Goal: Task Accomplishment & Management: Complete application form

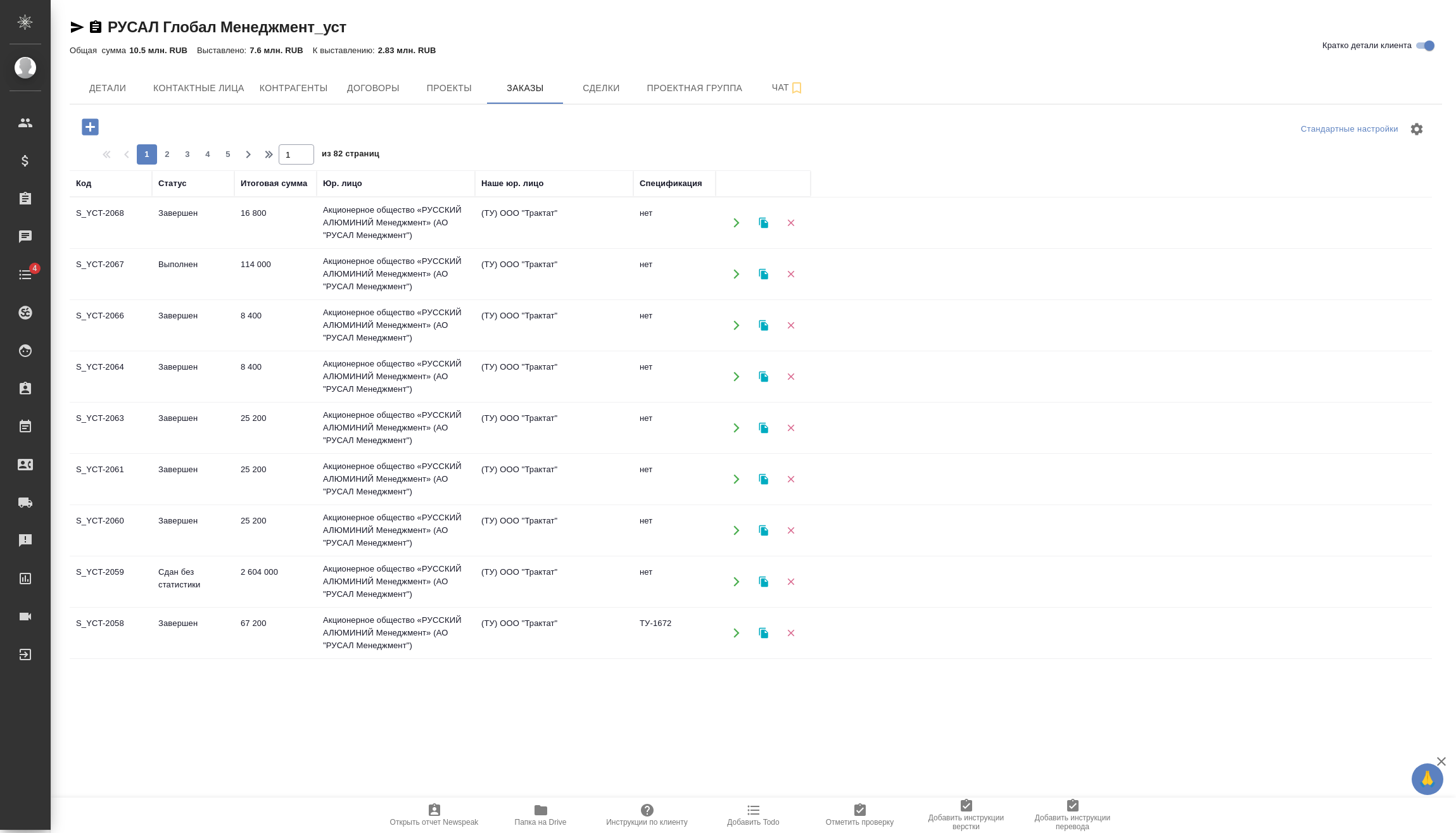
click at [90, 126] on icon "button" at bounding box center [90, 127] width 22 height 22
click at [632, 395] on td "(ТУ) ООО "Трактат"" at bounding box center [554, 376] width 158 height 44
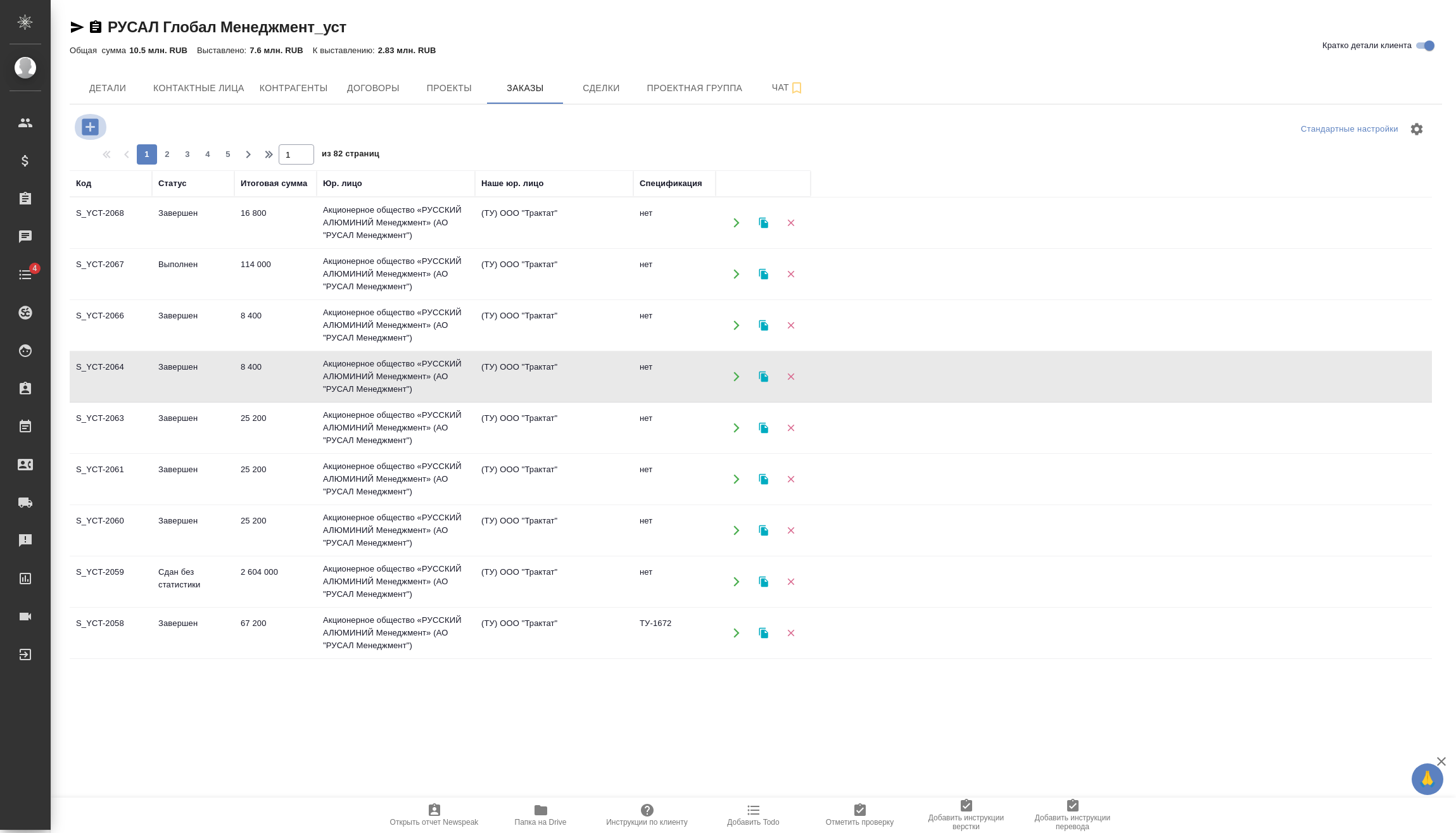
drag, startPoint x: 96, startPoint y: 129, endPoint x: 238, endPoint y: 190, distance: 154.5
click at [95, 129] on icon "button" at bounding box center [90, 127] width 17 height 17
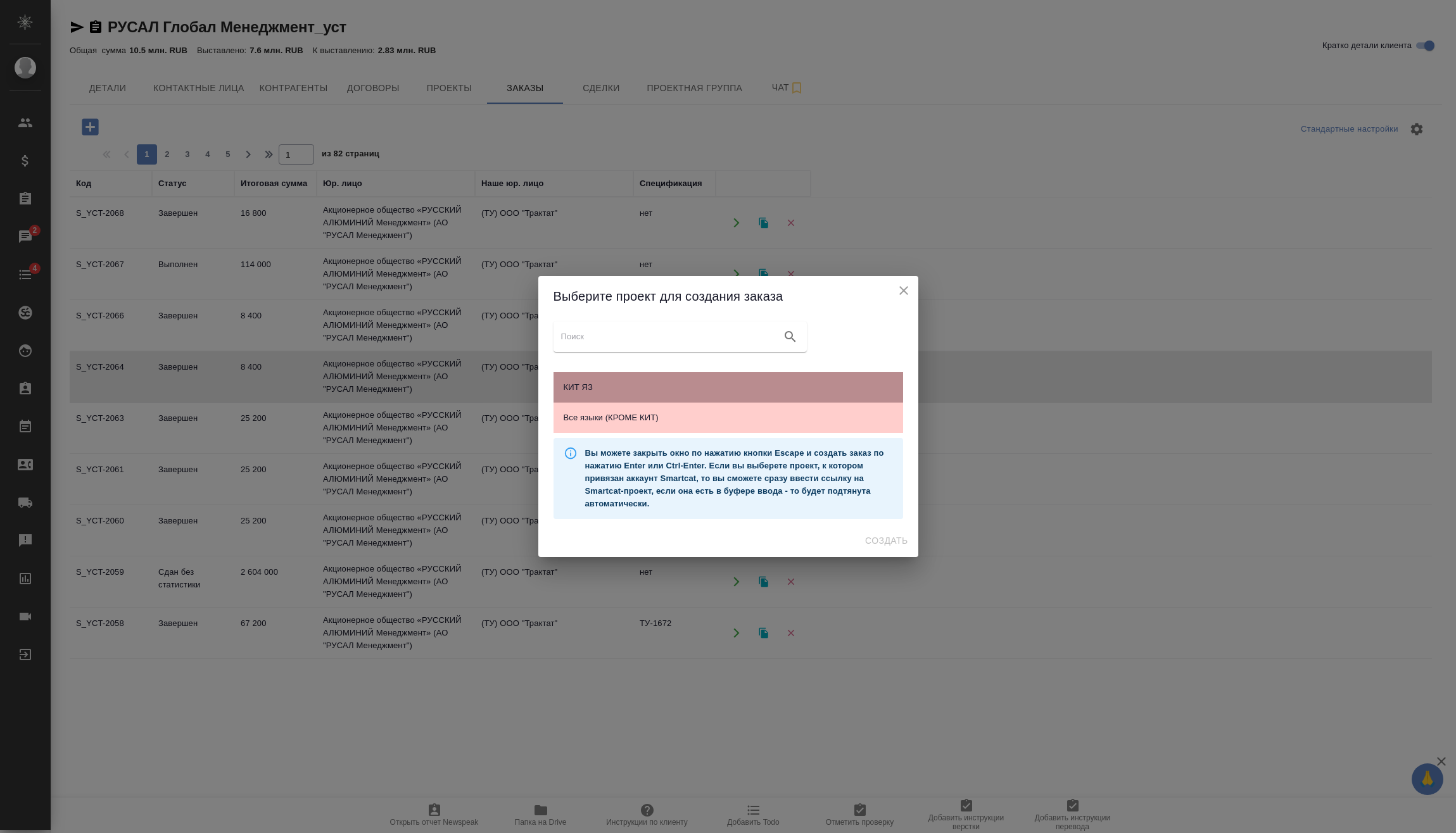
click at [641, 379] on div "КИТ ЯЗ" at bounding box center [728, 387] width 349 height 30
click at [892, 534] on span "Создать" at bounding box center [886, 541] width 42 height 16
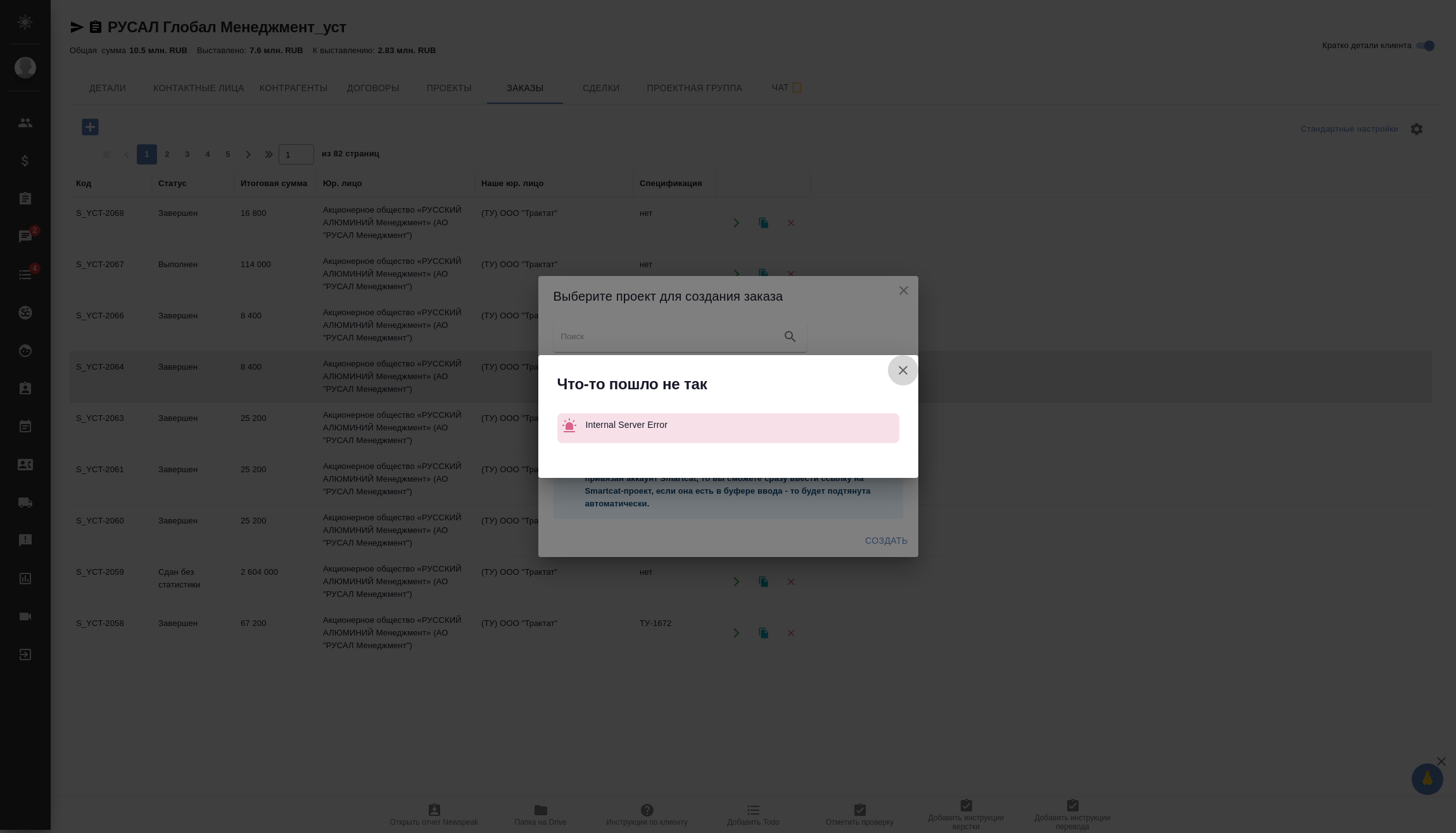
click at [903, 375] on icon "button" at bounding box center [903, 370] width 15 height 15
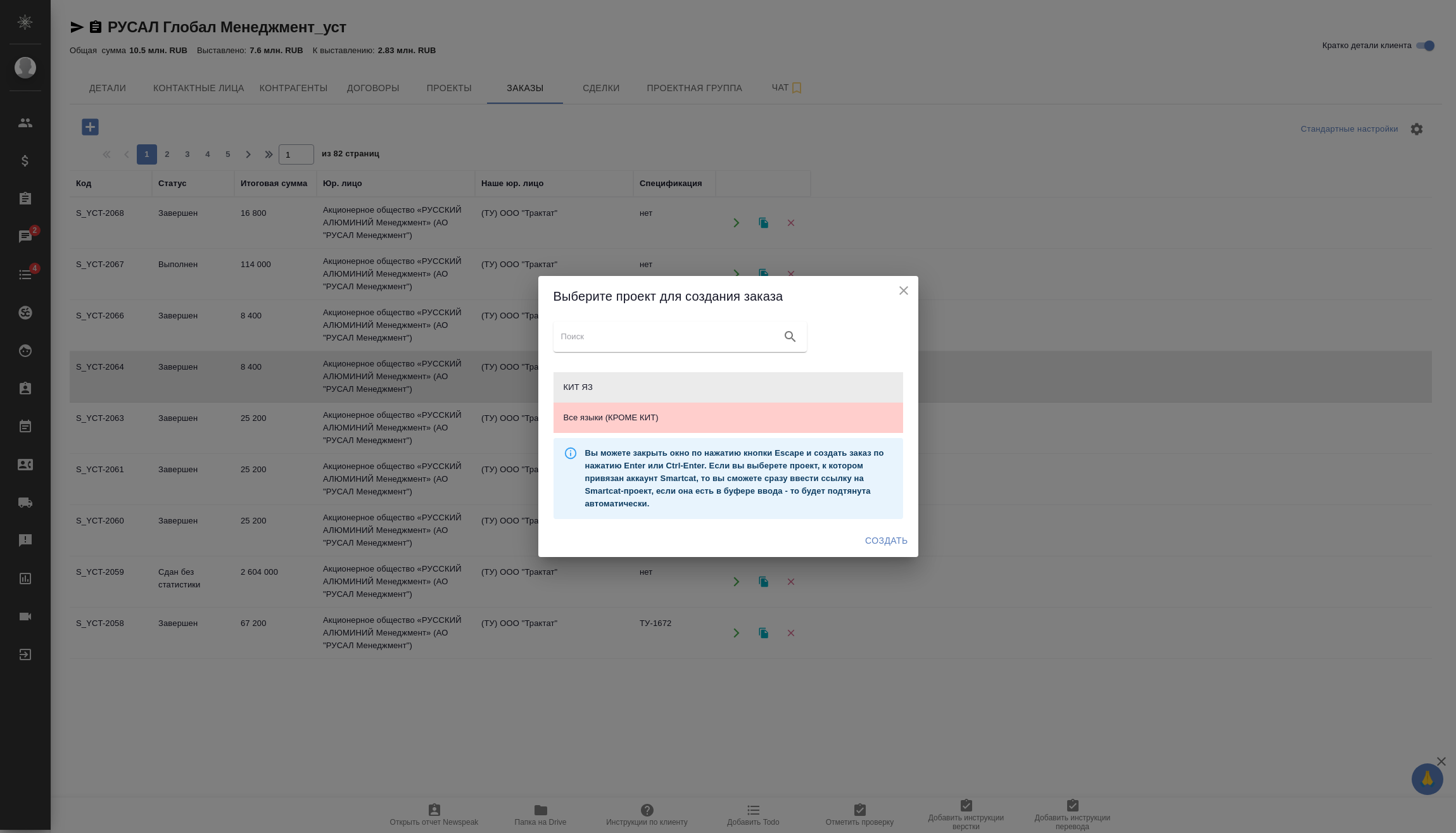
click at [902, 290] on icon "close" at bounding box center [904, 291] width 15 height 15
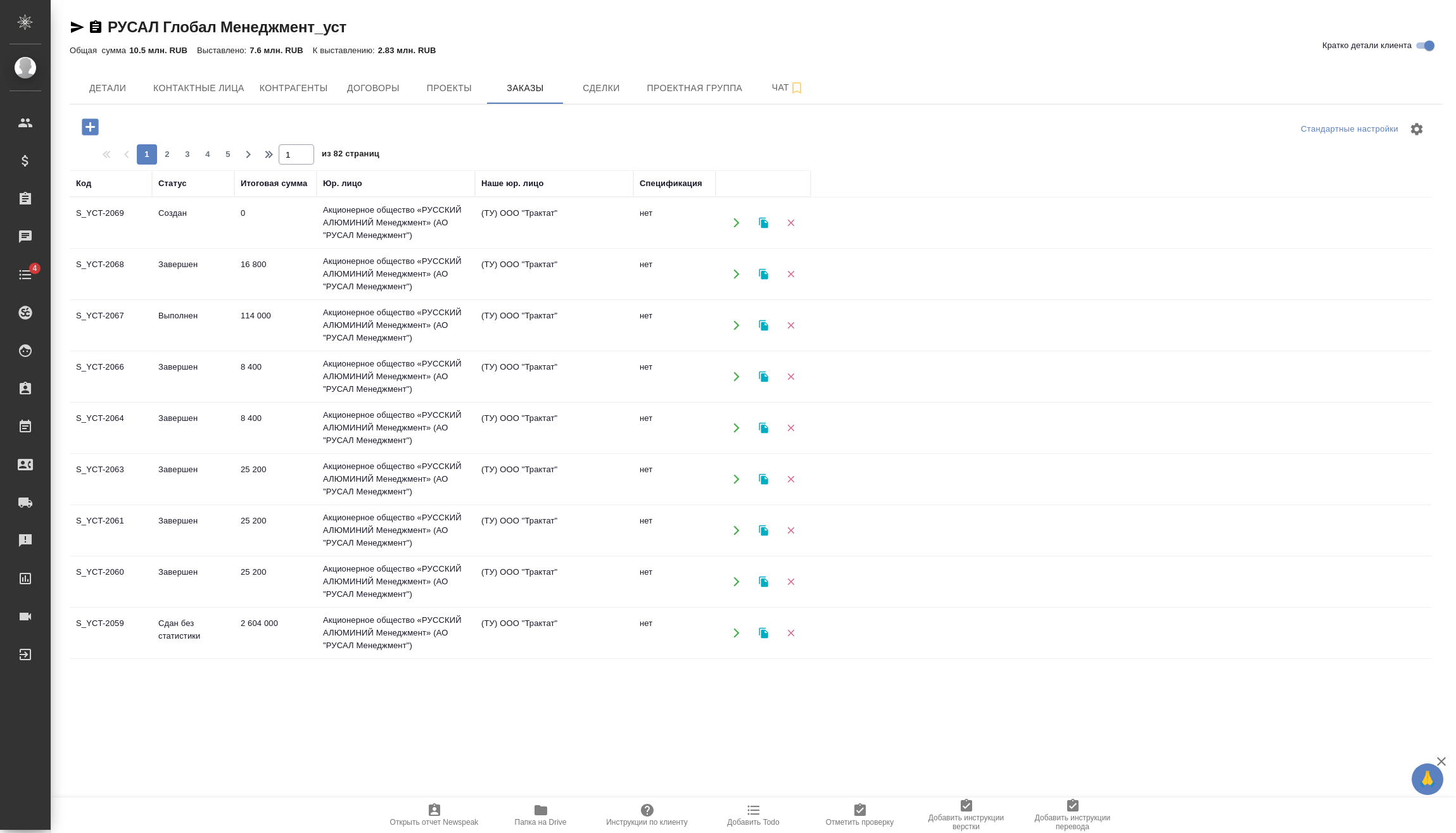
click at [303, 236] on td "0" at bounding box center [276, 222] width 82 height 44
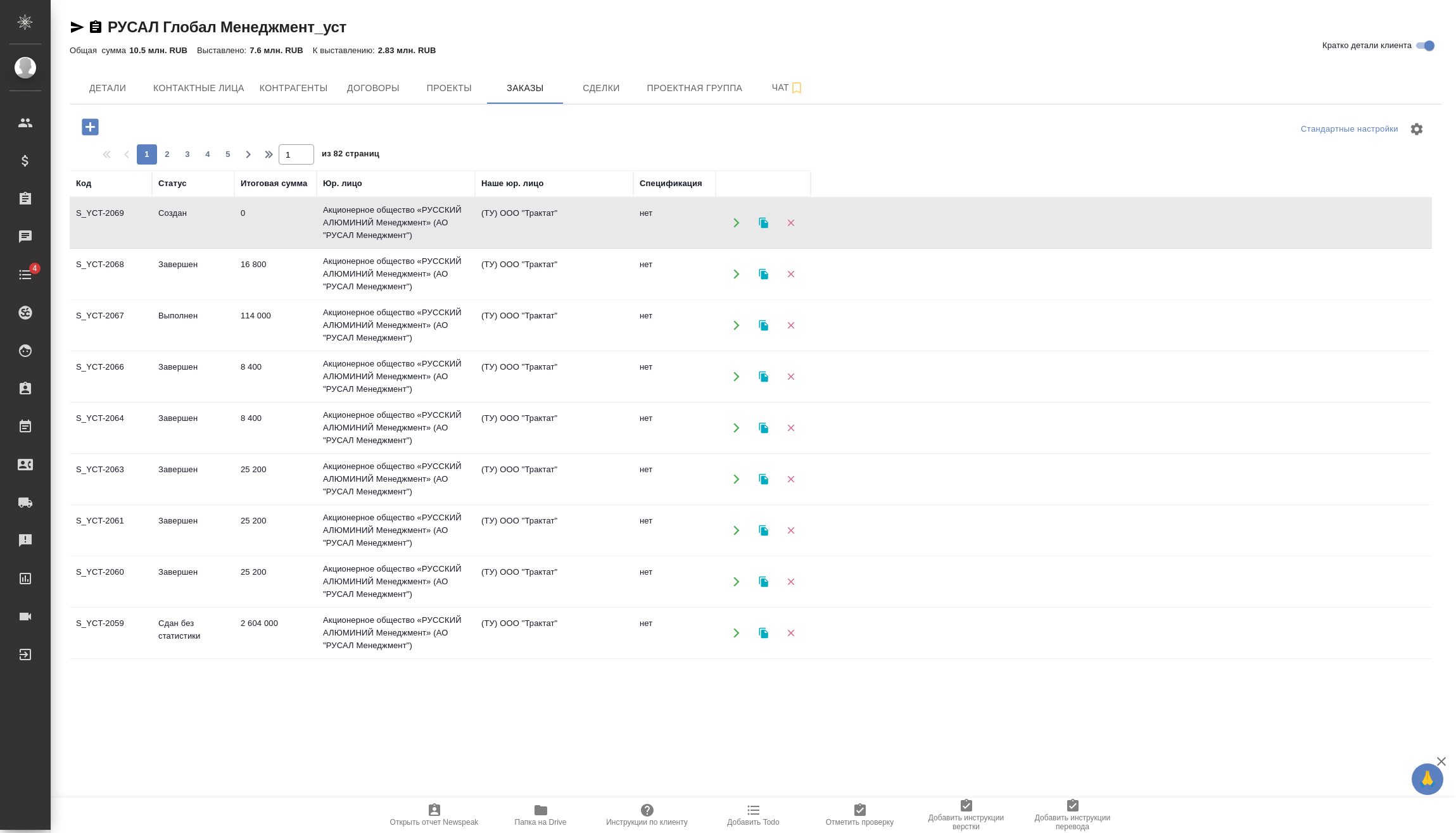
click at [303, 236] on td "0" at bounding box center [276, 222] width 82 height 44
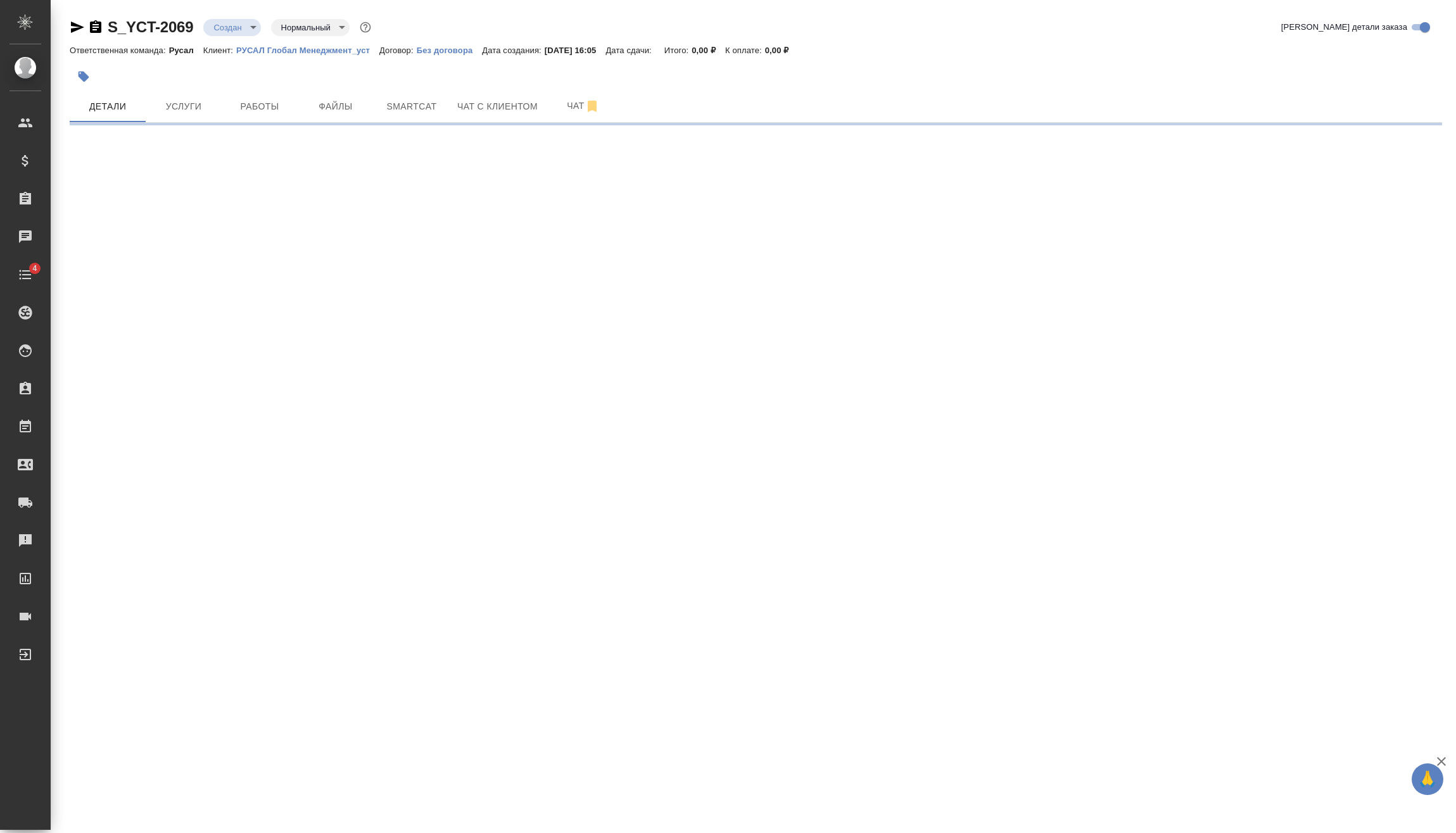
select select "RU"
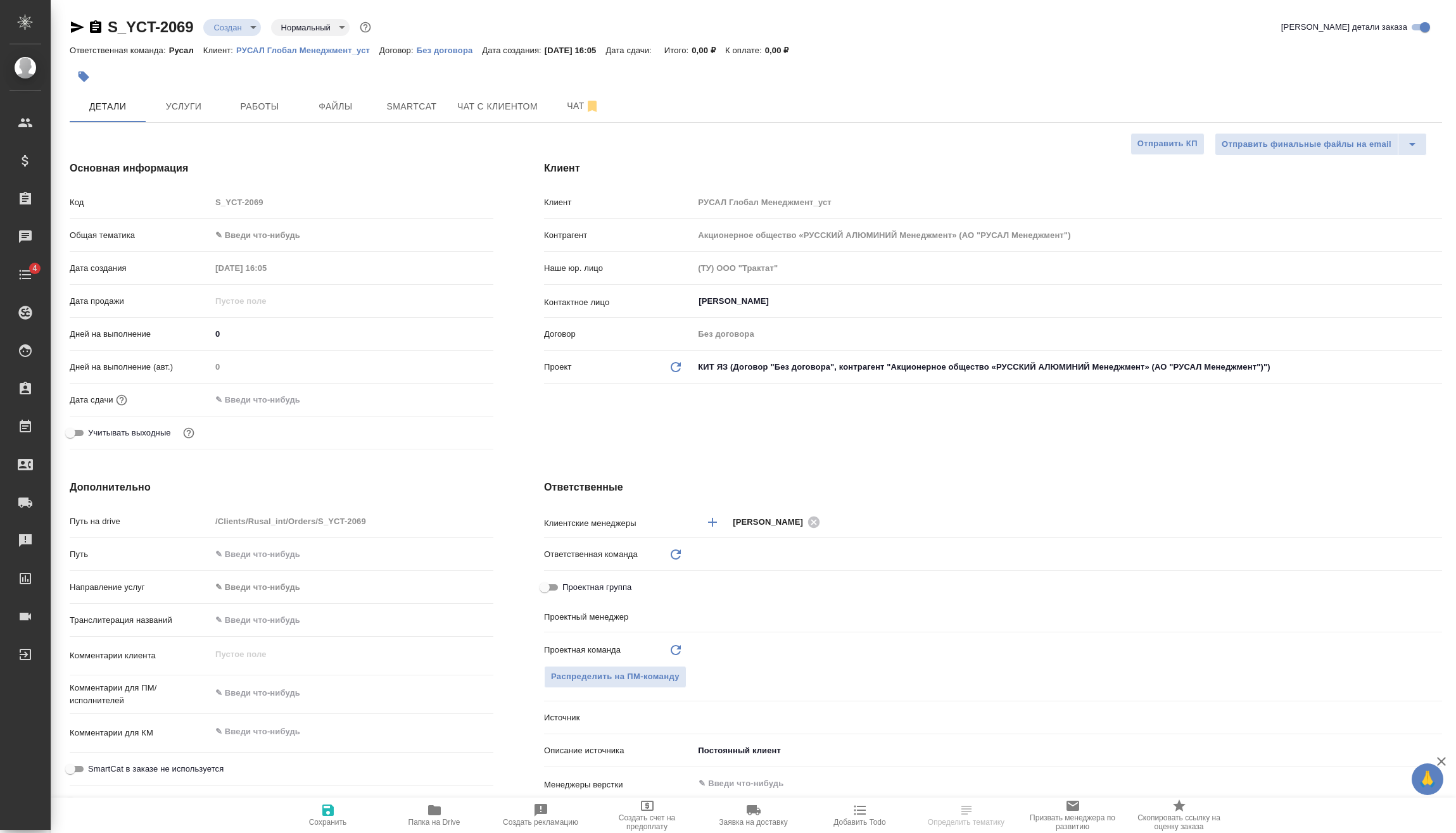
type textarea "x"
type input "Русал"
type input "Васильев Евгений"
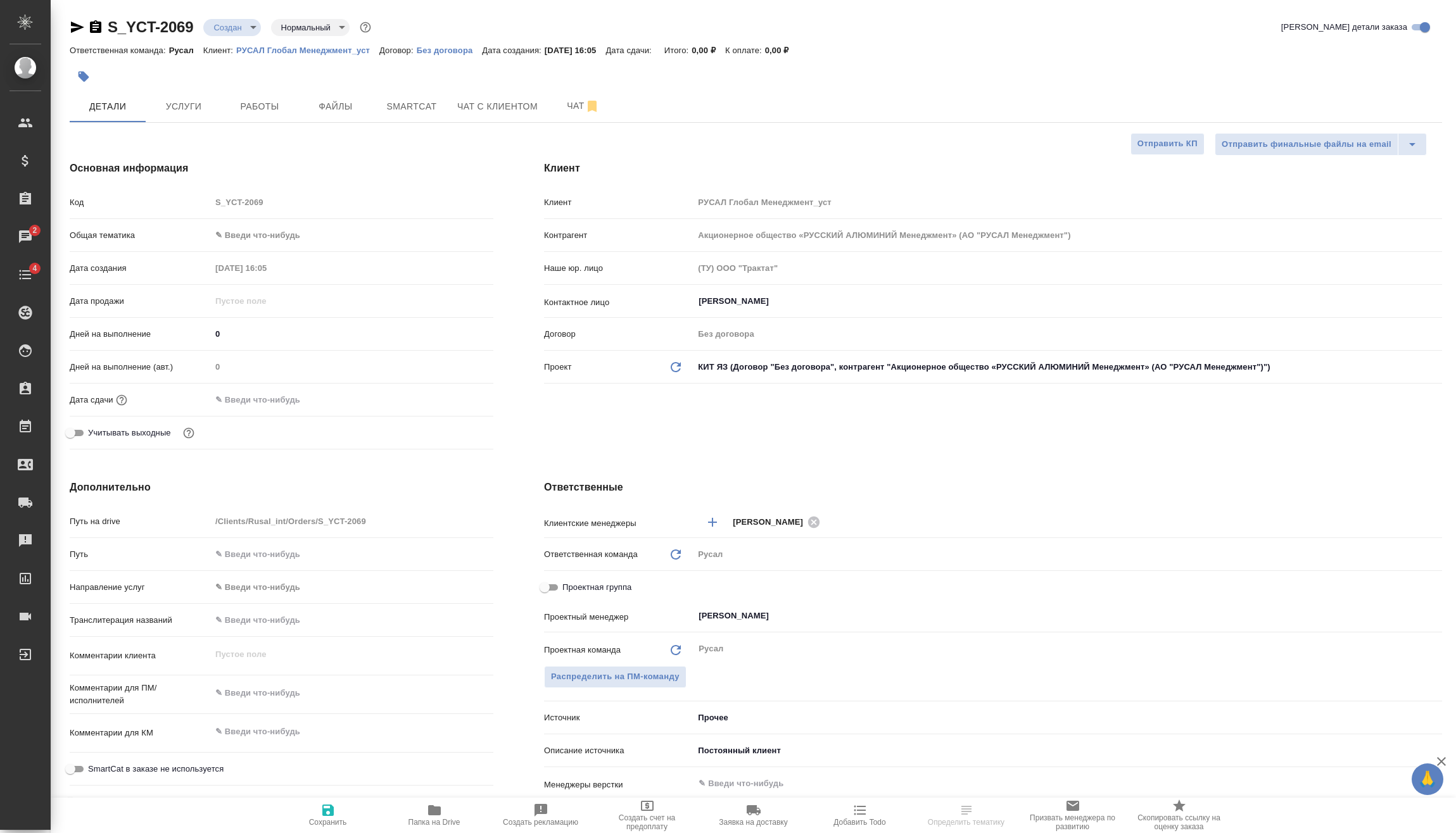
click at [273, 240] on body "🙏 .cls-1 fill:#fff; AWATERA Vasilev Evgeniy Клиенты Спецификации Заказы 2 Чаты …" at bounding box center [728, 416] width 1456 height 833
click at [279, 333] on li "Техника" at bounding box center [352, 337] width 283 height 21
type input "tech"
type textarea "x"
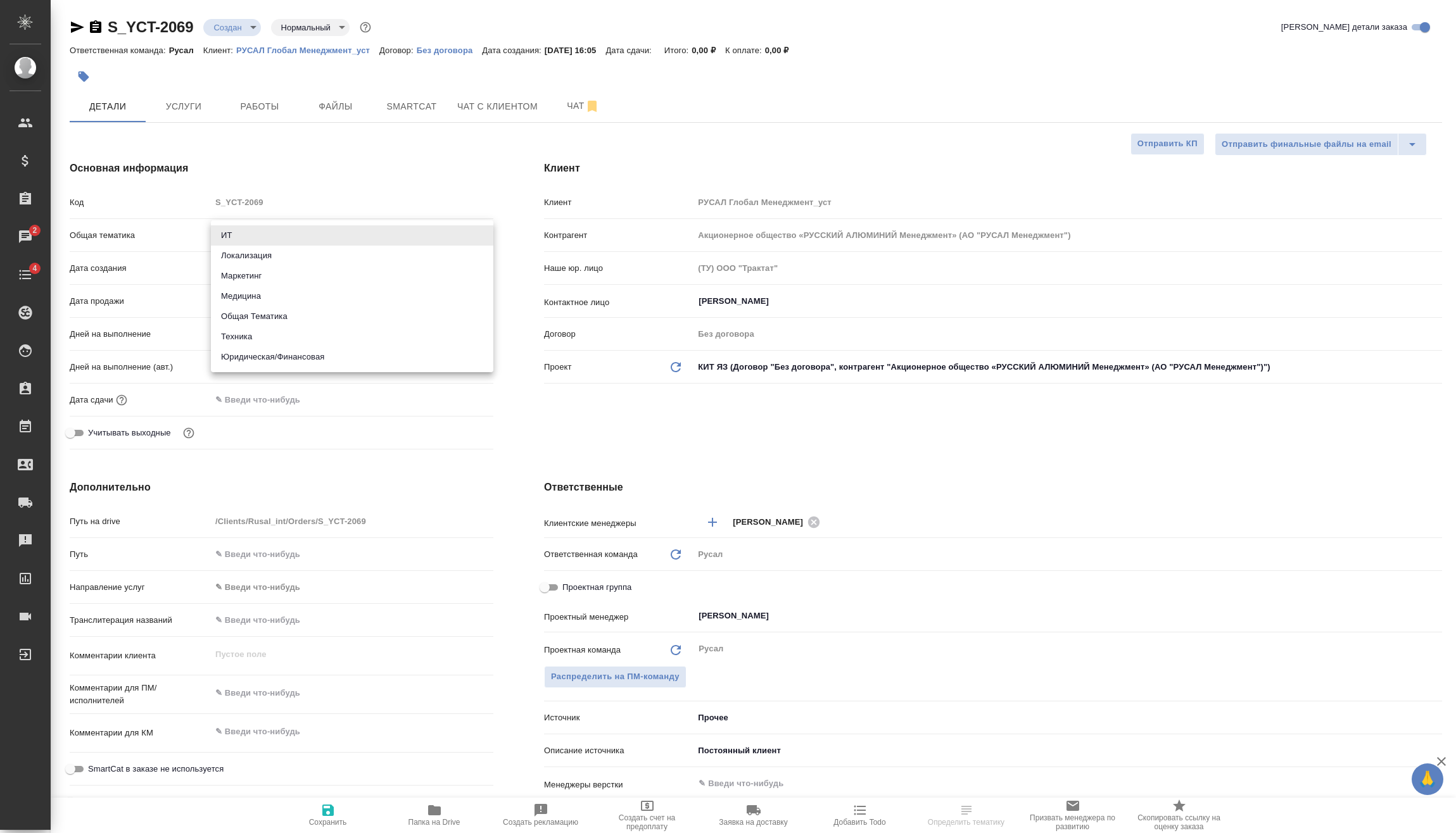
type textarea "x"
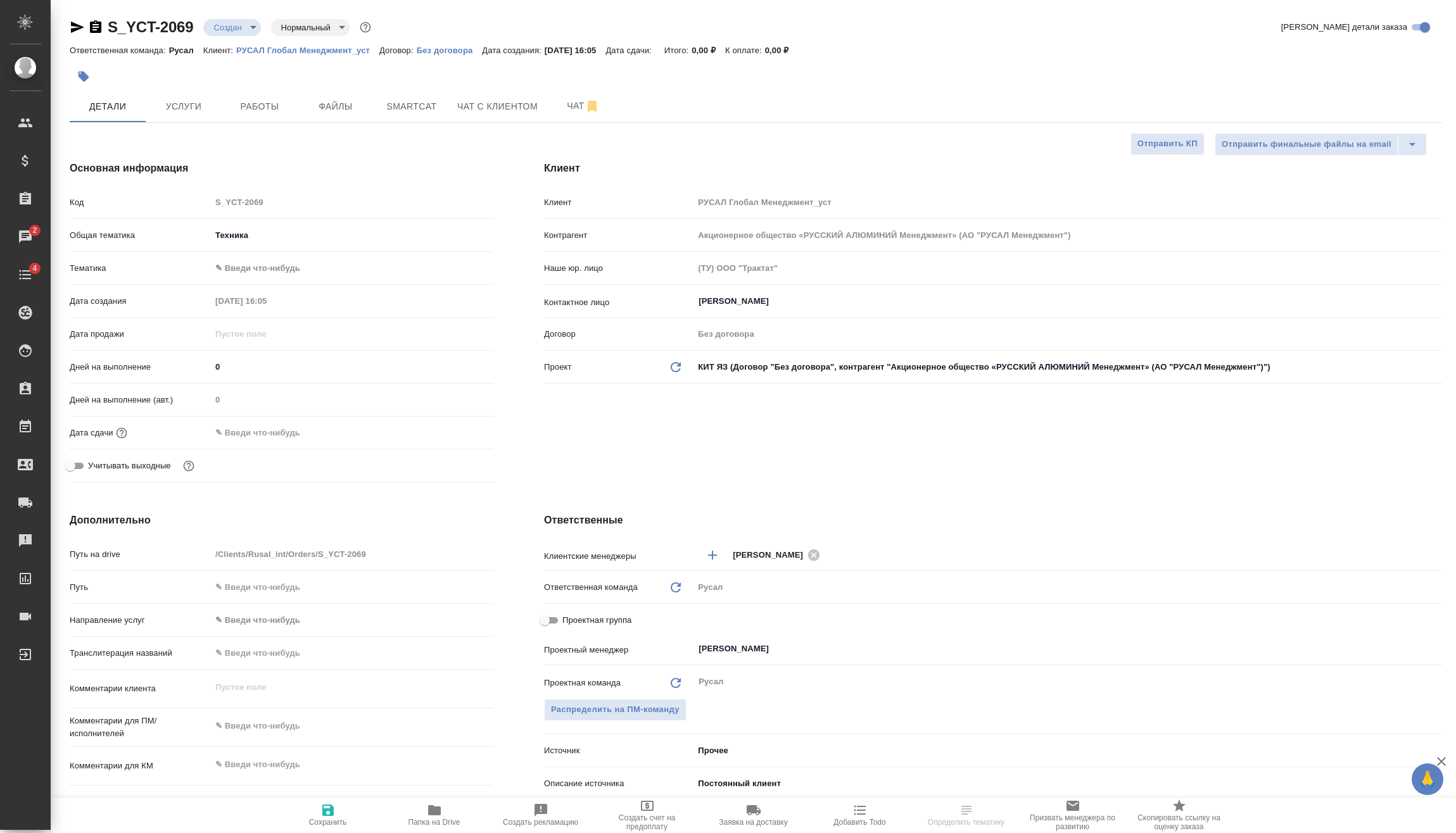
click at [269, 265] on body "🙏 .cls-1 fill:#fff; AWATERA Vasilev Evgeniy Клиенты Спецификации Заказы 2 Чаты …" at bounding box center [728, 416] width 1456 height 833
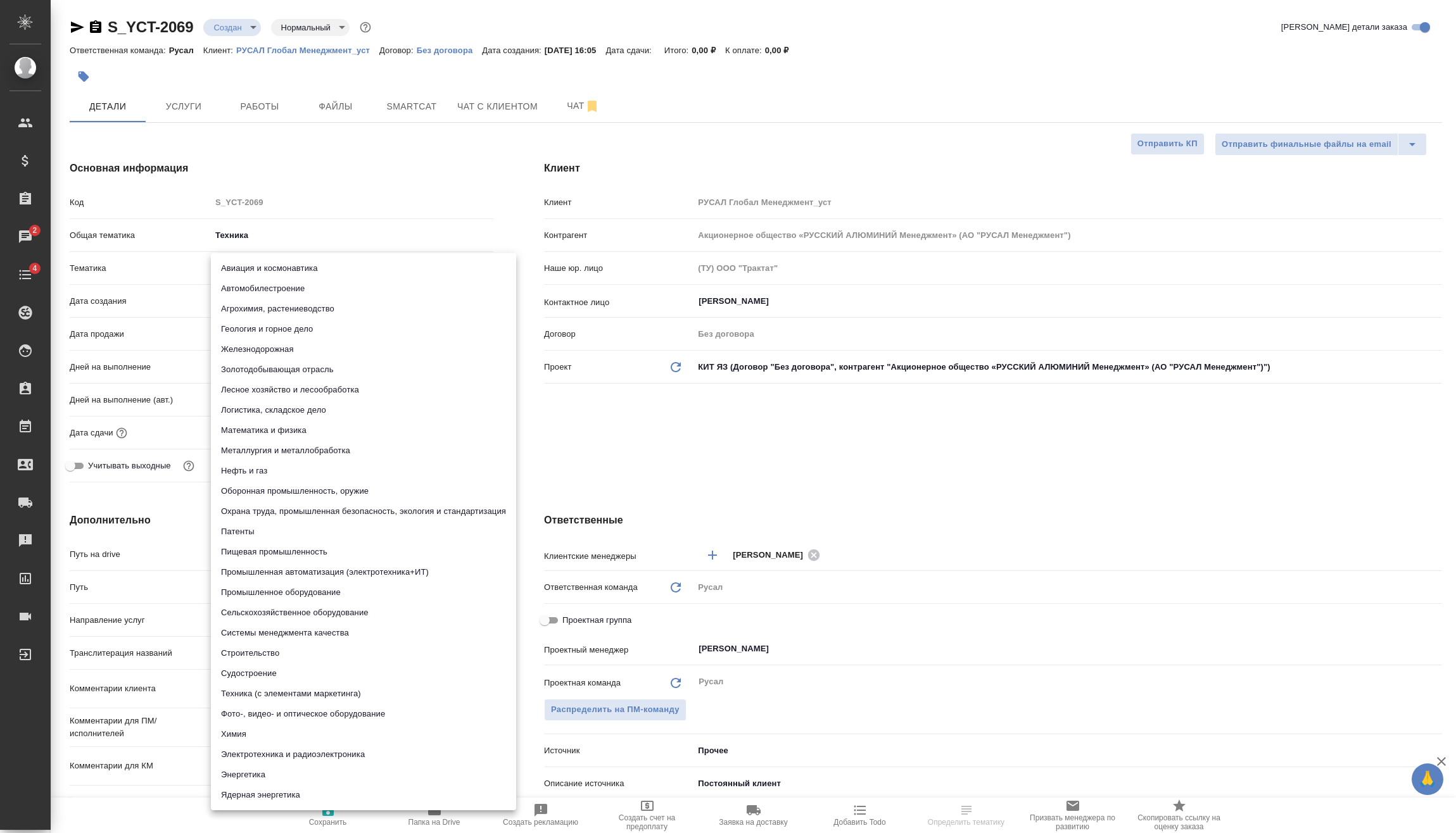
click at [279, 445] on li "Металлургия и металлобработка" at bounding box center [363, 451] width 305 height 21
type textarea "x"
type input "60014e23f7d9dc5f480a3cf8"
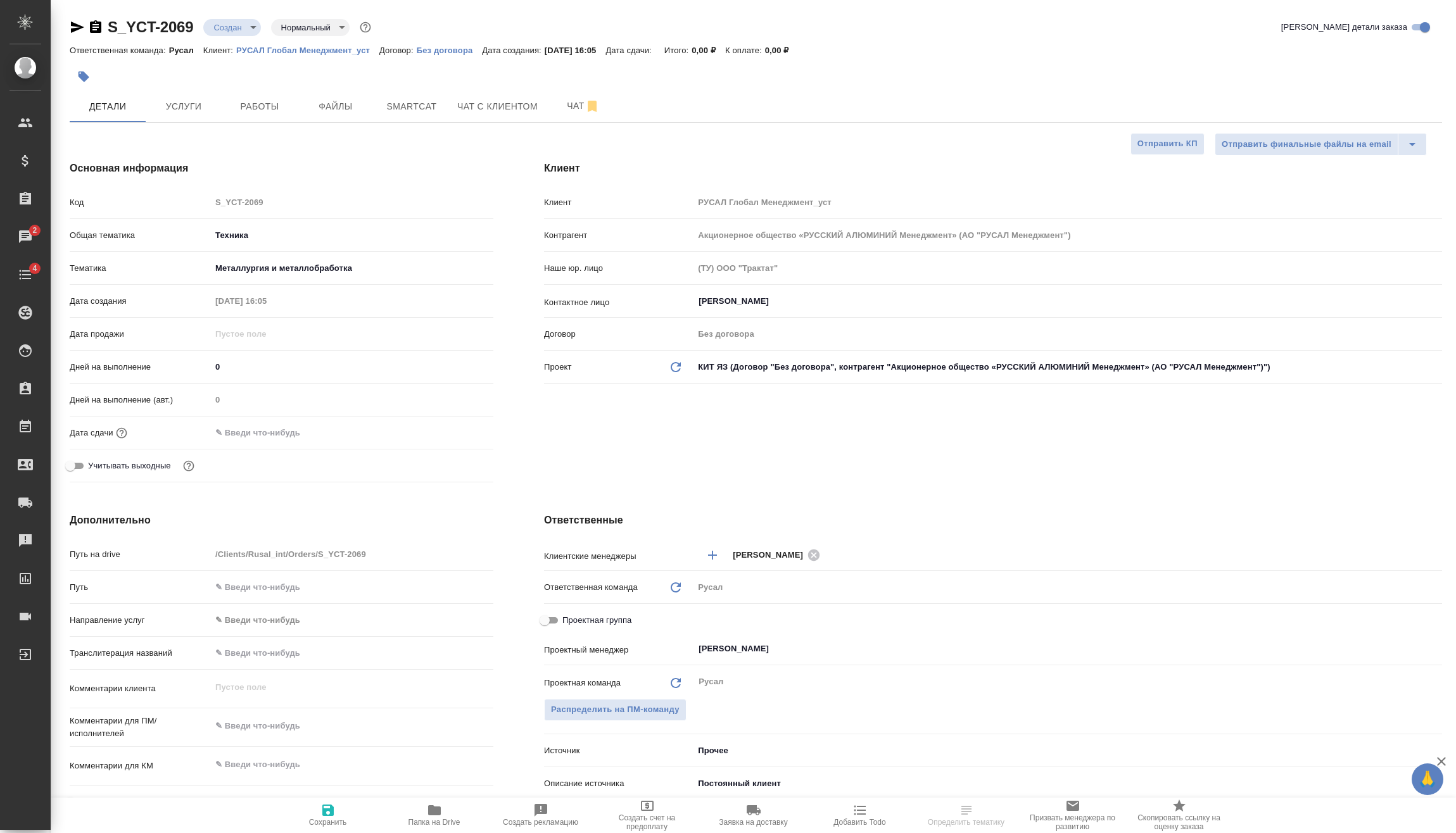
click at [302, 440] on input "text" at bounding box center [266, 433] width 111 height 19
click at [457, 431] on div ".cls-1 fill:#fff; AWATERA Vasilev Evgeniy Клиенты Спецификации Заказы 2 Чаты 4 …" at bounding box center [728, 416] width 1456 height 833
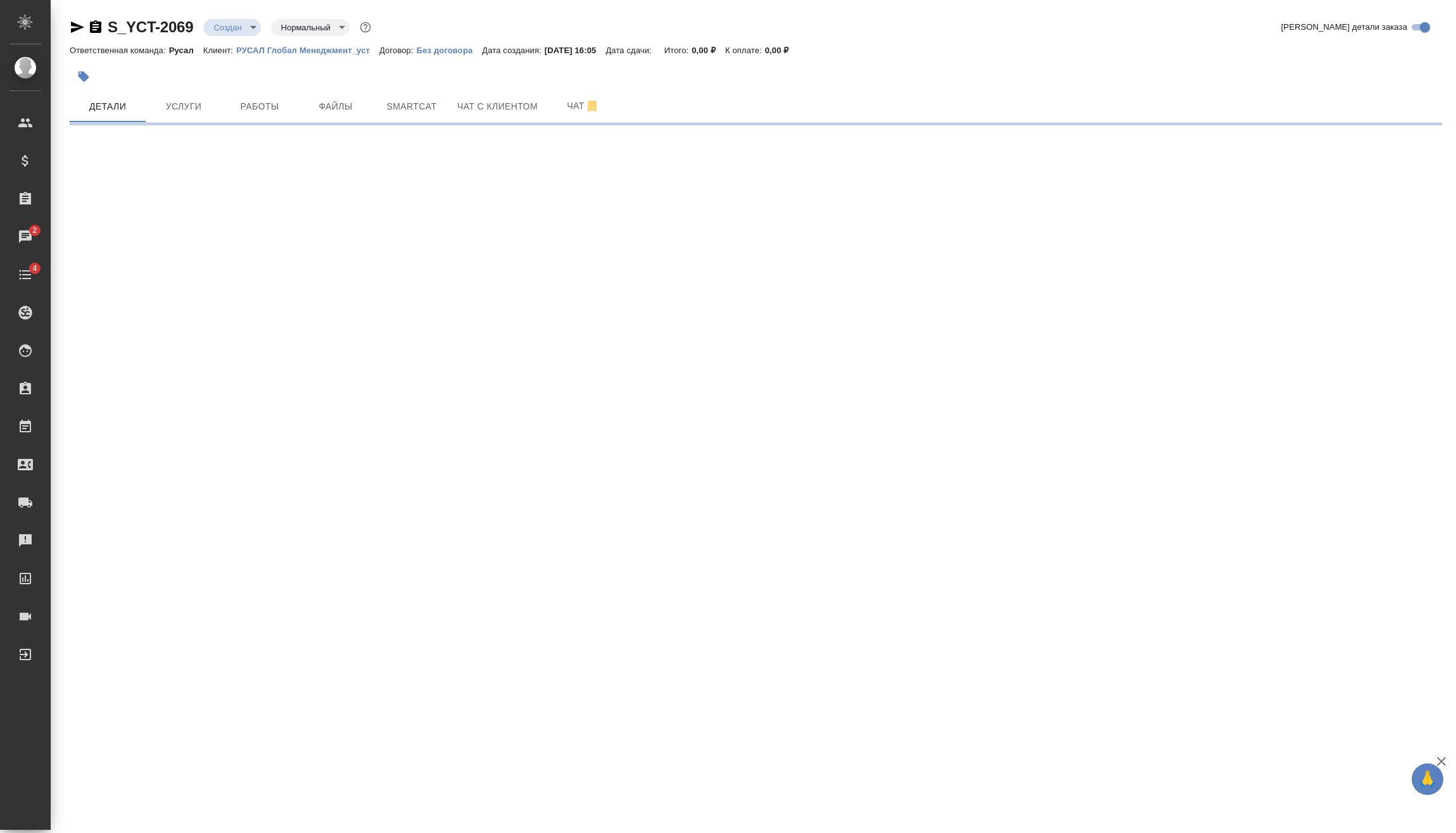
select select "RU"
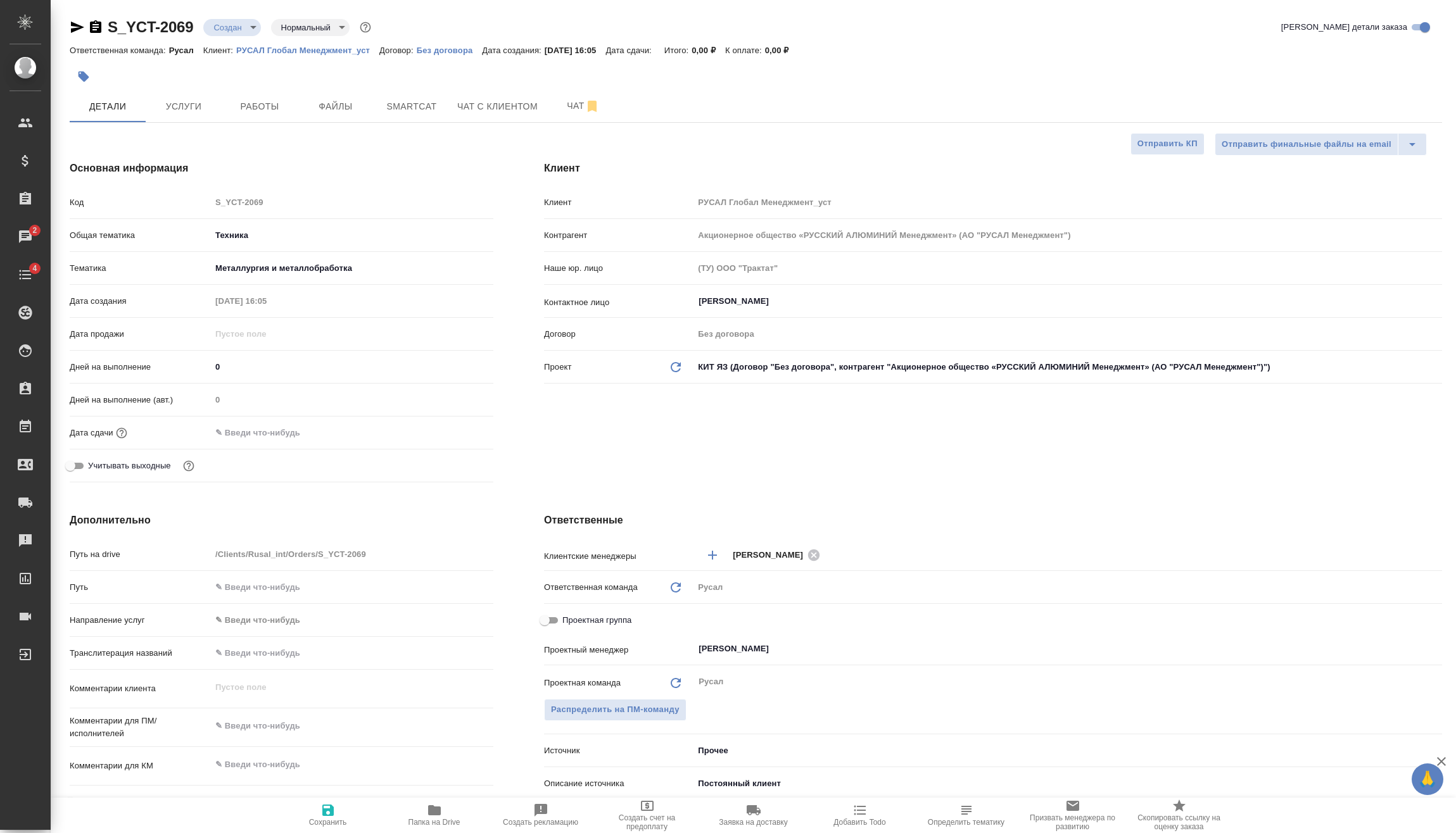
type textarea "x"
click at [324, 420] on div "Дней на выполнение (авт.) 0" at bounding box center [281, 405] width 424 height 33
click at [315, 429] on input "text" at bounding box center [267, 433] width 111 height 19
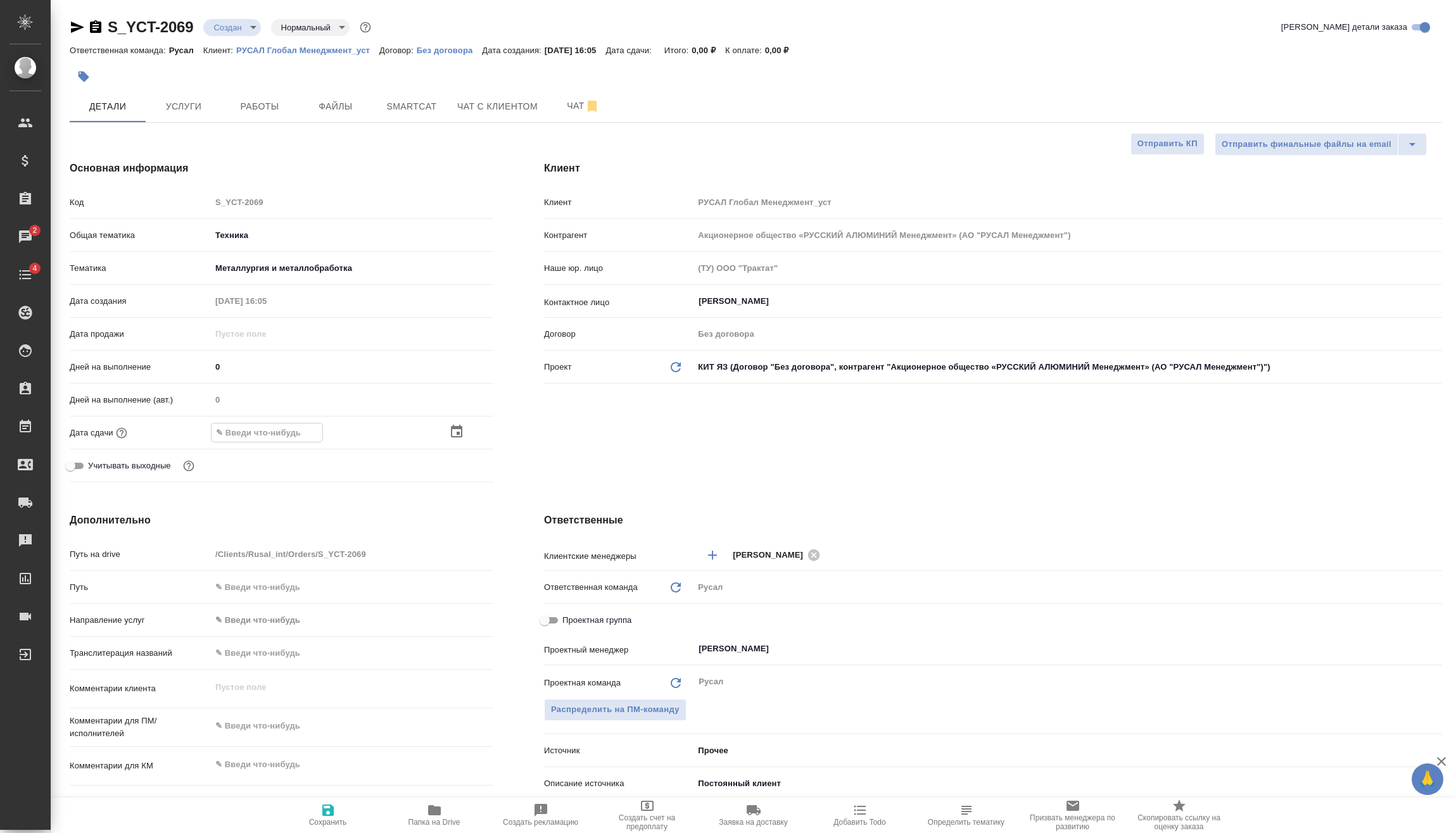
click at [463, 435] on icon "button" at bounding box center [457, 432] width 15 height 15
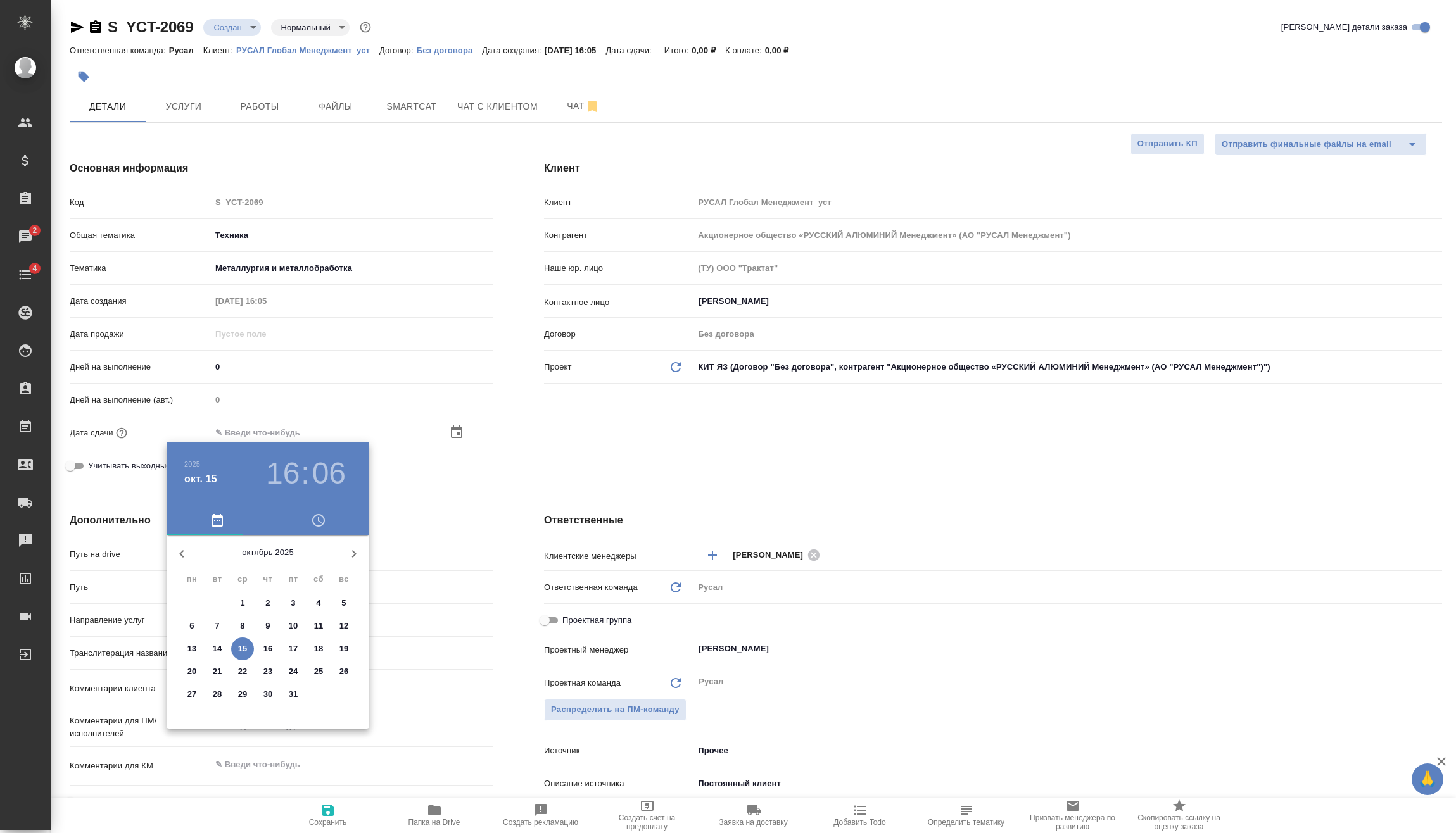
click at [329, 477] on h3 "06" at bounding box center [329, 473] width 33 height 35
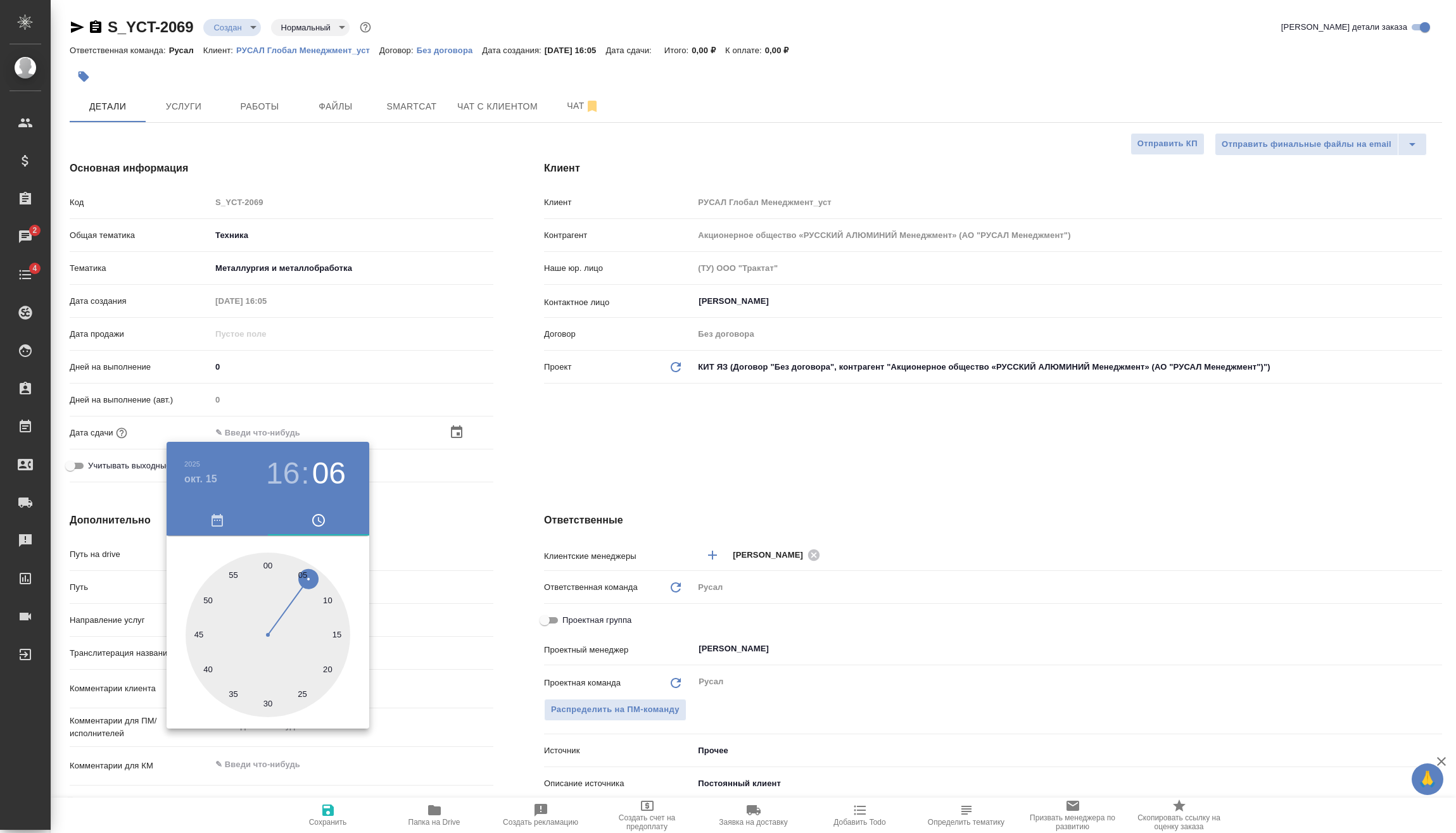
click at [269, 701] on div at bounding box center [268, 635] width 165 height 165
type input "15.10.2025 16:30"
type textarea "x"
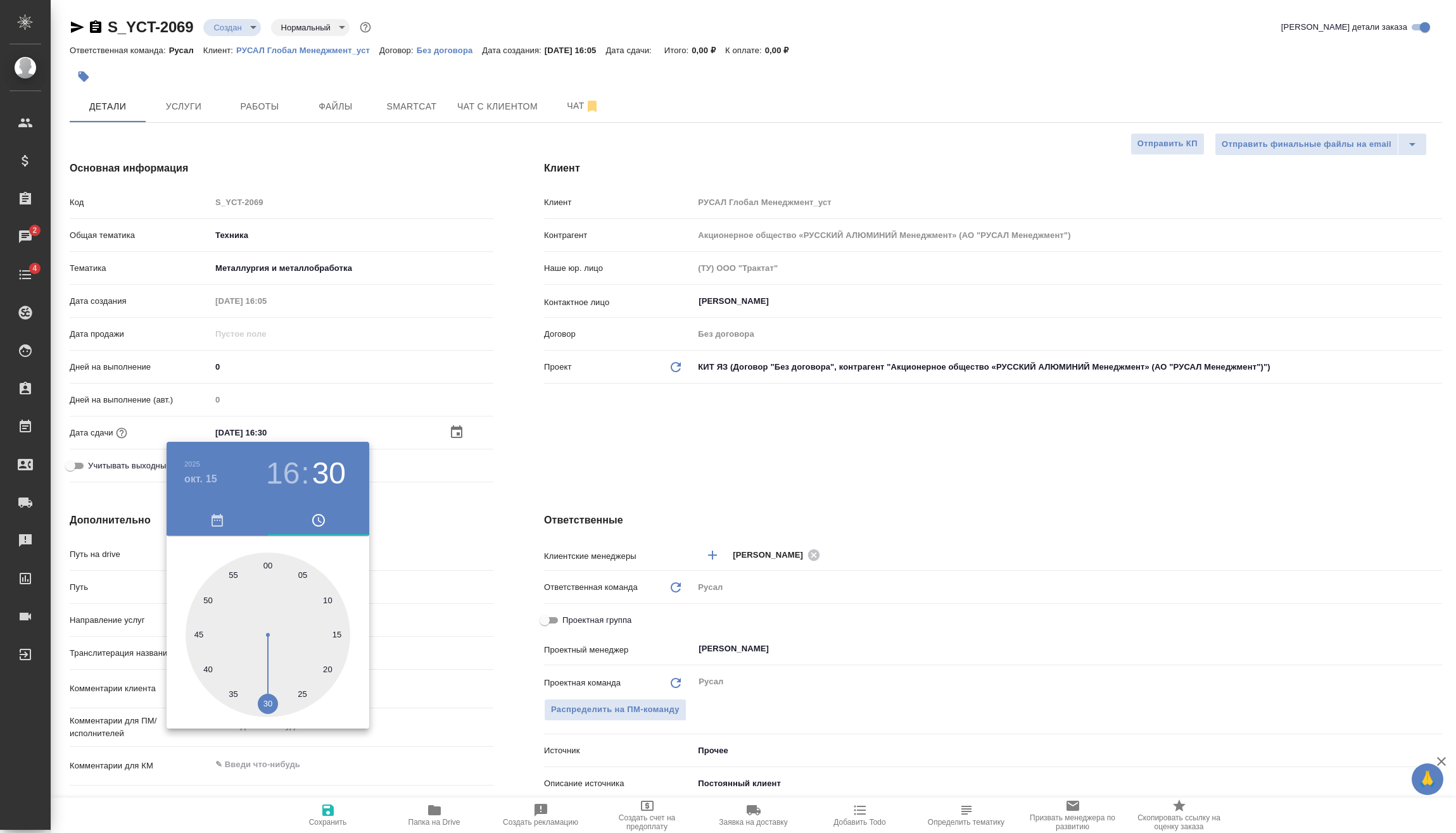
click at [406, 590] on div at bounding box center [728, 416] width 1456 height 833
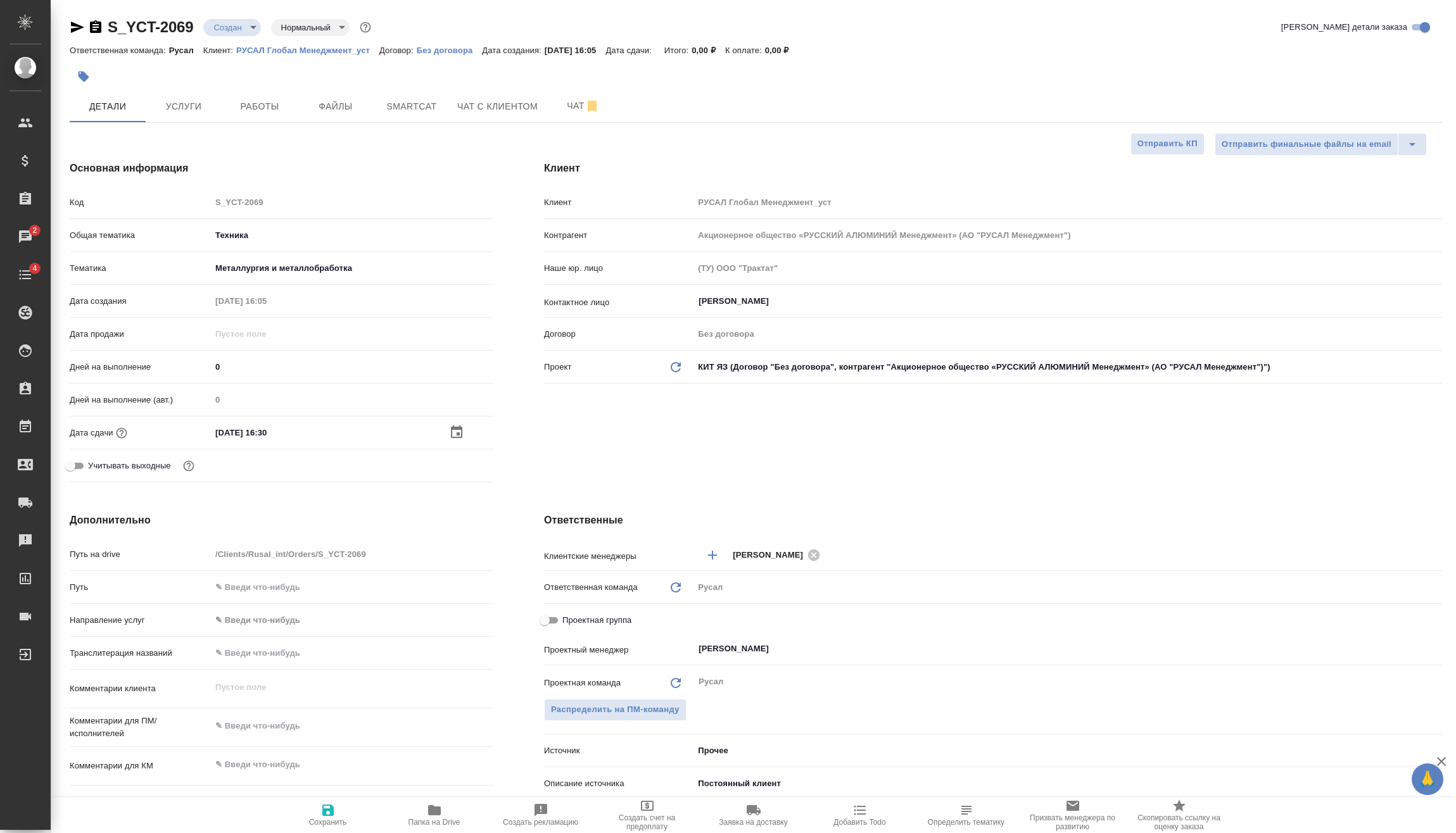
scroll to position [190, 0]
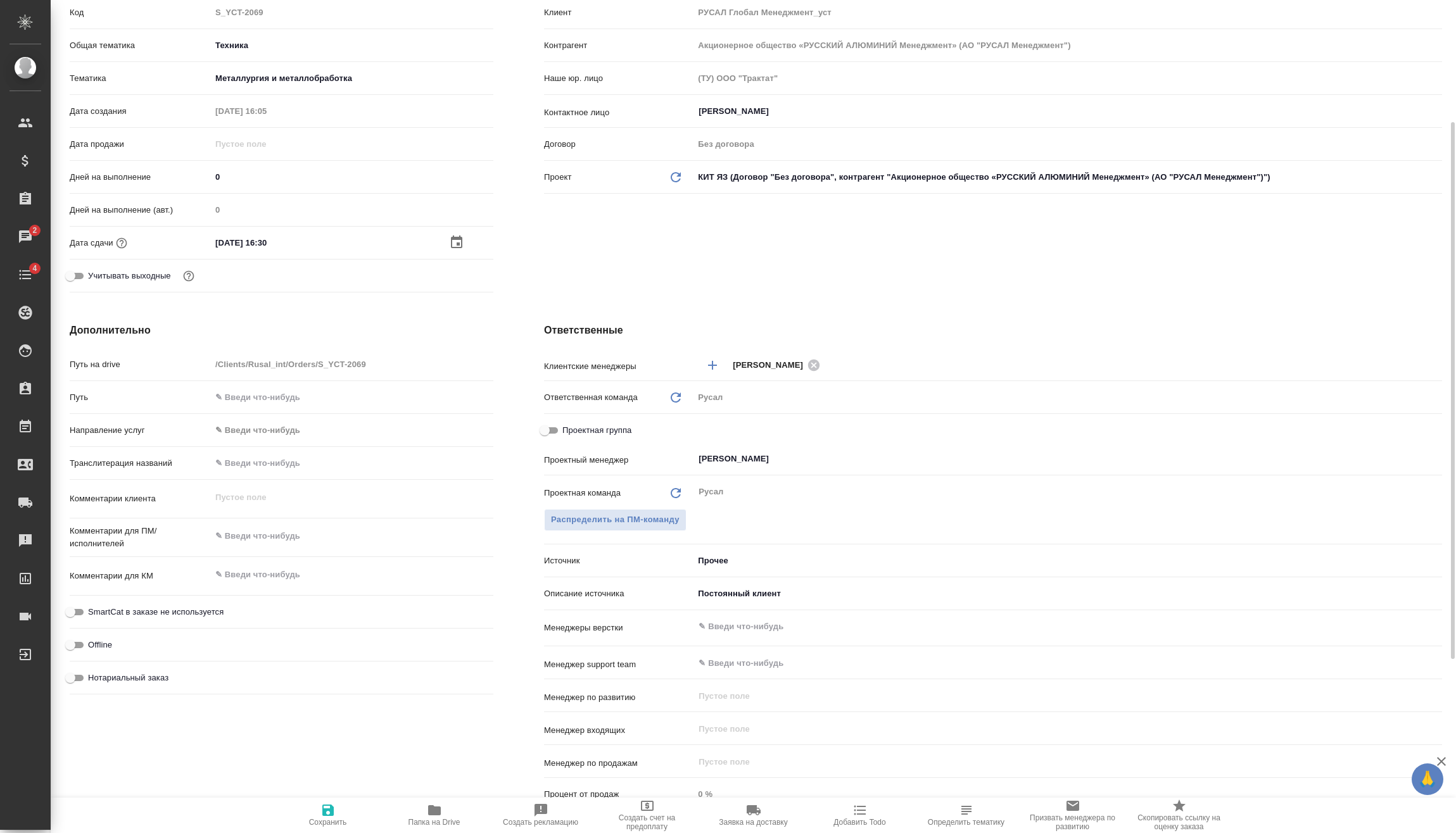
click at [277, 456] on input "text" at bounding box center [352, 463] width 283 height 19
type textarea "x"
click at [274, 530] on textarea at bounding box center [352, 536] width 283 height 22
type textarea "x"
type textarea "1"
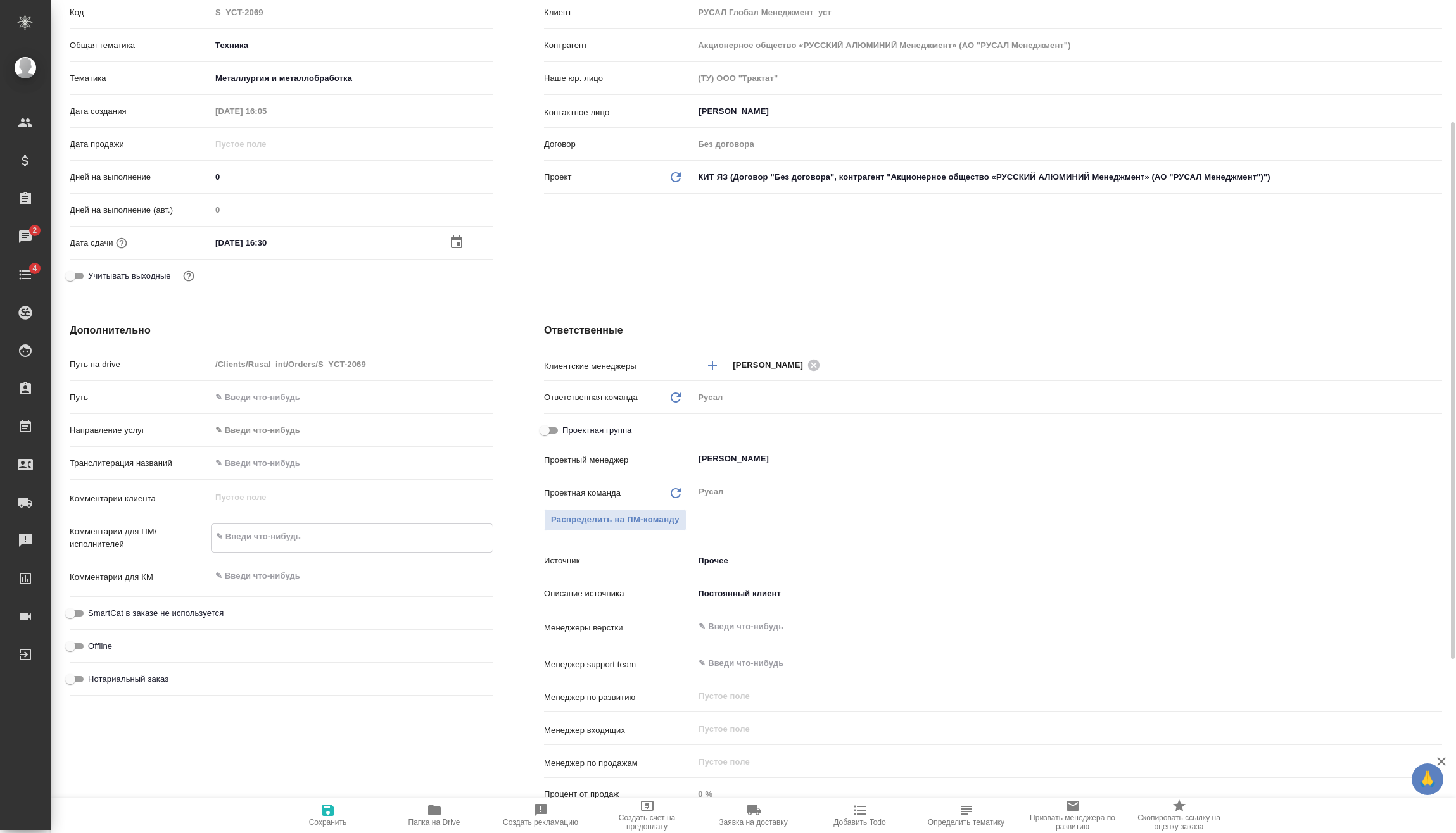
type textarea "x"
type textarea "15"
type textarea "x"
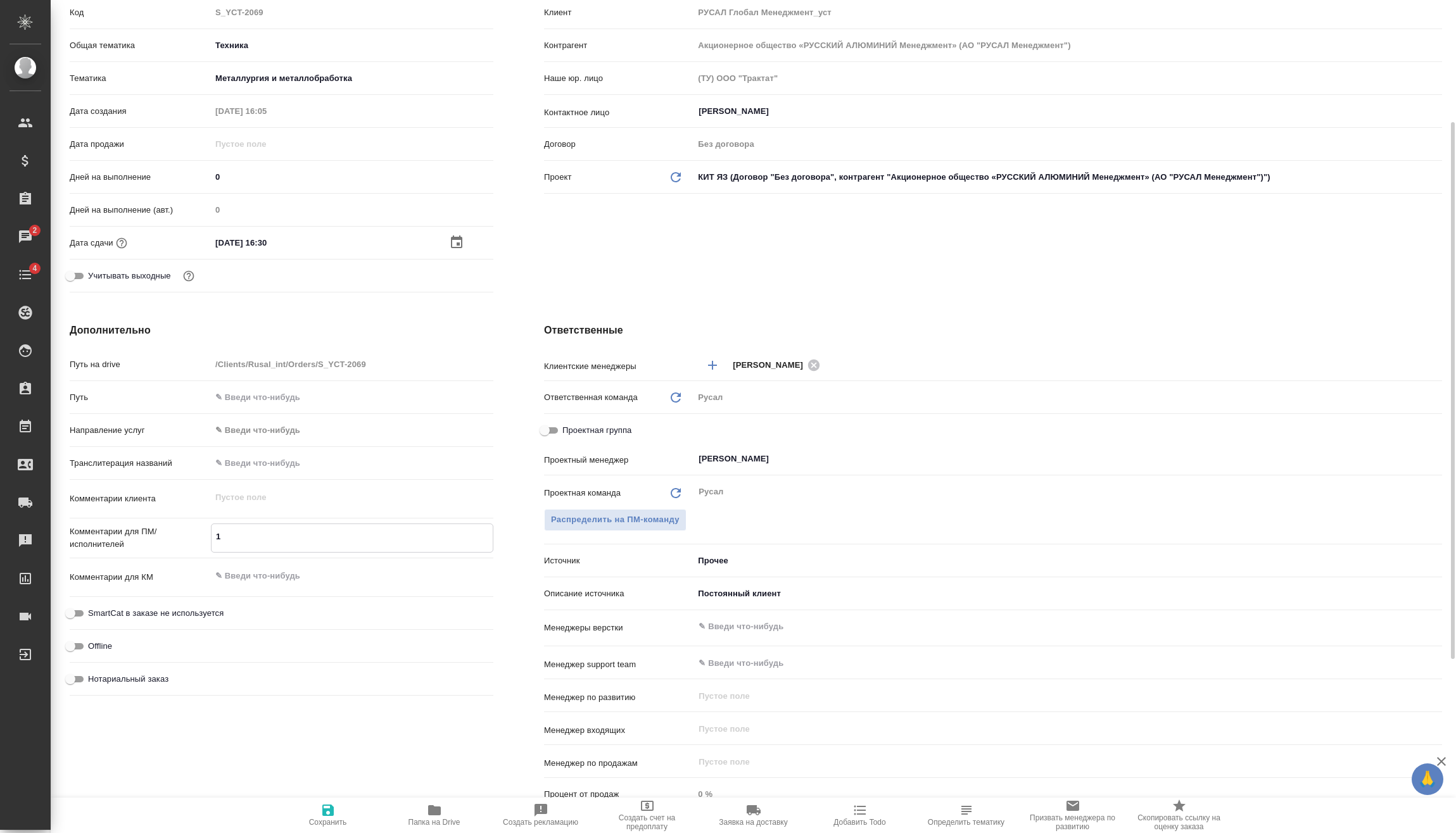
type textarea "x"
type textarea "15."
type textarea "x"
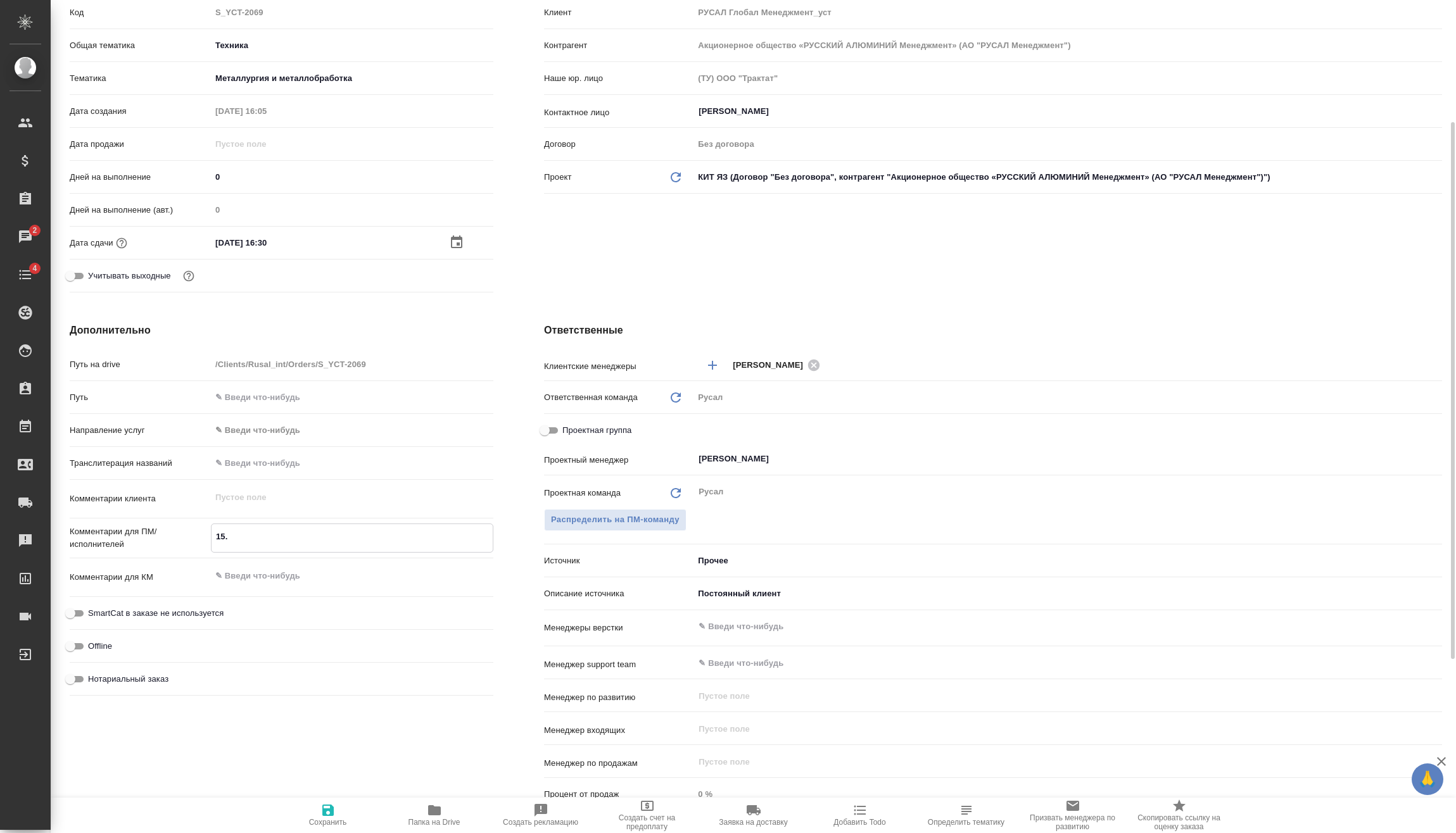
type textarea "x"
type textarea "15.1"
type textarea "x"
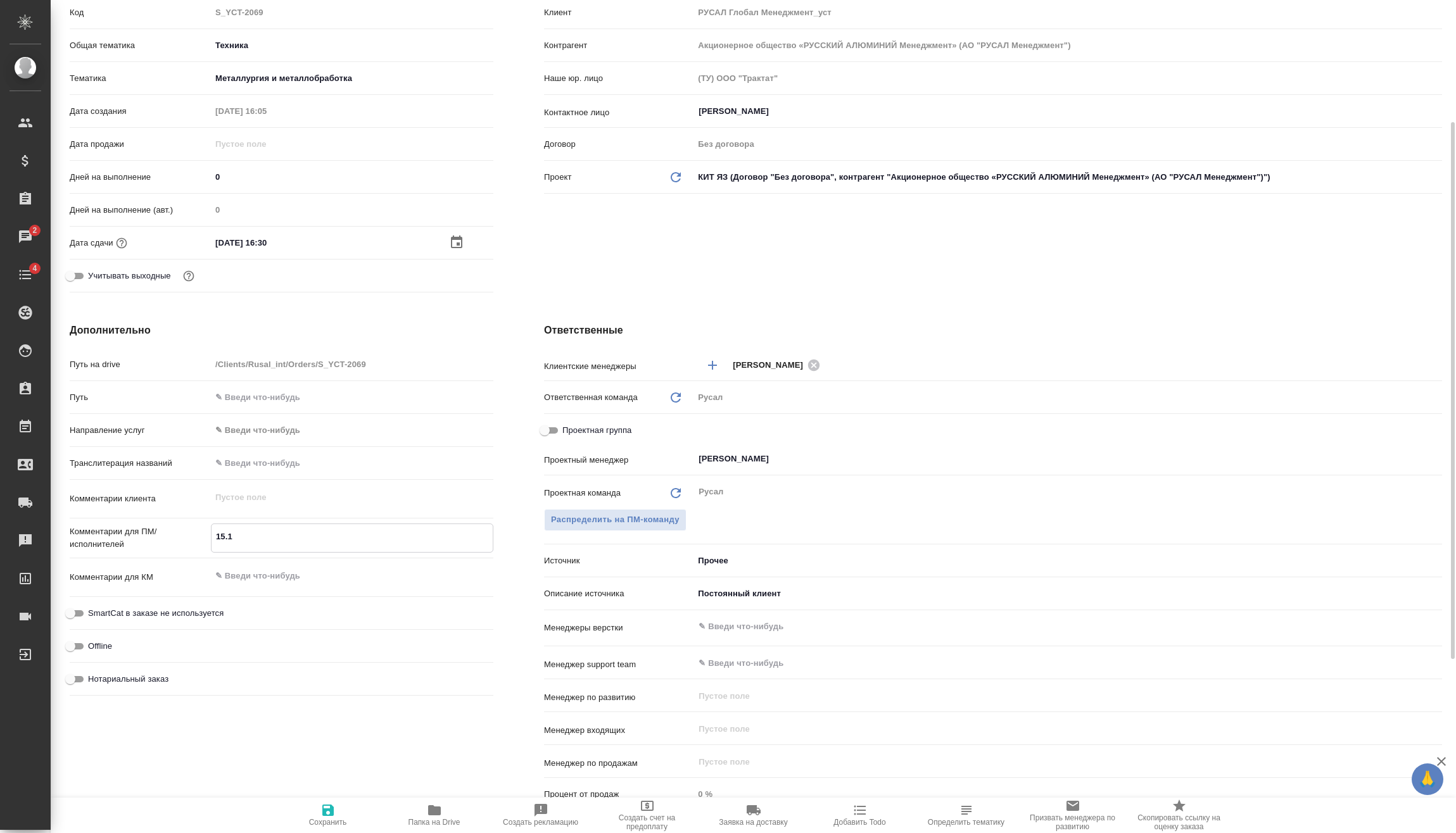
type textarea "15.10"
type textarea "x"
type textarea "15.10"
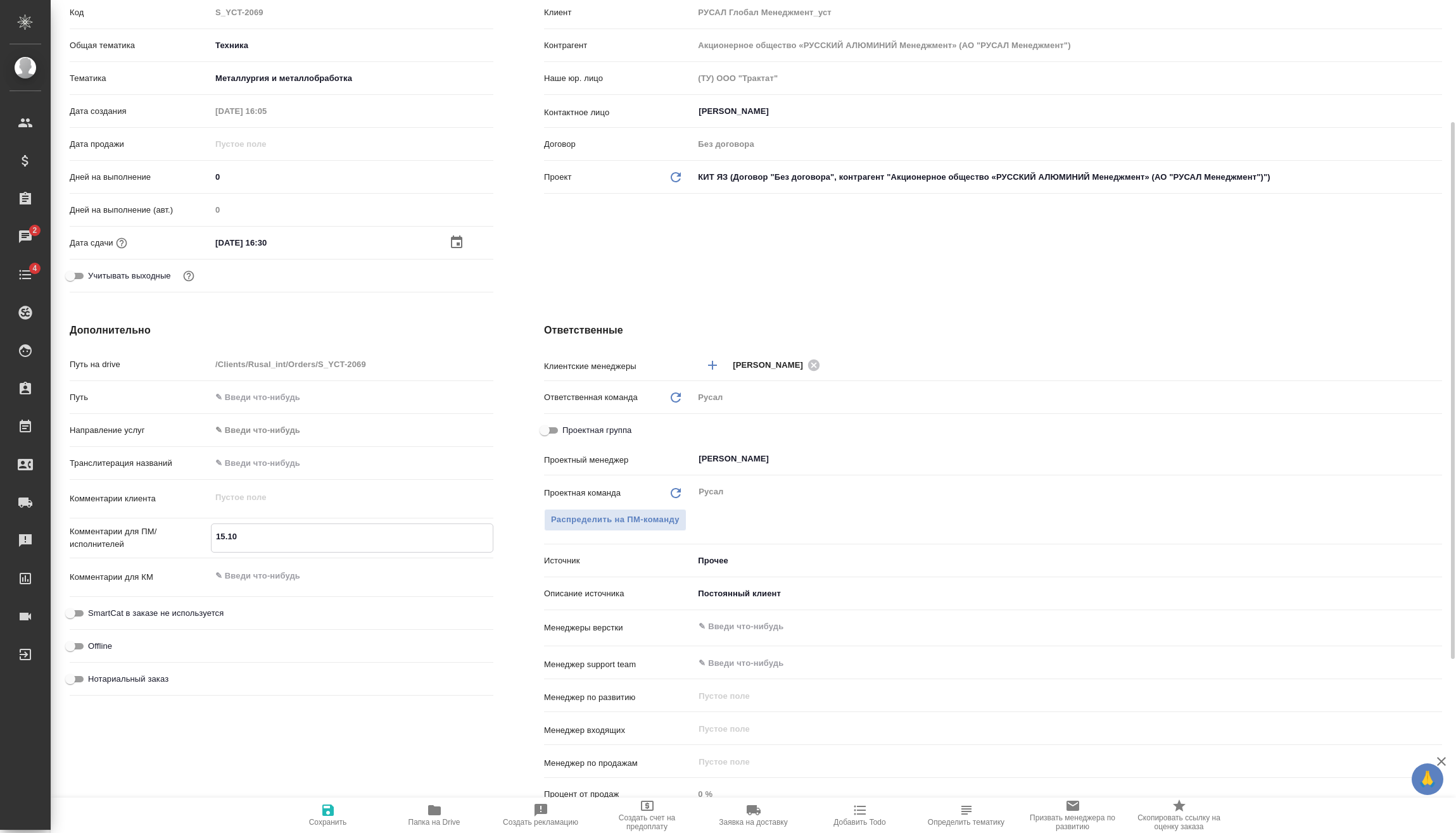
type textarea "x"
type textarea "15.10 С"
type textarea "x"
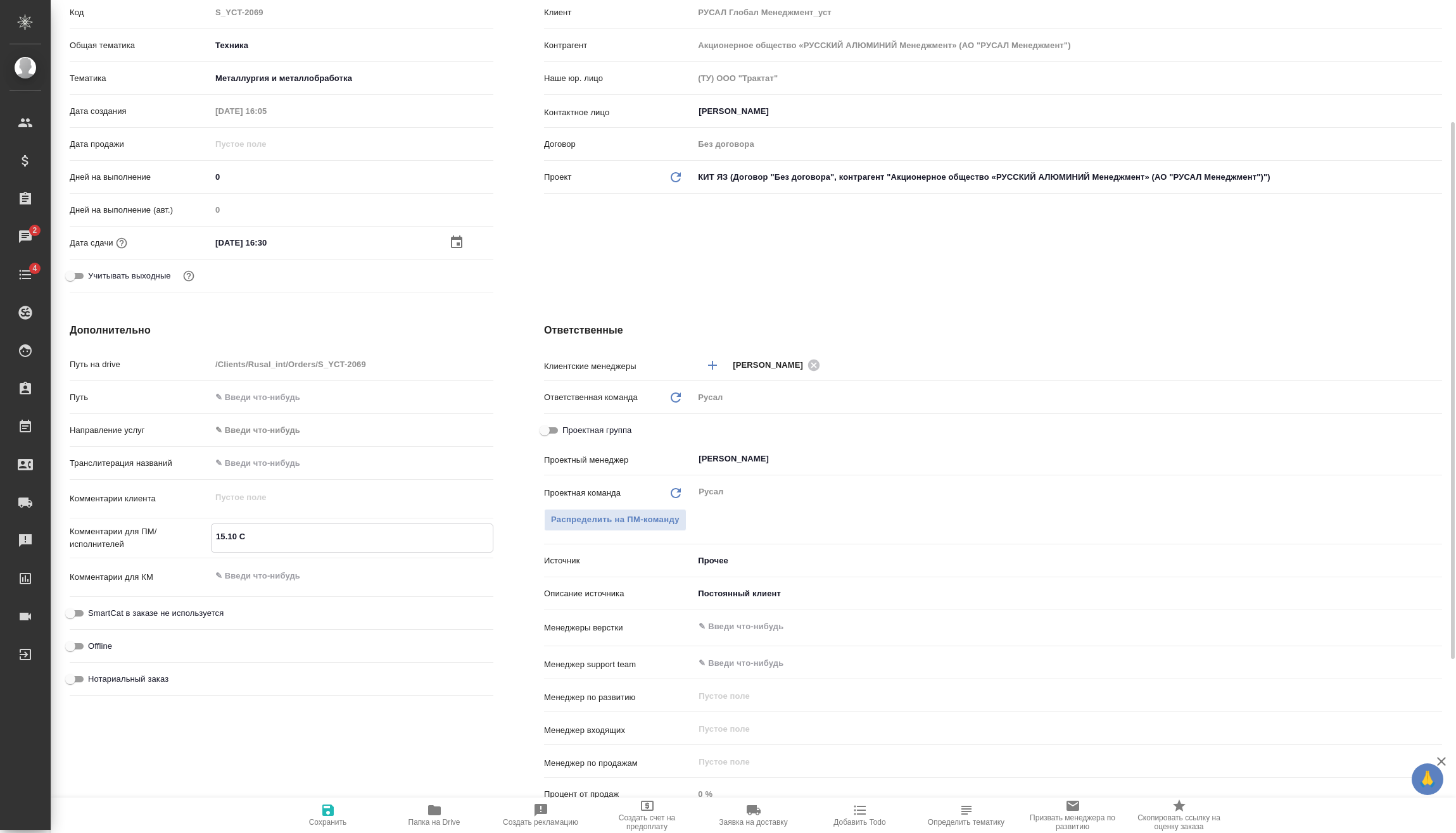
type textarea "x"
type textarea "15.10 Си"
type textarea "x"
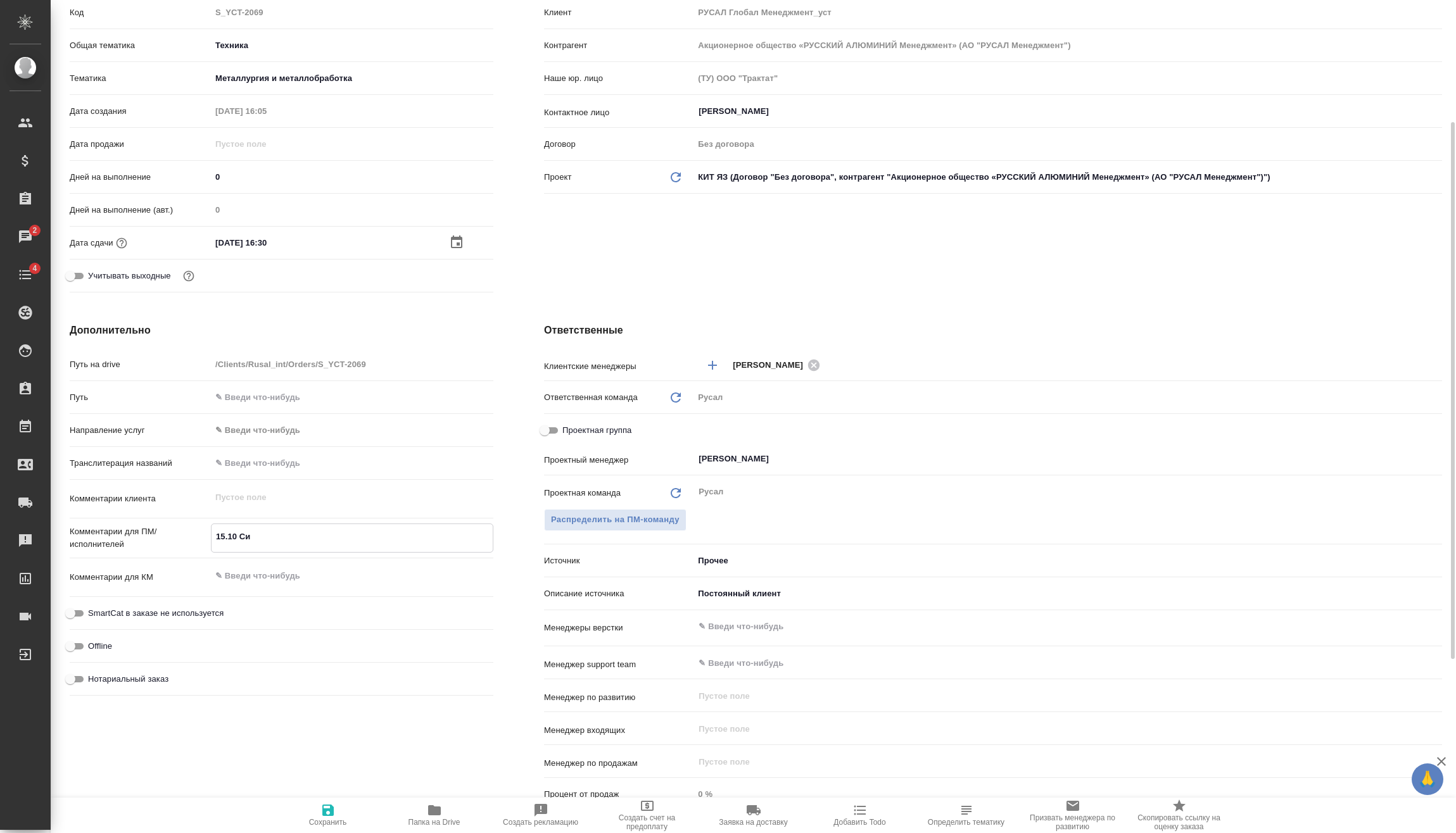
type textarea "x"
type textarea "15.10 Сид"
type textarea "x"
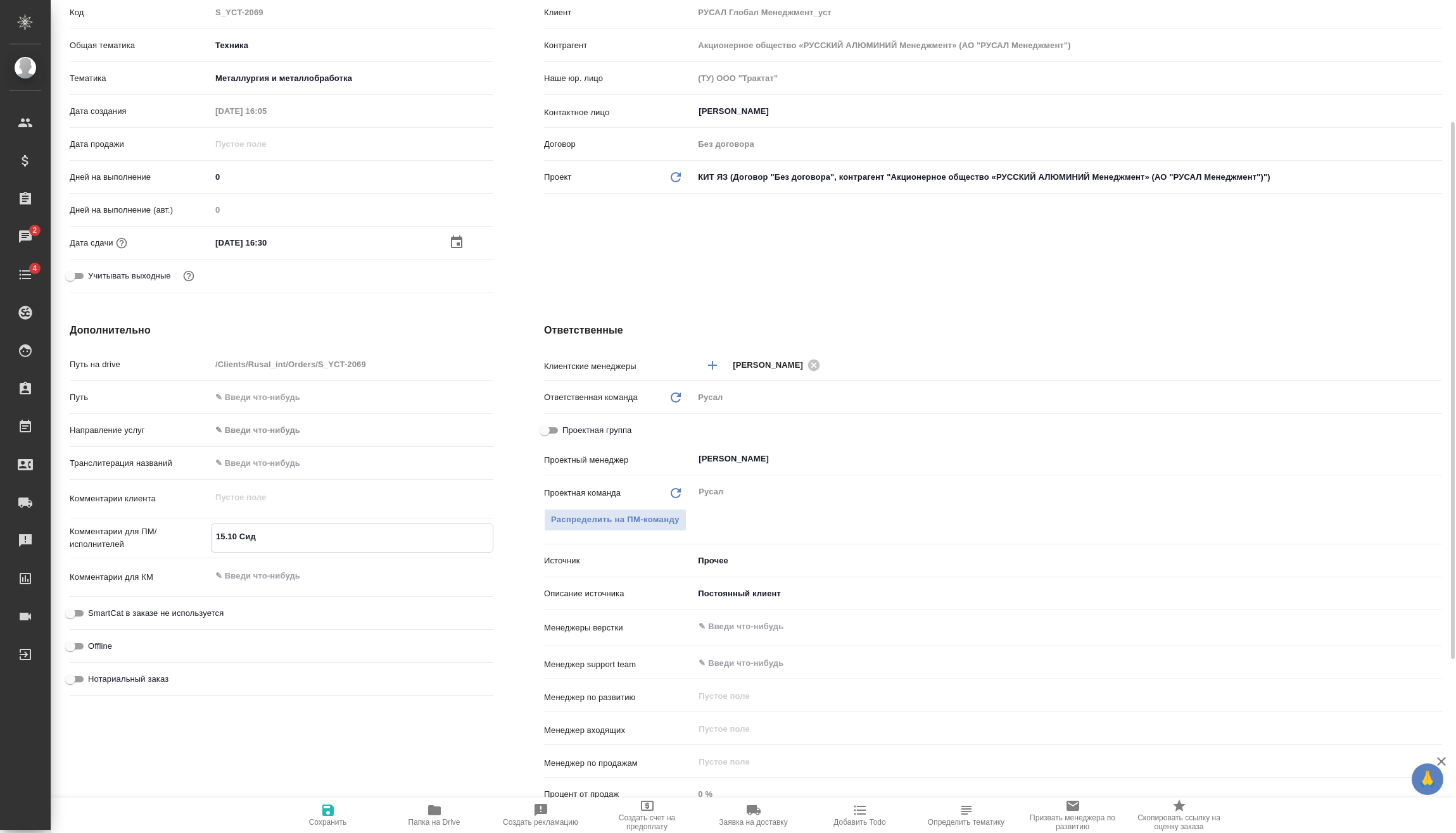
type textarea "15.10 Сидо"
type textarea "x"
type textarea "15.10 Сидор"
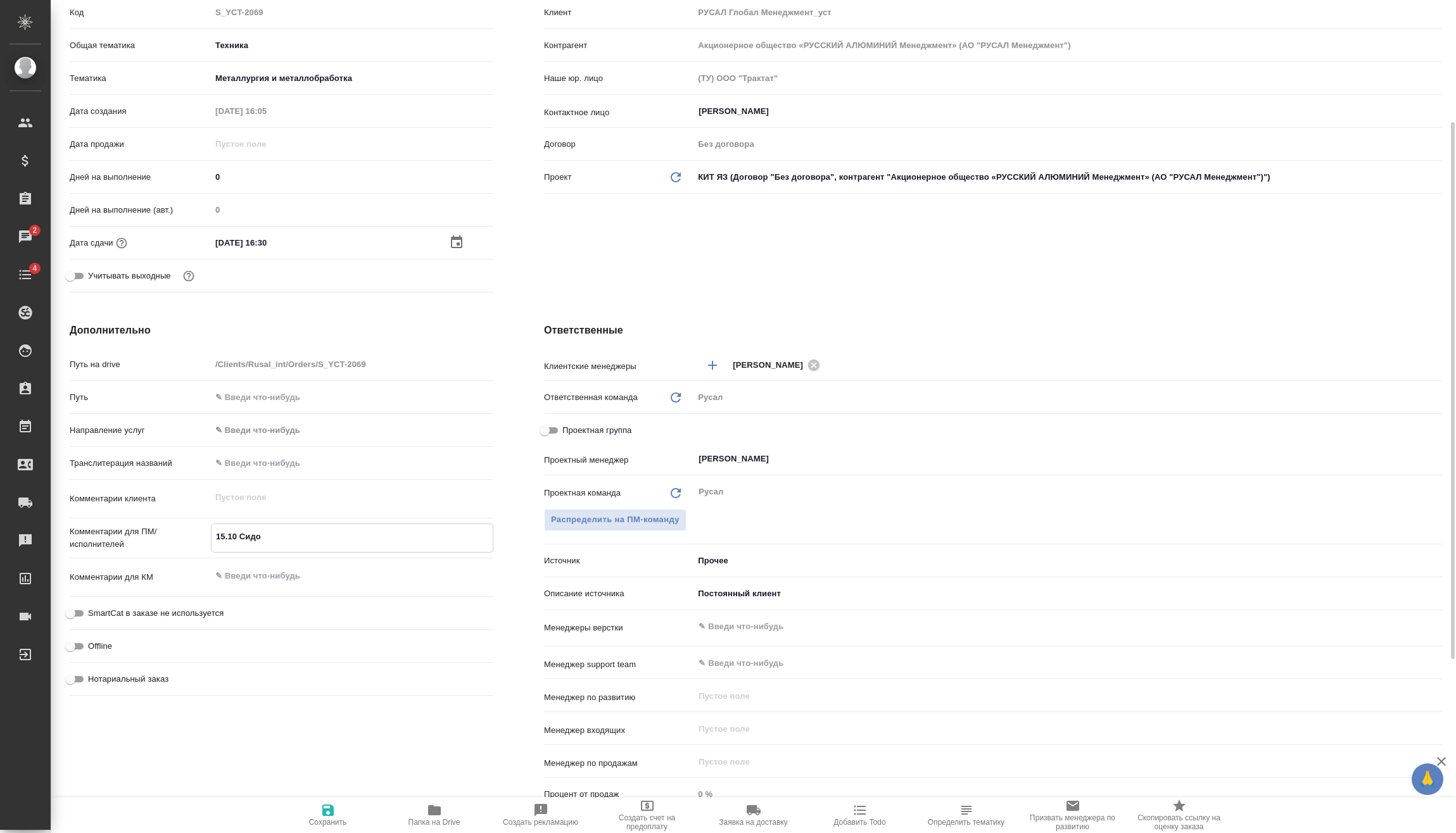
type textarea "x"
type textarea "15.10 Сидоро"
type textarea "x"
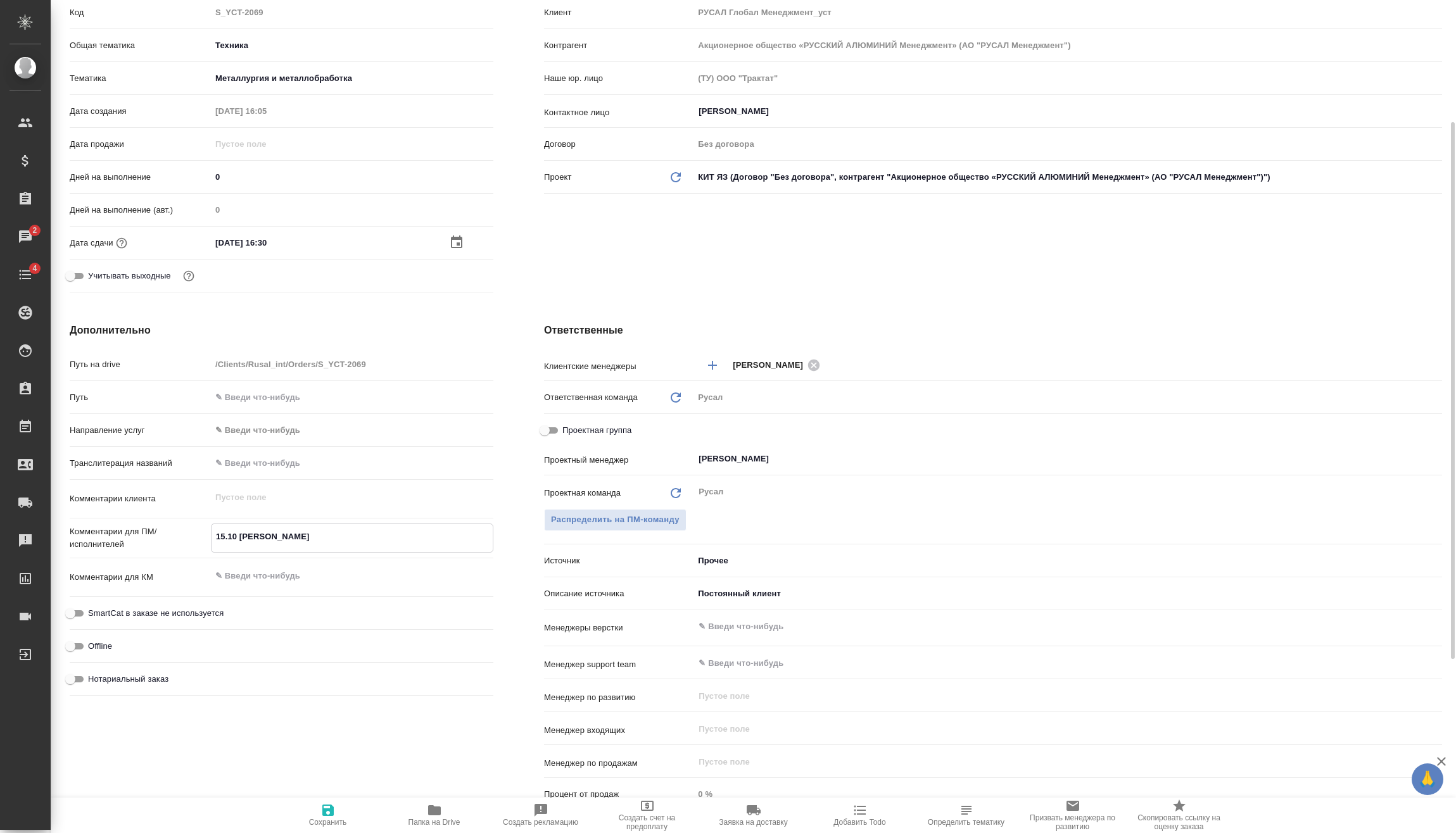
type textarea "x"
type textarea "15.10 Сидоров"
type textarea "x"
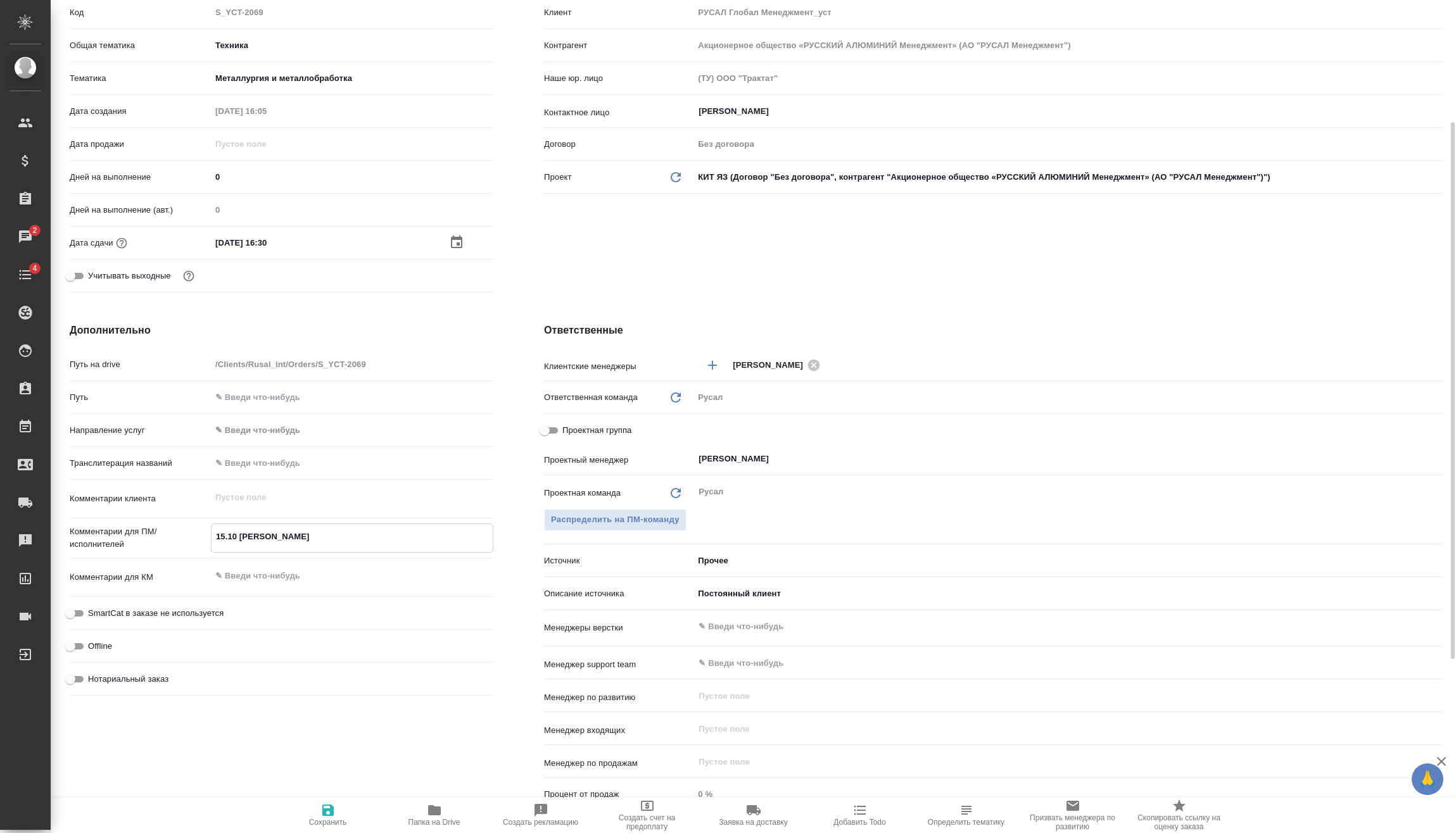
type textarea "x"
type textarea "15.10 Сидоров"
type textarea "x"
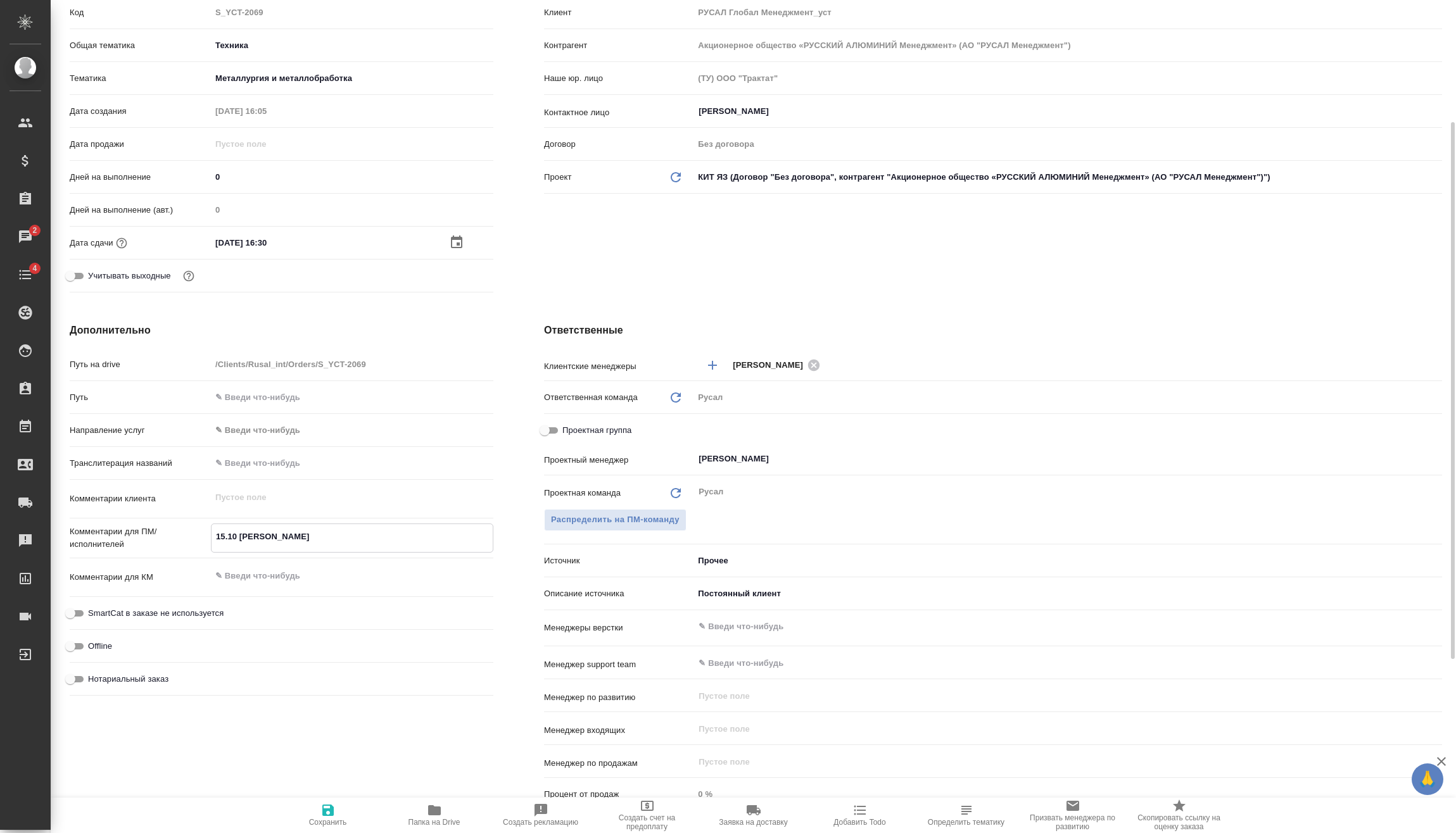
type textarea "15.10 Сидоров о"
type textarea "x"
type textarea "15.10 Сидоров он"
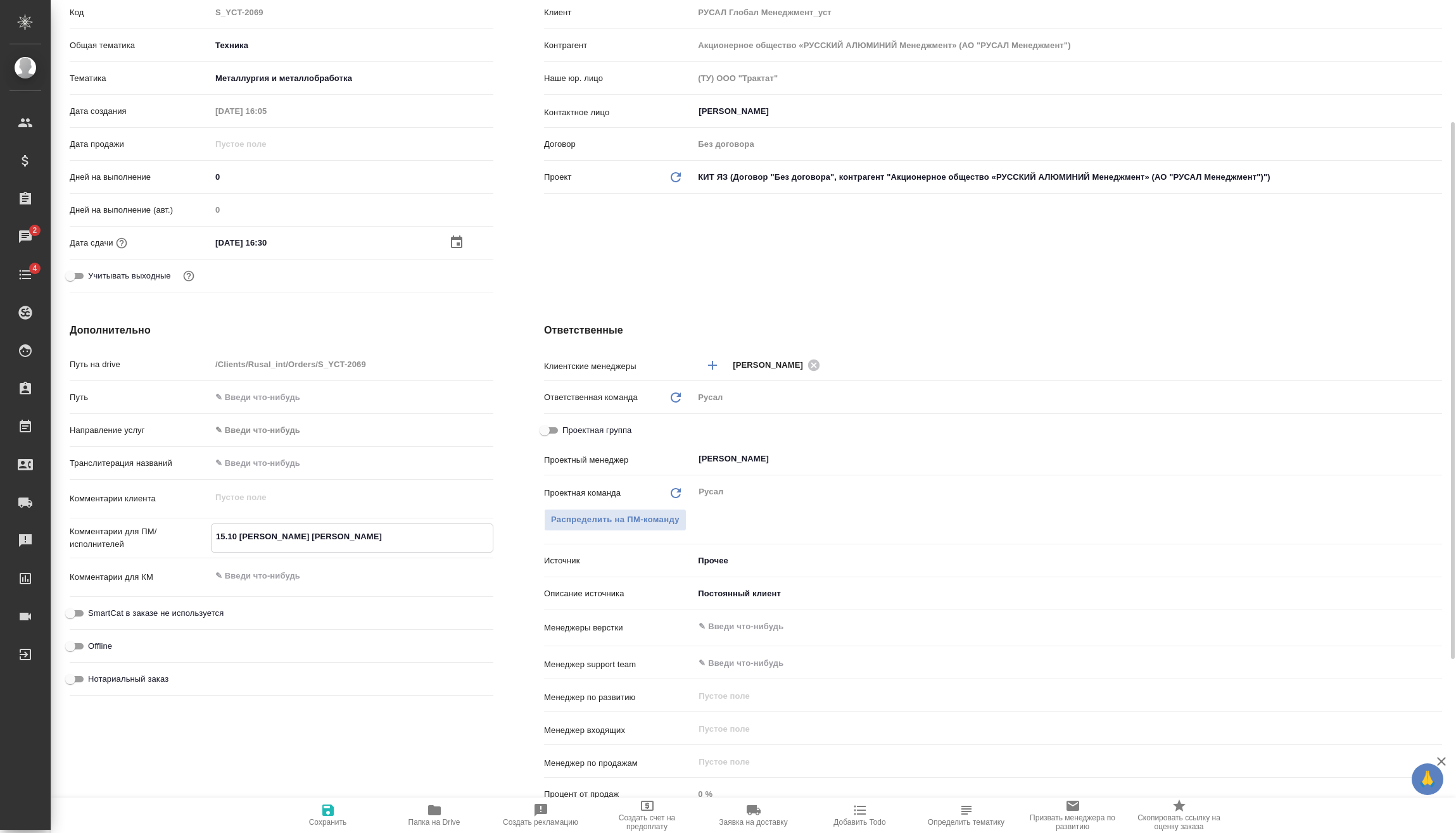
type textarea "x"
type textarea "15.10 Сидоров онл"
type textarea "x"
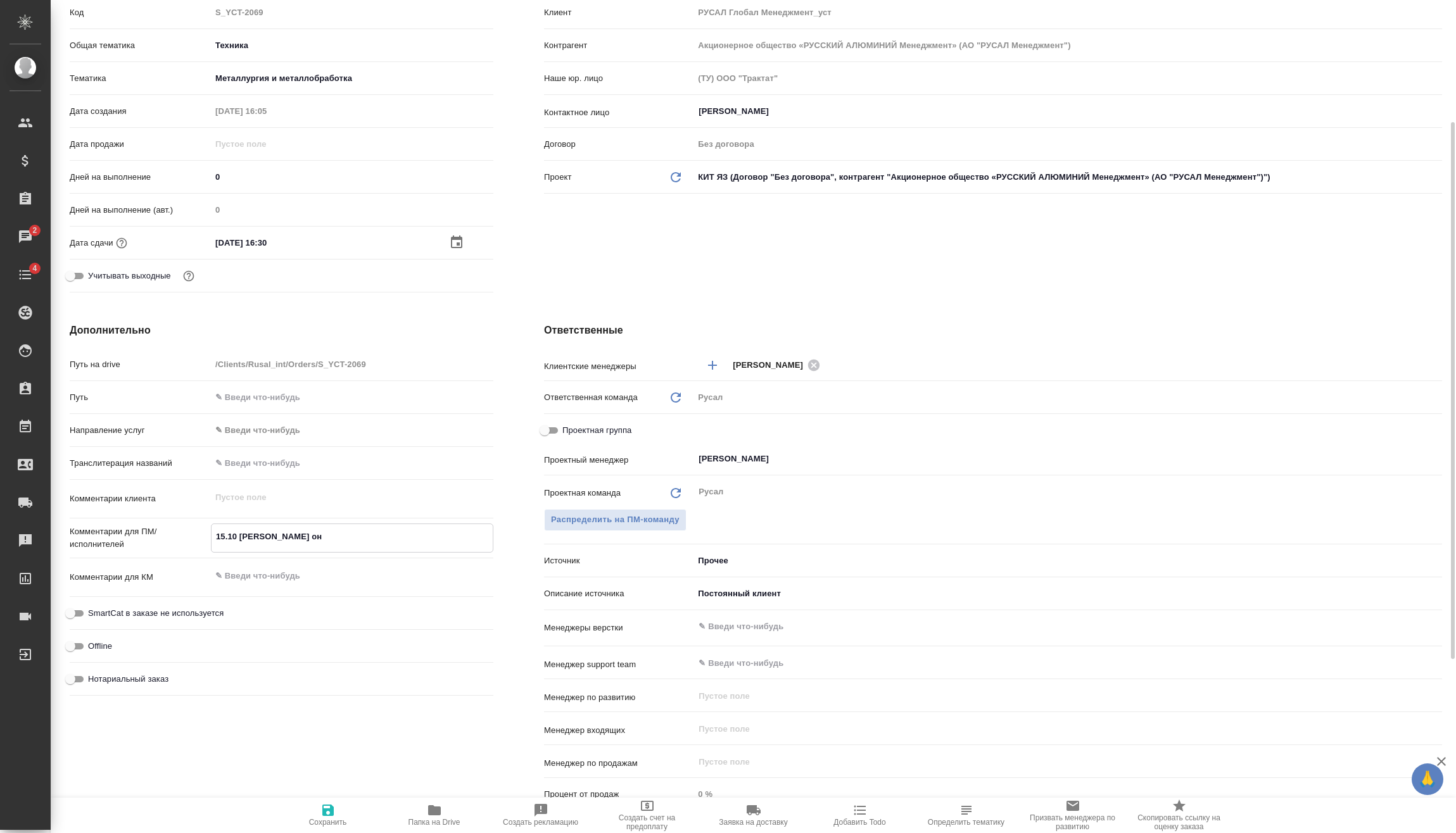
type textarea "x"
type textarea "15.10 Сидоров онла"
type textarea "x"
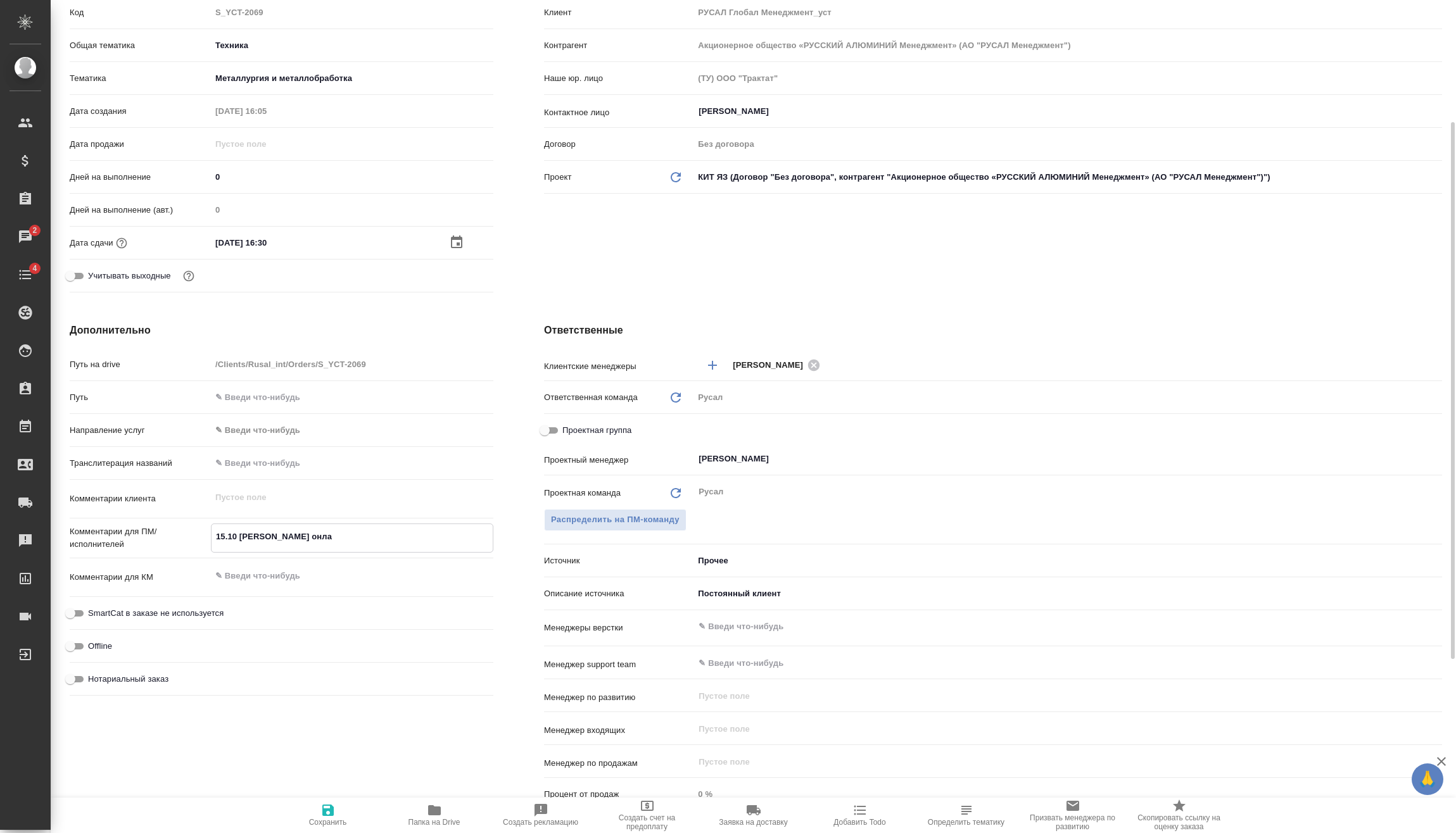
type textarea "x"
type textarea "15.10 Сидоров онлай"
type textarea "x"
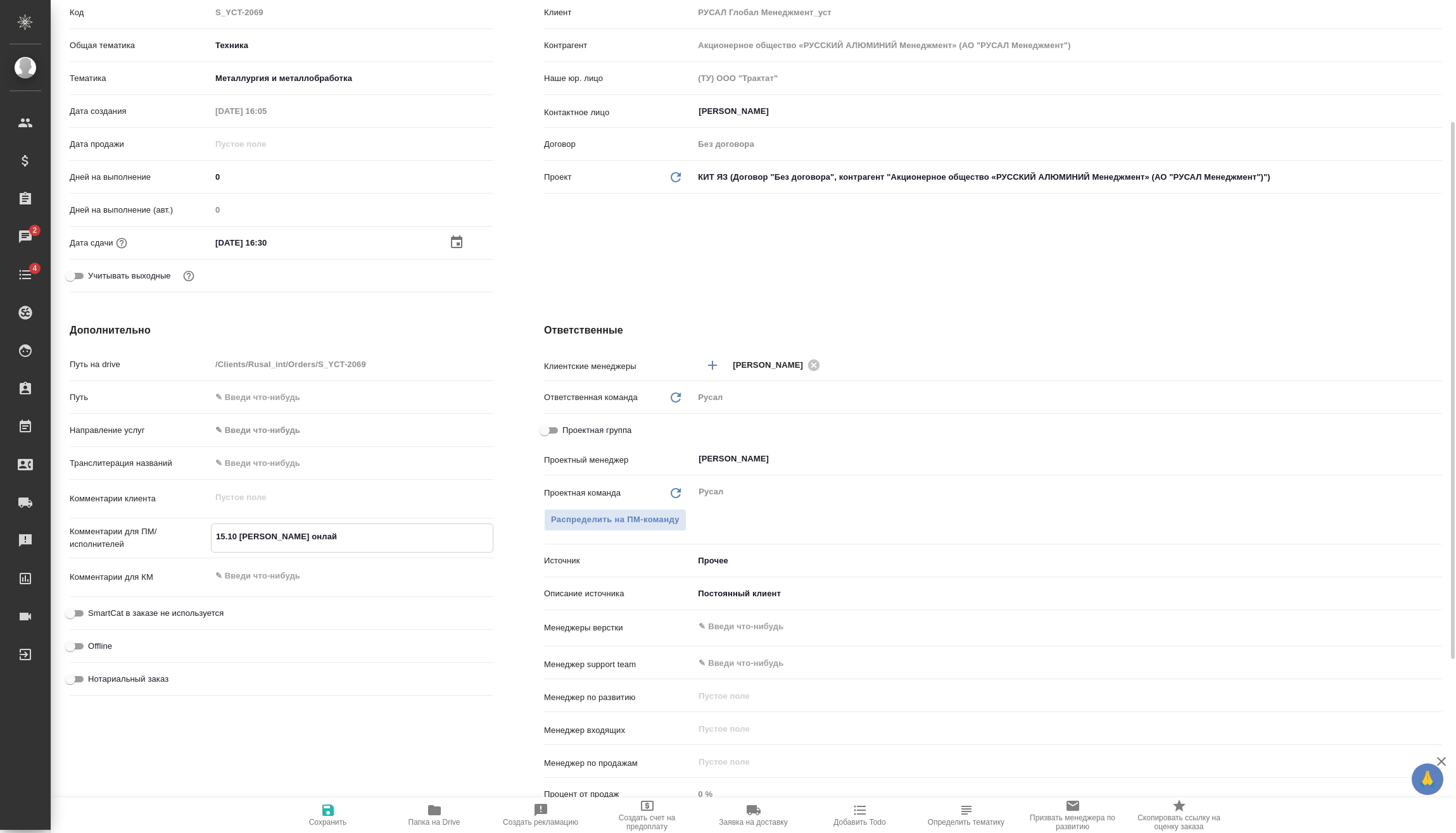
type textarea "15.10 Сидоров онлайн"
type textarea "x"
type textarea "15.10 Сидоров онлайн"
type textarea "x"
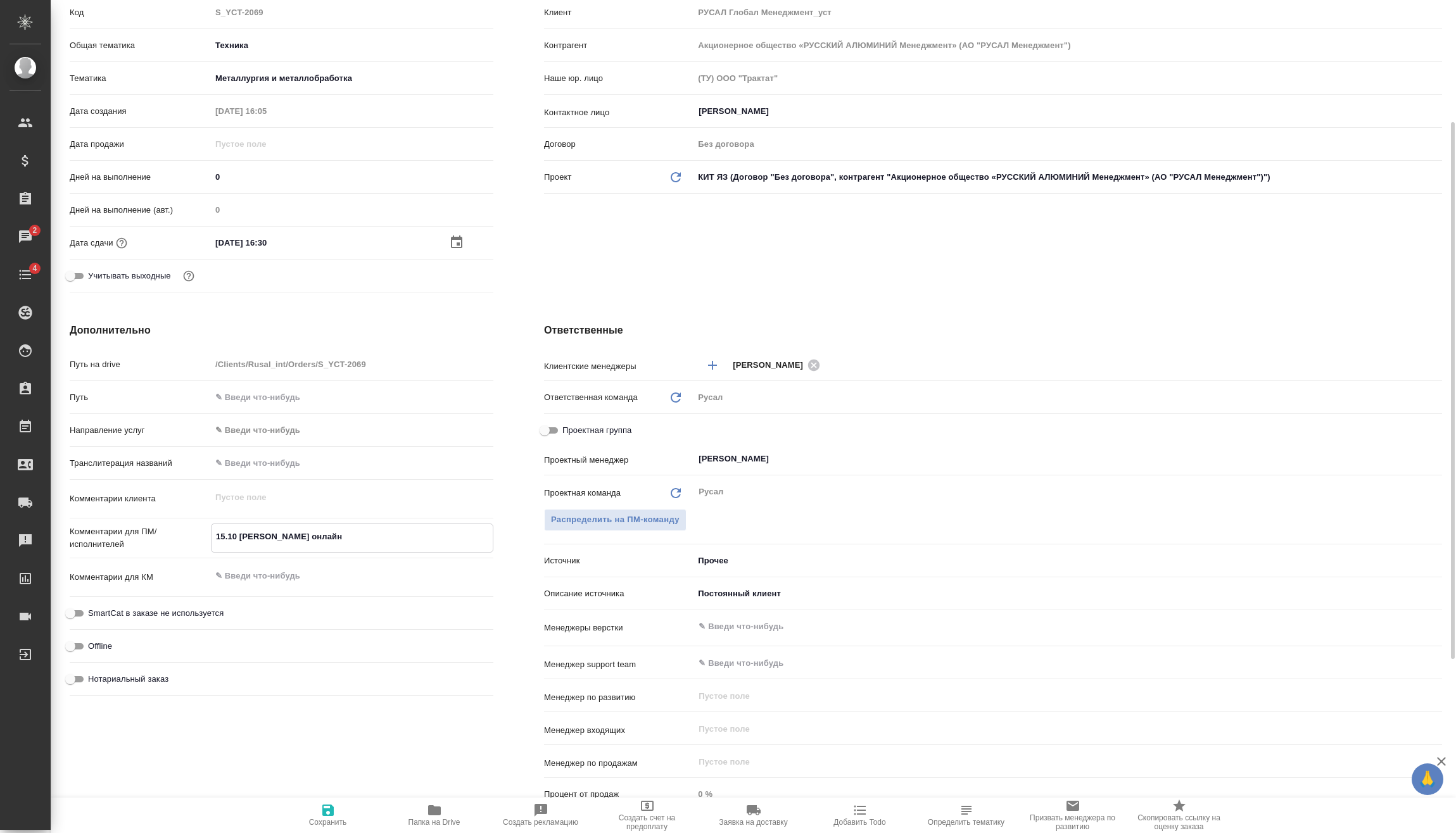
click at [336, 823] on span "Сохранить" at bounding box center [327, 823] width 38 height 9
type textarea "x"
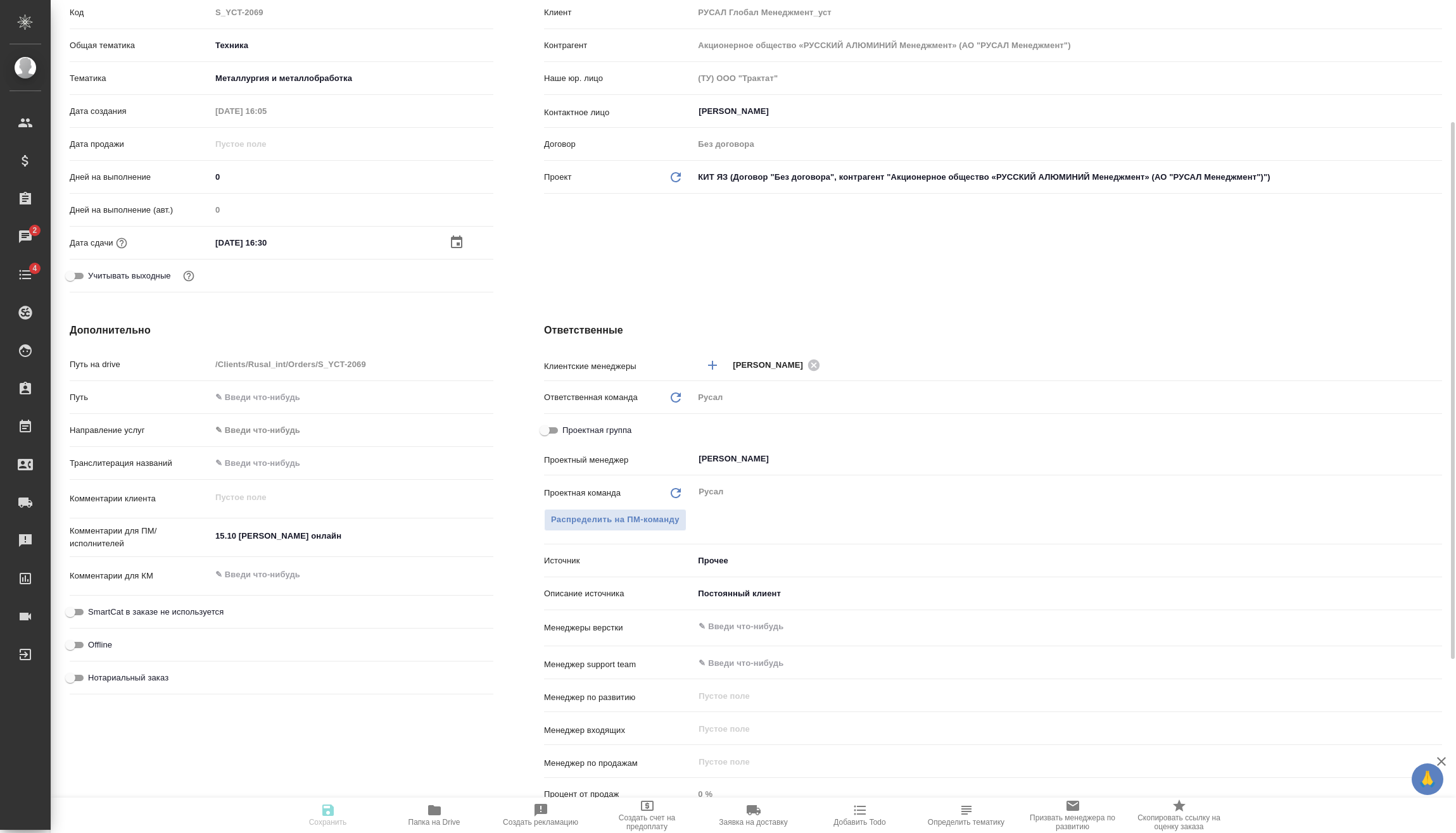
type textarea "x"
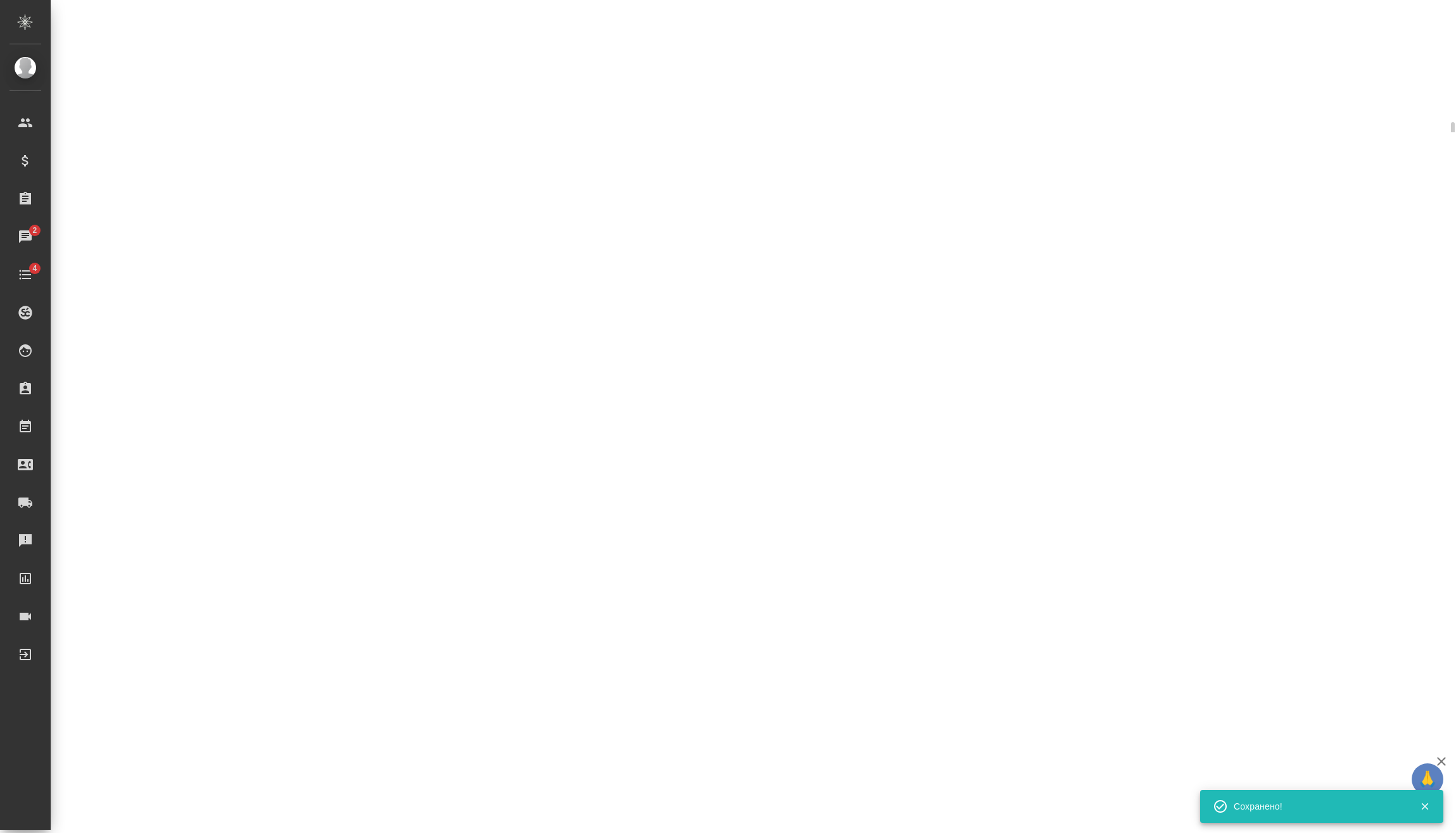
select select "RU"
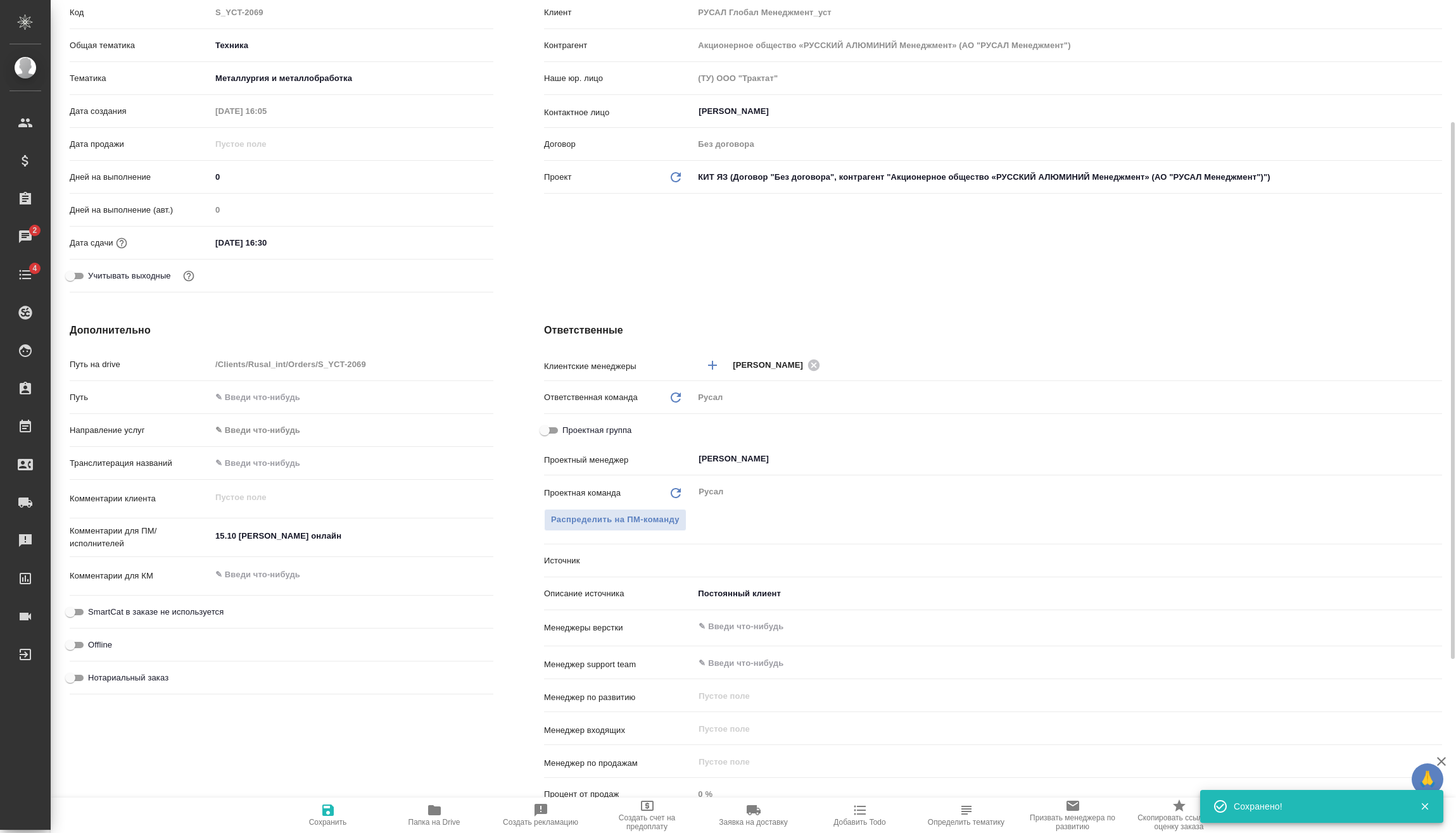
type textarea "x"
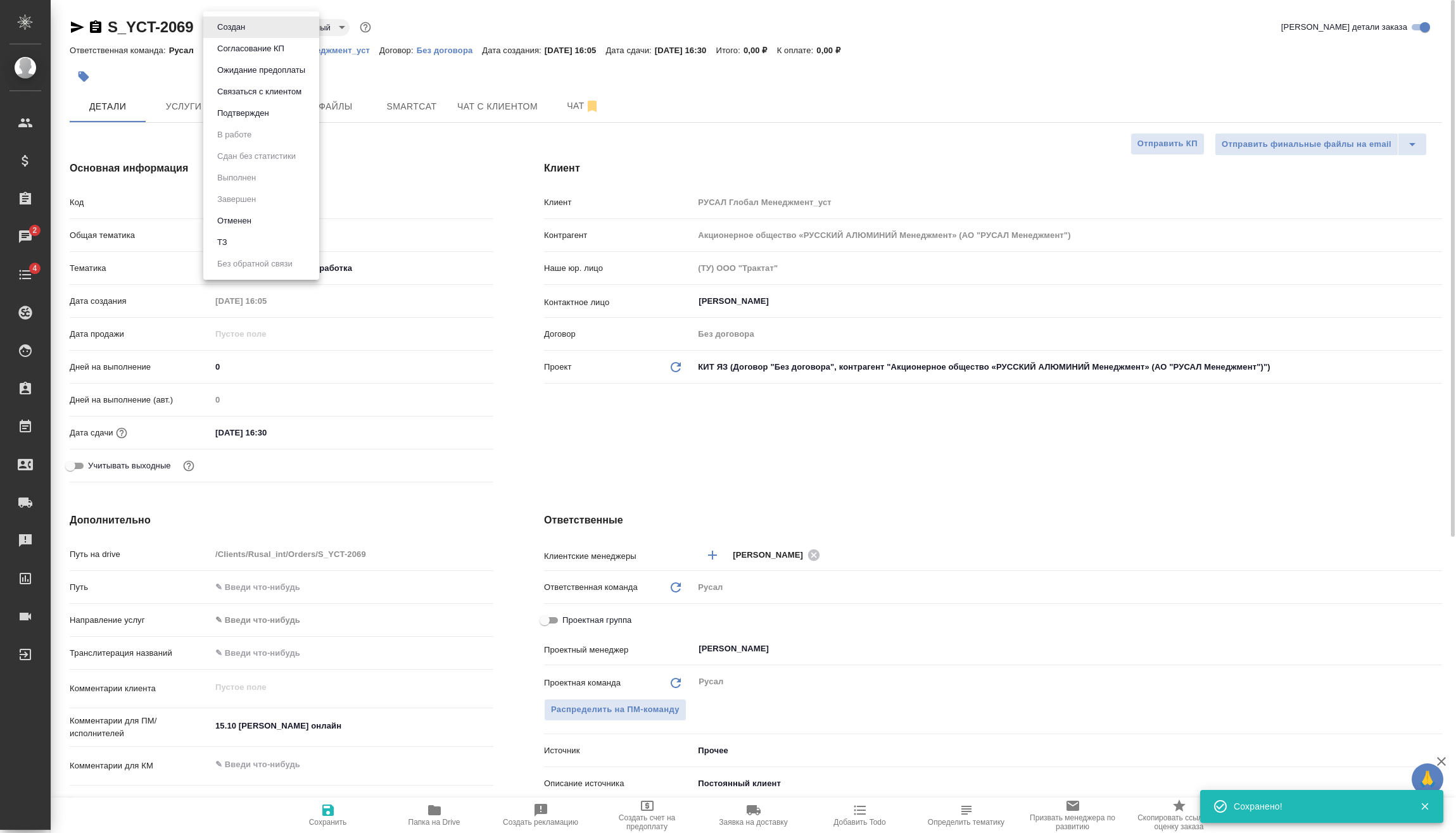
click at [232, 26] on body "🙏 .cls-1 fill:#fff; AWATERA Vasilev Evgeniy Клиенты Спецификации Заказы 2 Чаты …" at bounding box center [728, 416] width 1456 height 833
click at [258, 108] on button "Подтвержден" at bounding box center [243, 113] width 60 height 14
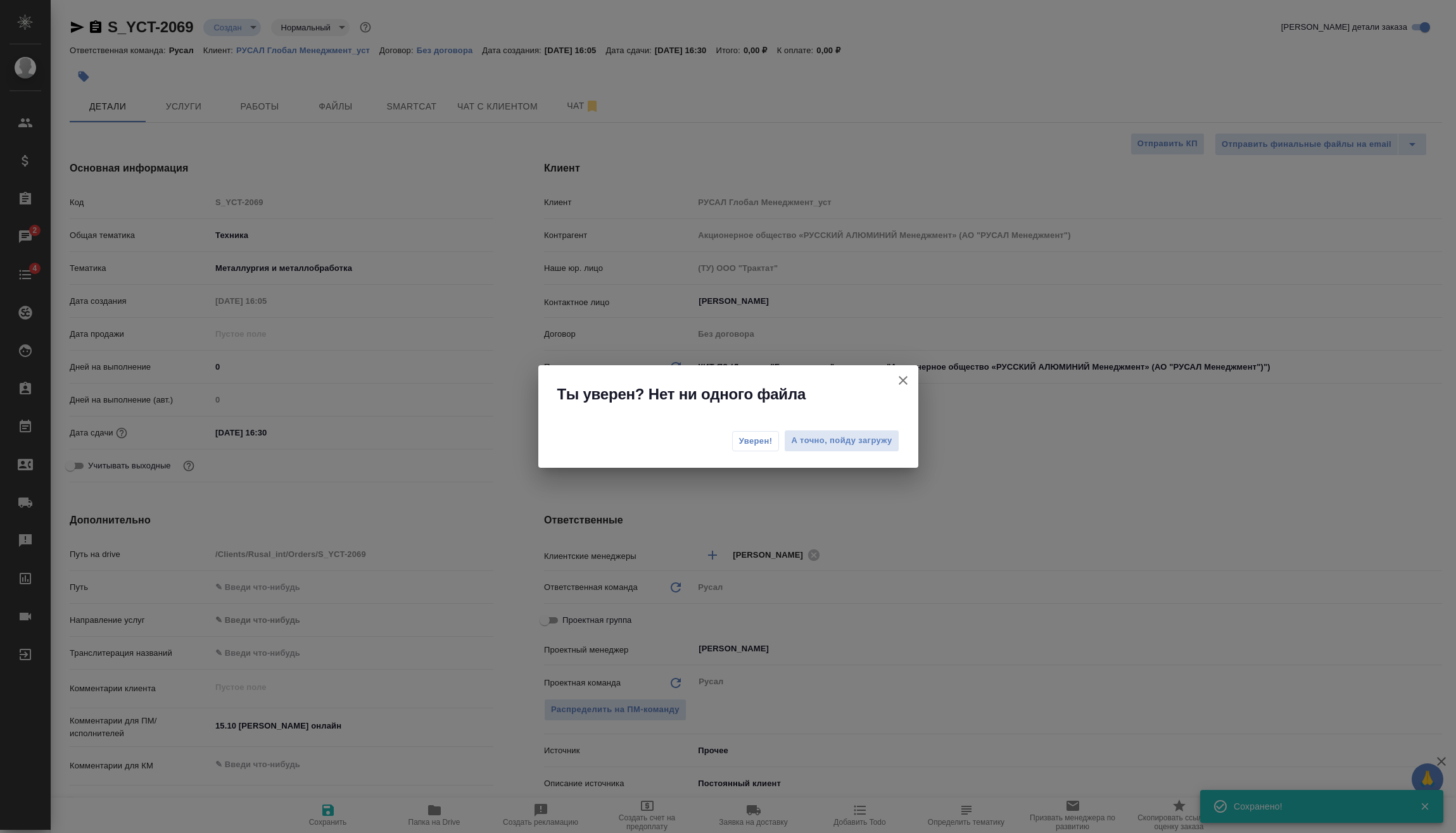
click at [745, 443] on span "Уверен!" at bounding box center [756, 441] width 33 height 13
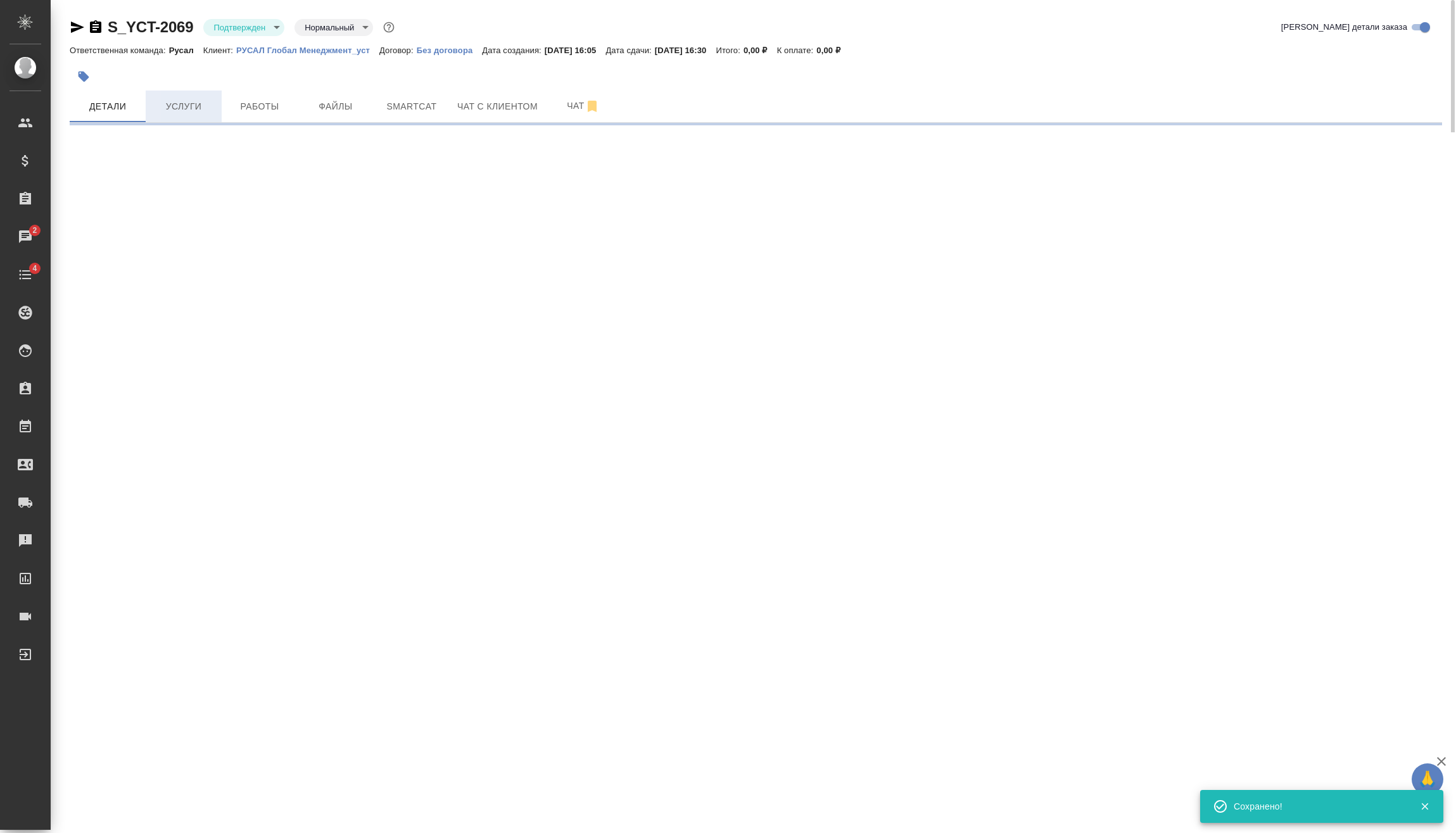
click at [176, 111] on span "Услуги" at bounding box center [183, 106] width 61 height 16
select select "RU"
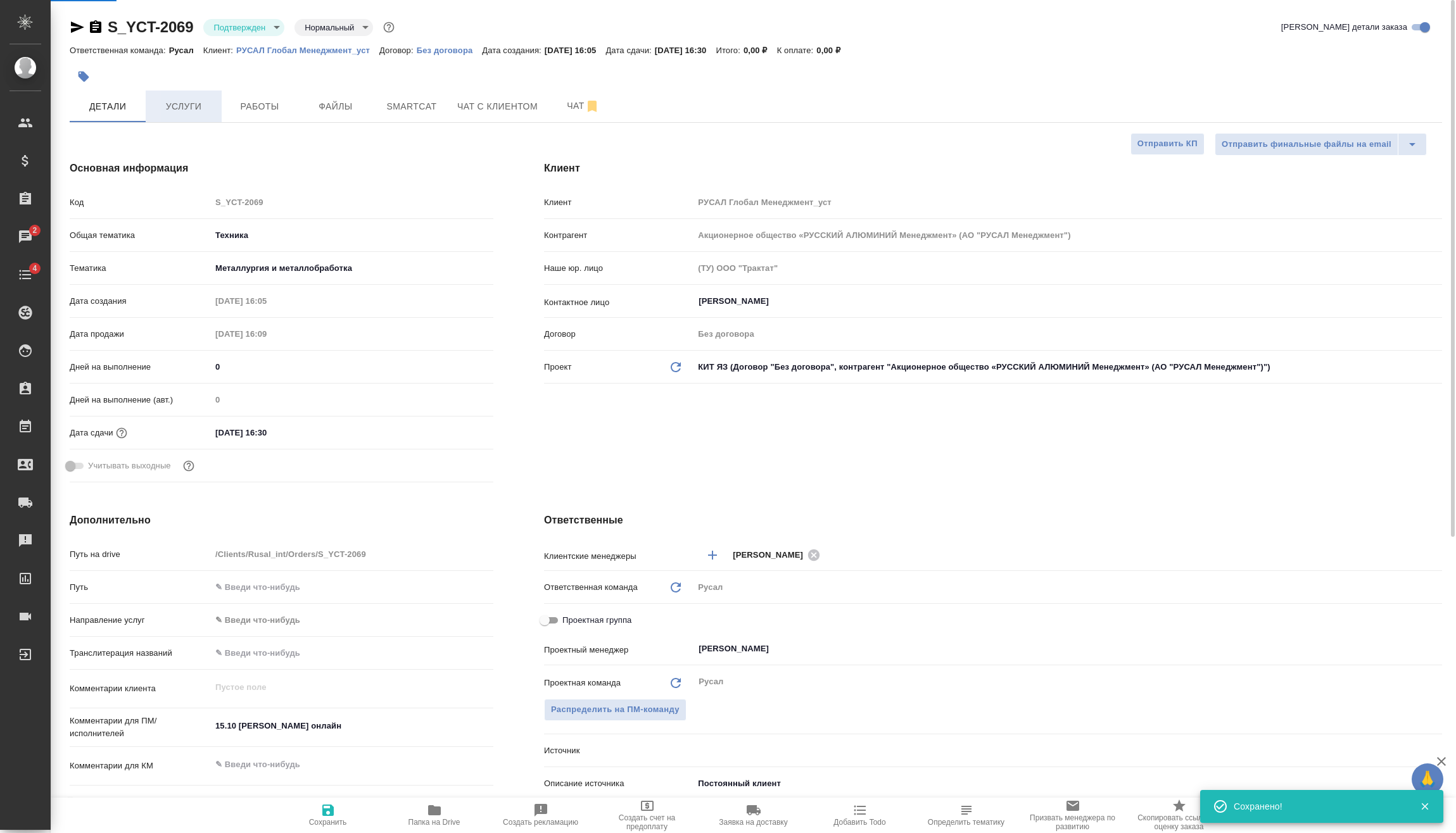
type textarea "x"
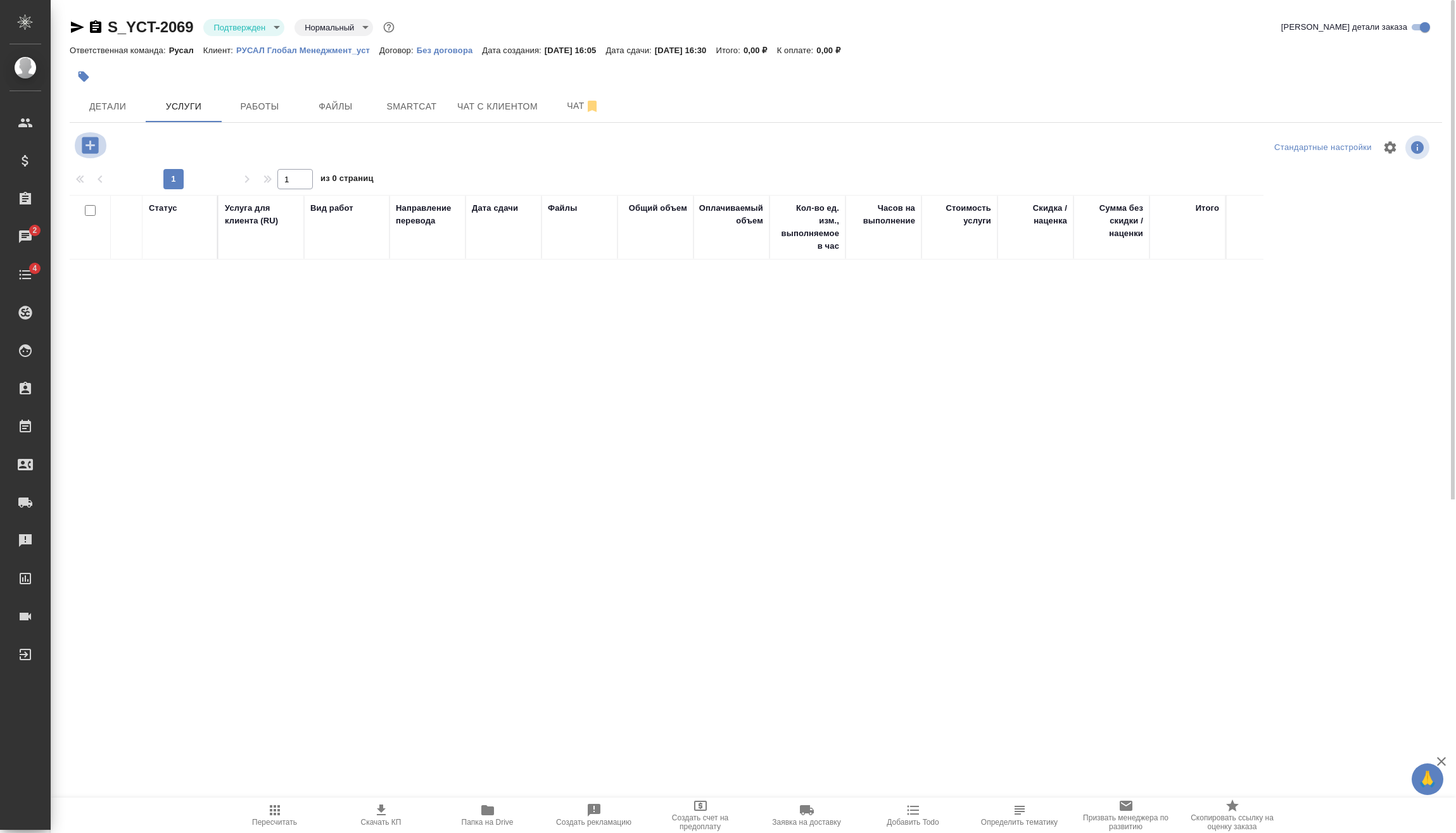
click at [88, 148] on icon "button" at bounding box center [90, 145] width 17 height 17
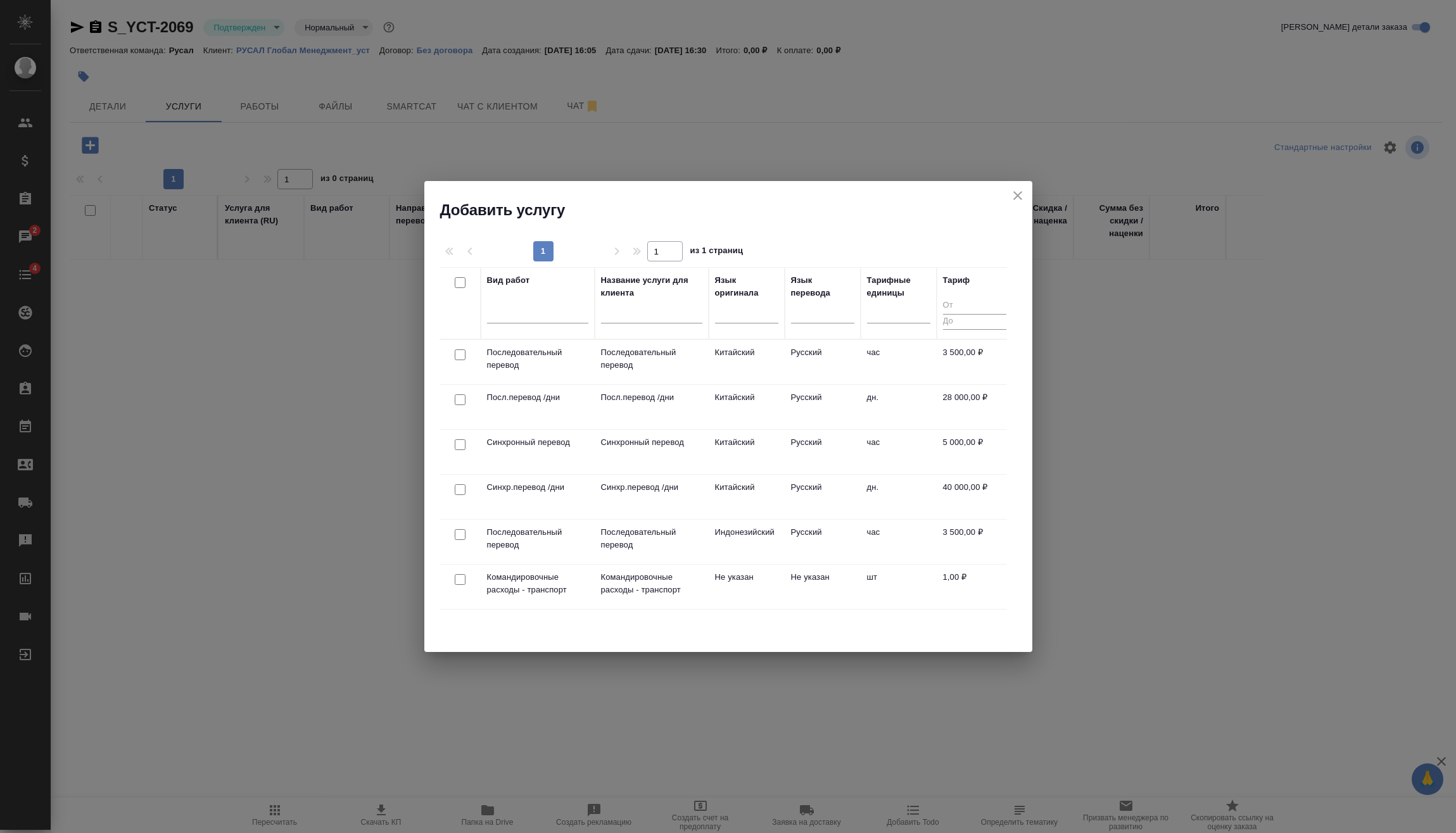
click at [458, 354] on input "checkbox" at bounding box center [459, 354] width 11 height 11
checkbox input "true"
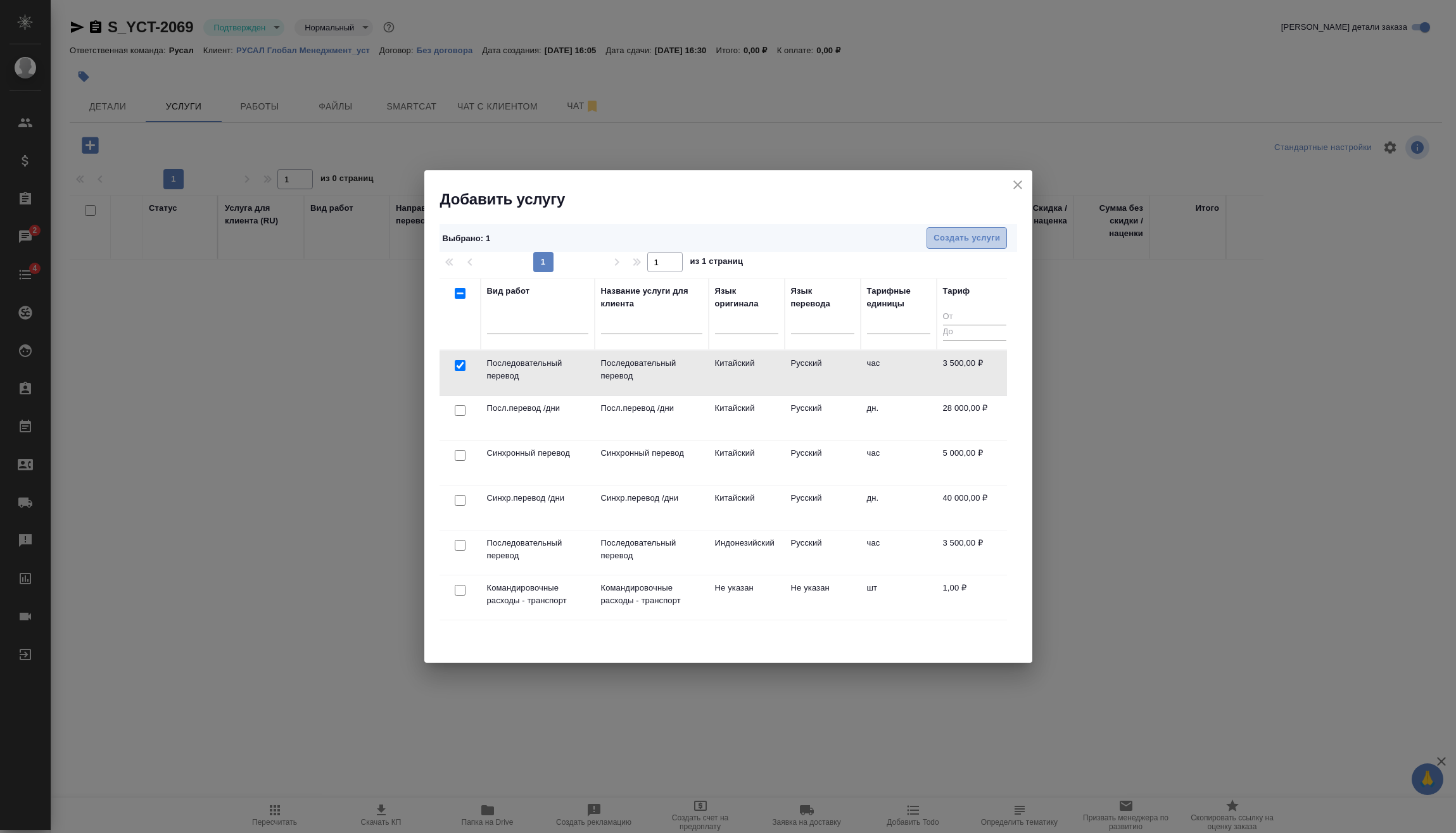
click at [987, 238] on span "Создать услуги" at bounding box center [966, 238] width 67 height 15
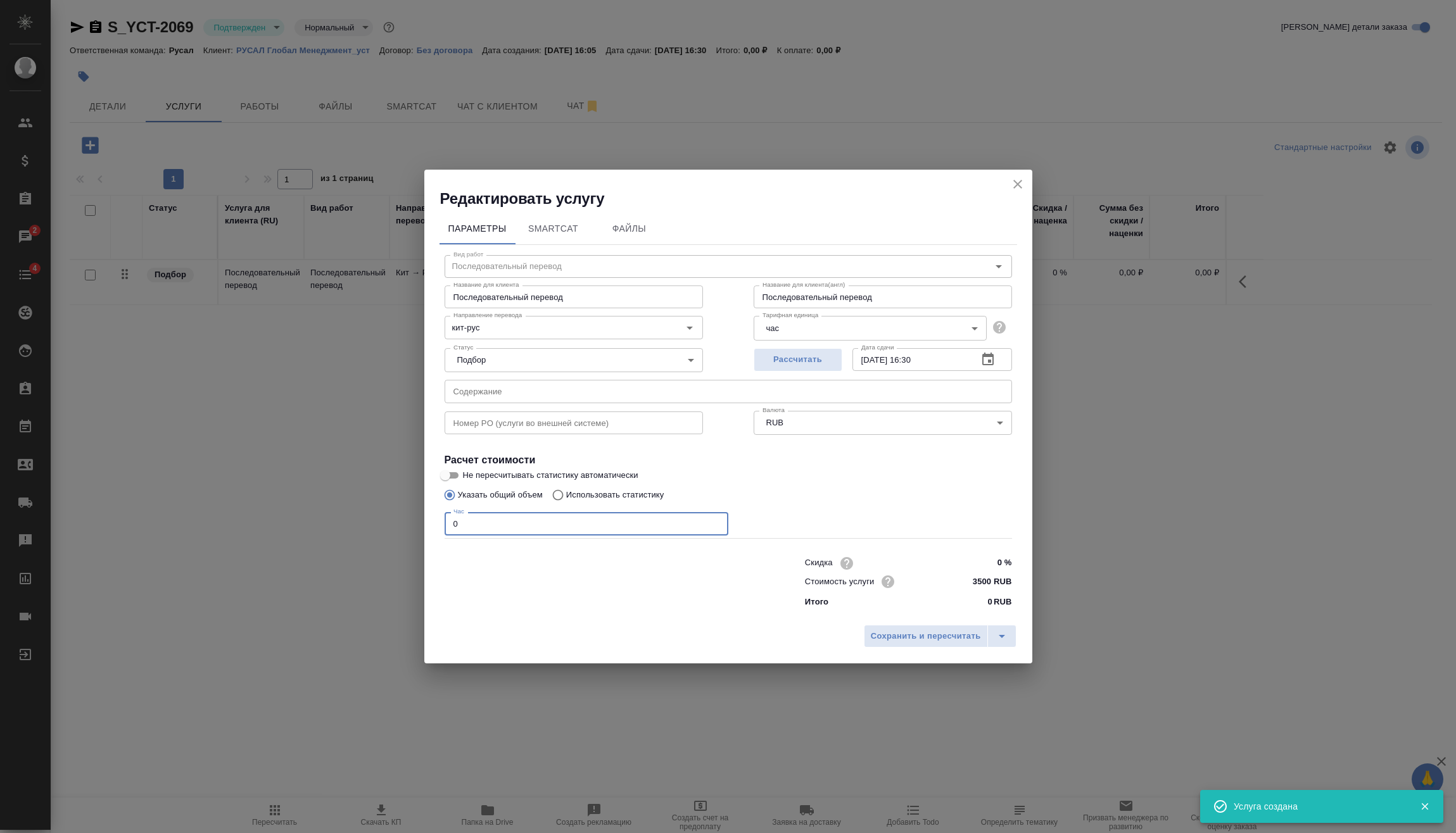
drag, startPoint x: 480, startPoint y: 535, endPoint x: 404, endPoint y: 547, distance: 76.9
click at [411, 546] on div "Редактировать услугу Параметры SmartCat Файлы Вид работ Последовательный перево…" at bounding box center [728, 416] width 1456 height 833
type input "10"
click at [931, 633] on span "Сохранить и пересчитать" at bounding box center [926, 636] width 110 height 15
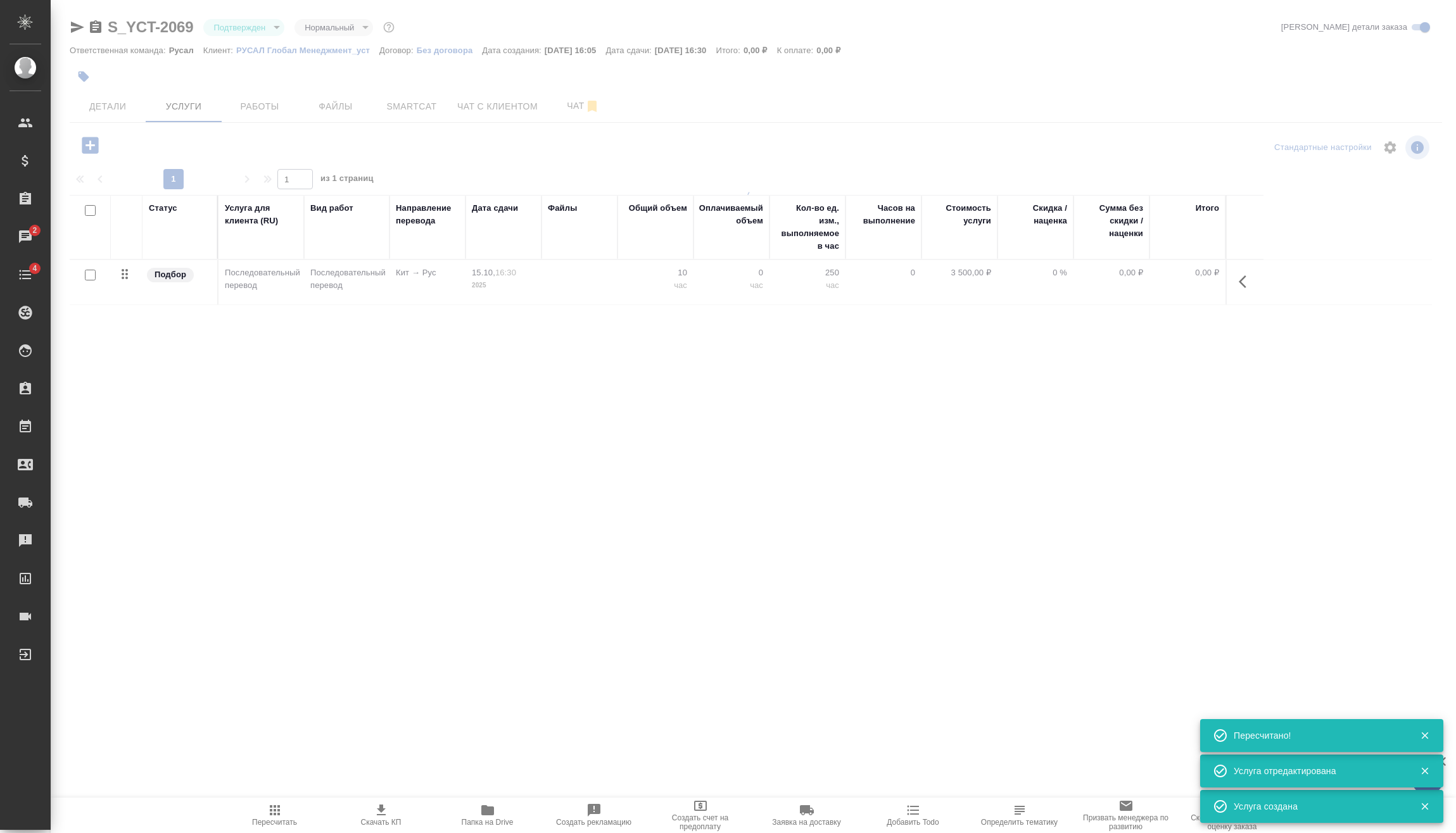
type input "urgent"
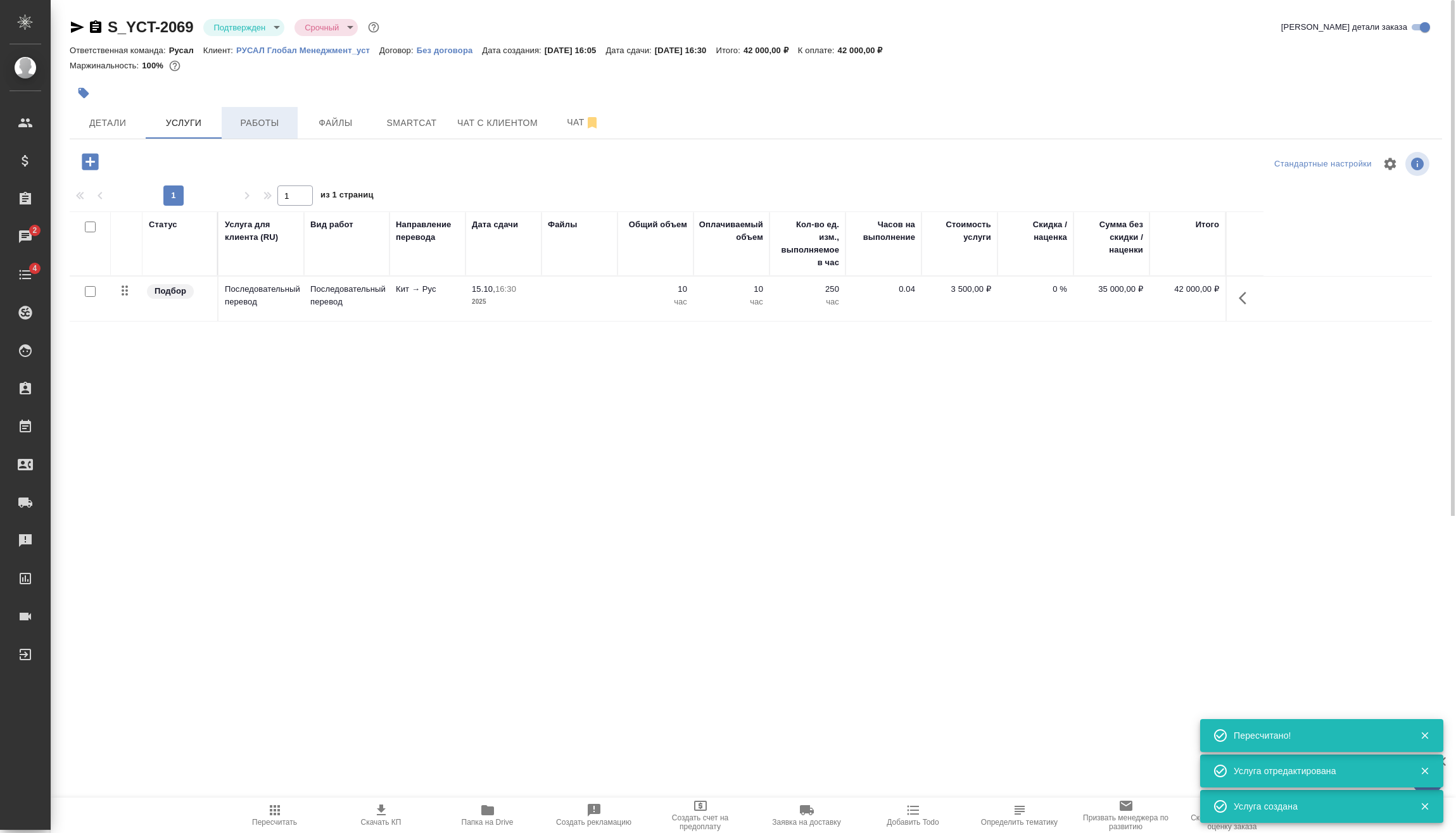
click at [254, 113] on button "Работы" at bounding box center [260, 122] width 76 height 31
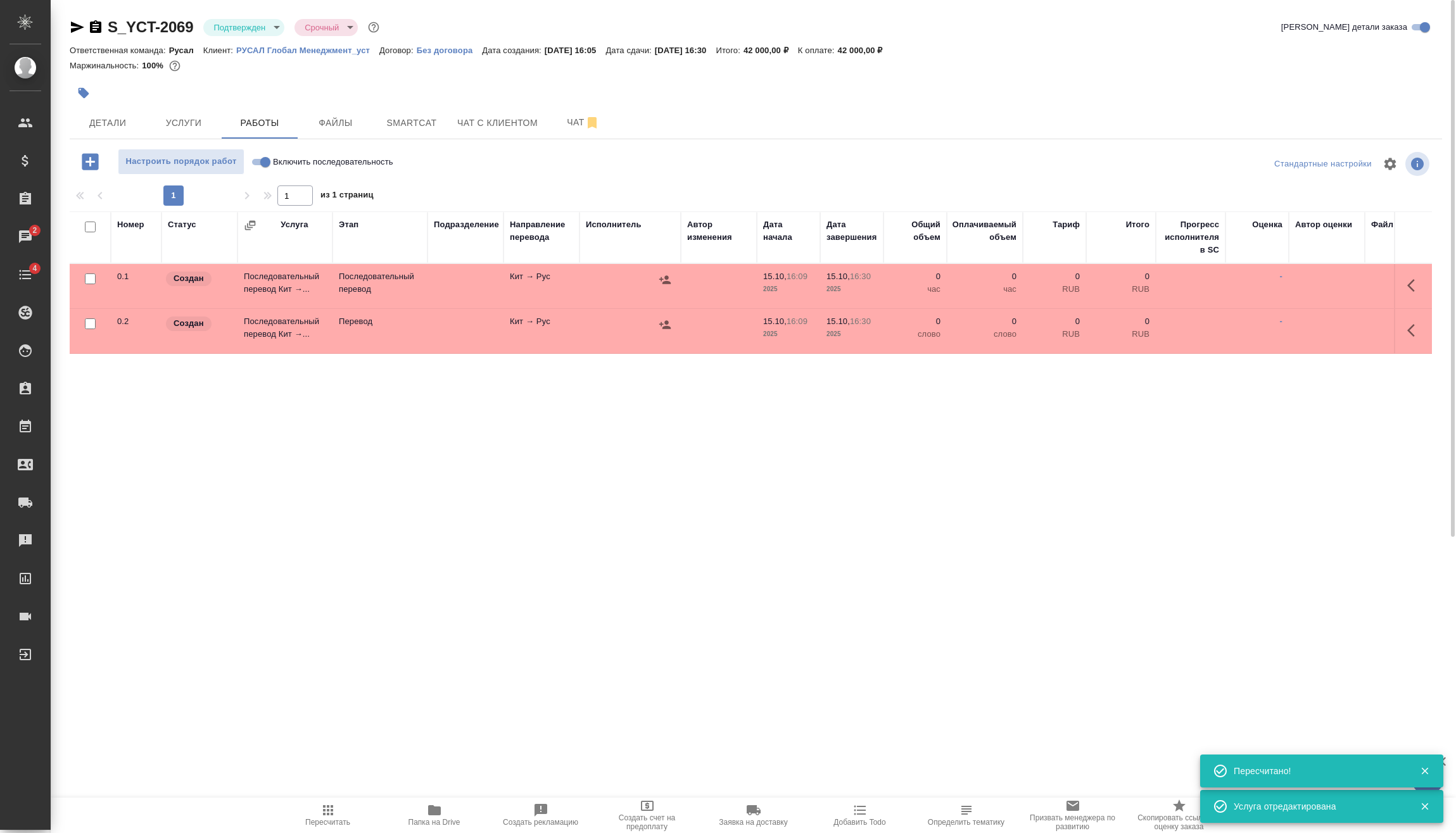
click at [91, 322] on input "checkbox" at bounding box center [90, 324] width 11 height 11
checkbox input "true"
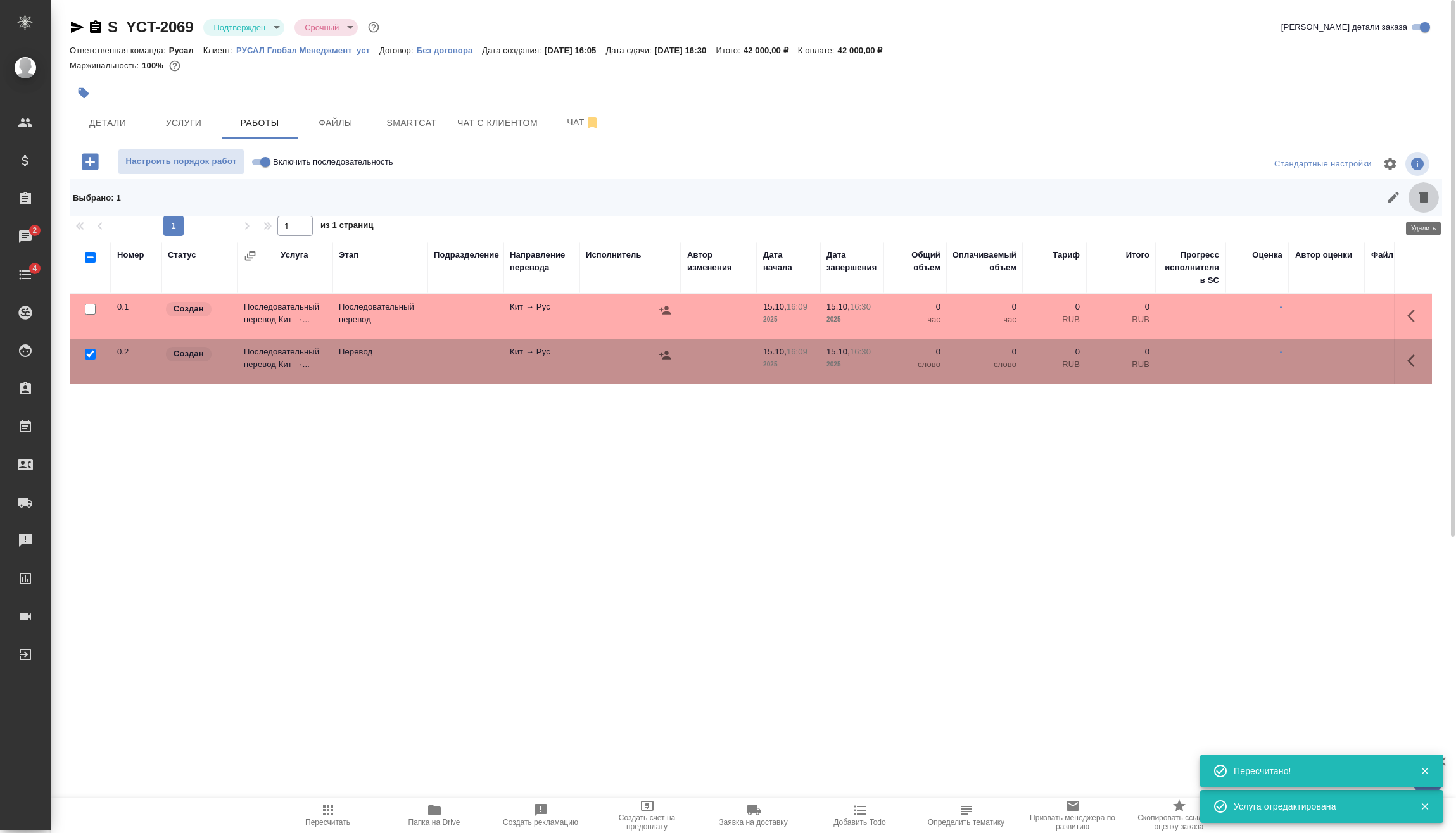
click at [1429, 190] on icon "button" at bounding box center [1423, 197] width 15 height 15
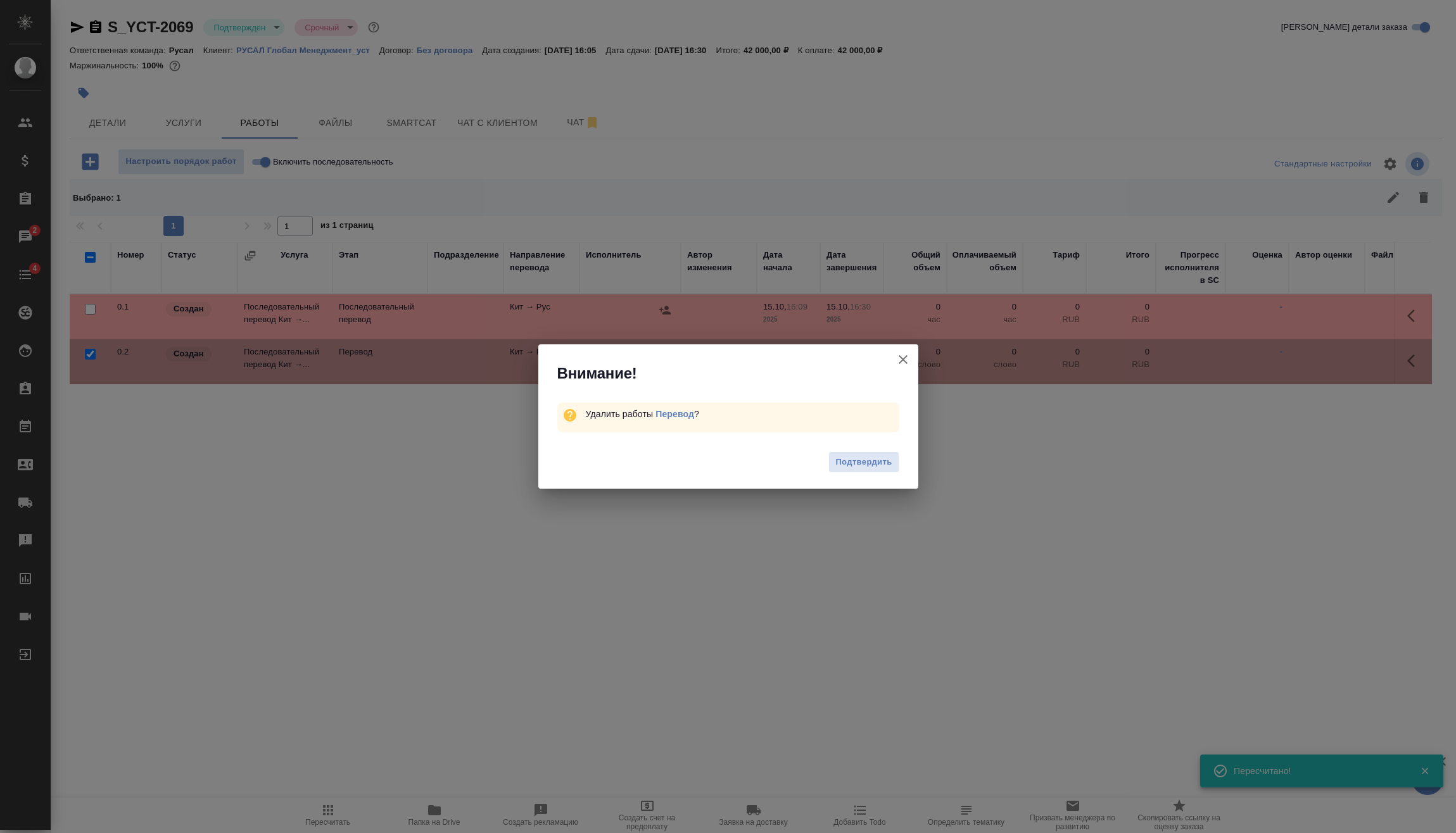
click at [847, 458] on span "Подтвердить" at bounding box center [863, 462] width 56 height 15
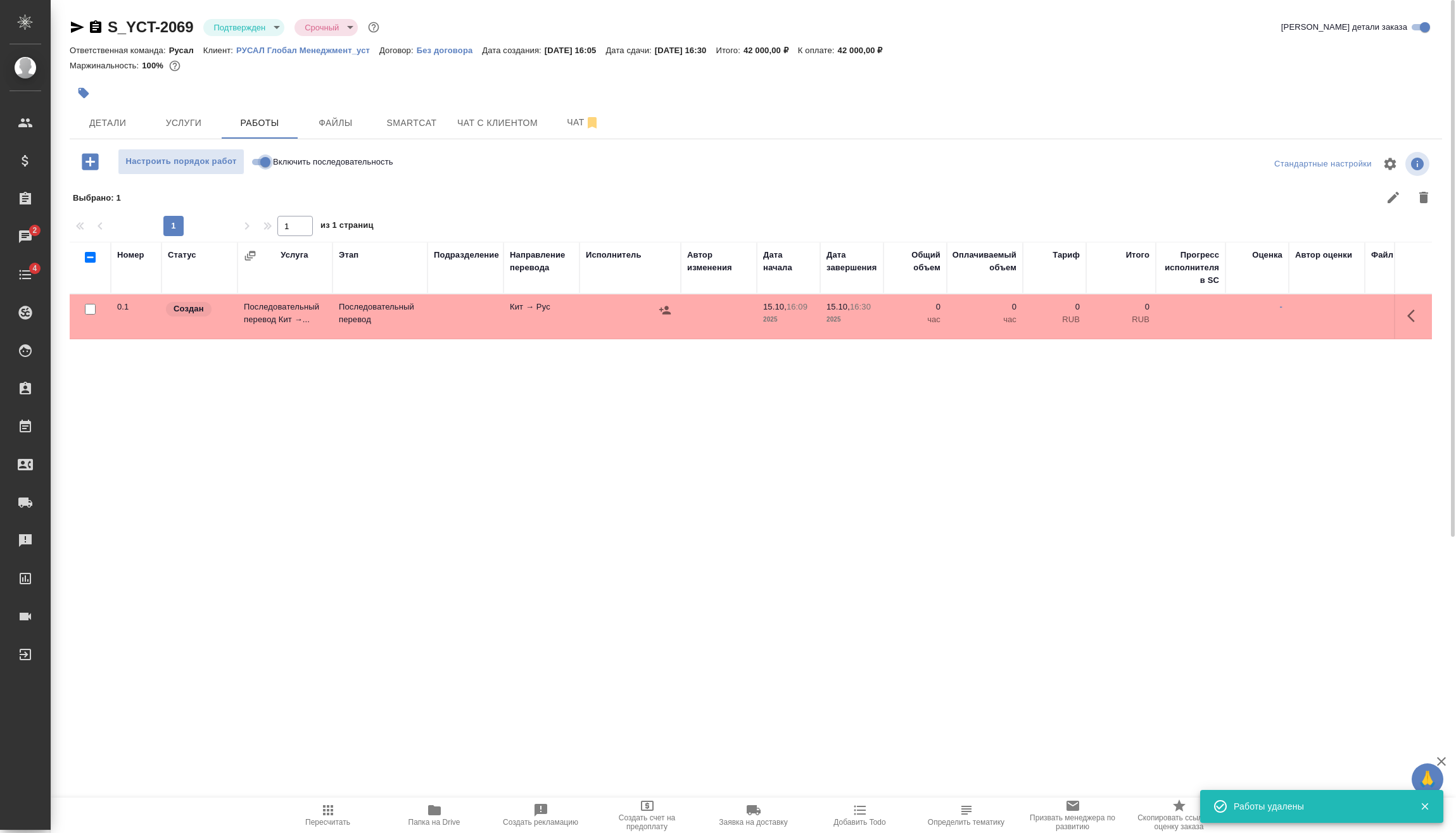
click at [259, 161] on input "Включить последовательность" at bounding box center [265, 162] width 46 height 15
checkbox input "true"
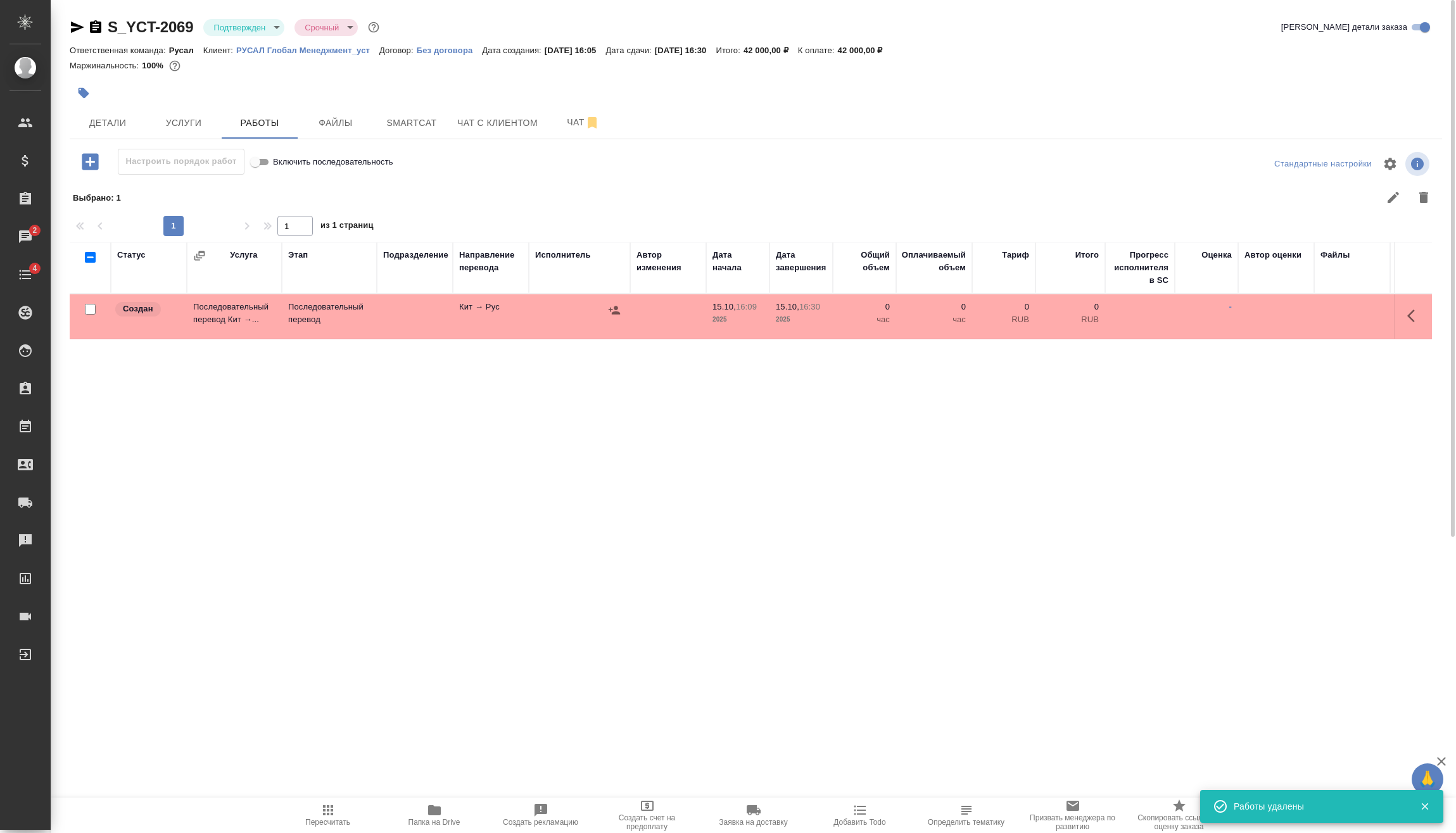
click at [1414, 311] on icon "button" at bounding box center [1414, 316] width 15 height 15
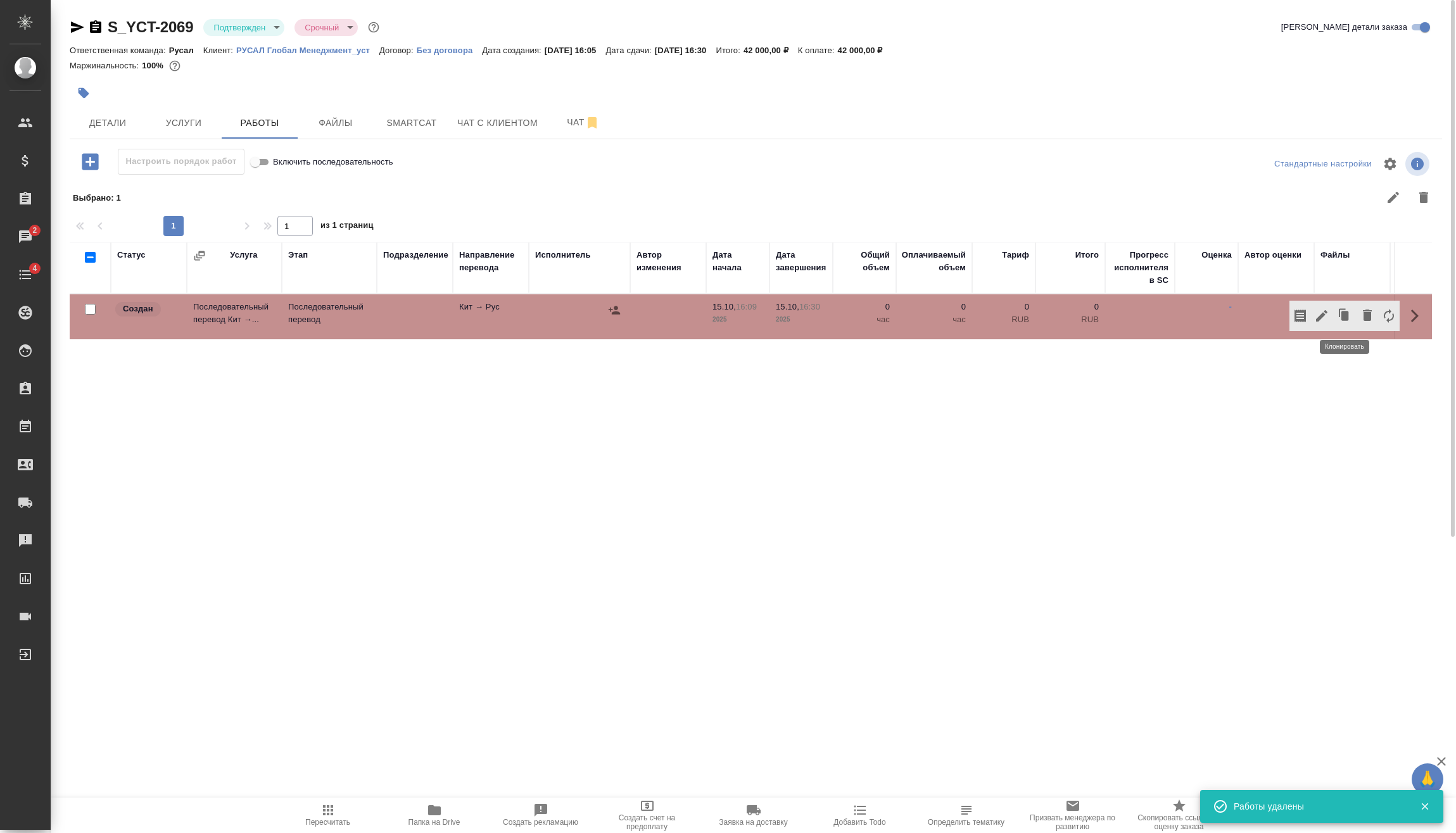
click at [1330, 314] on button "button" at bounding box center [1321, 315] width 22 height 30
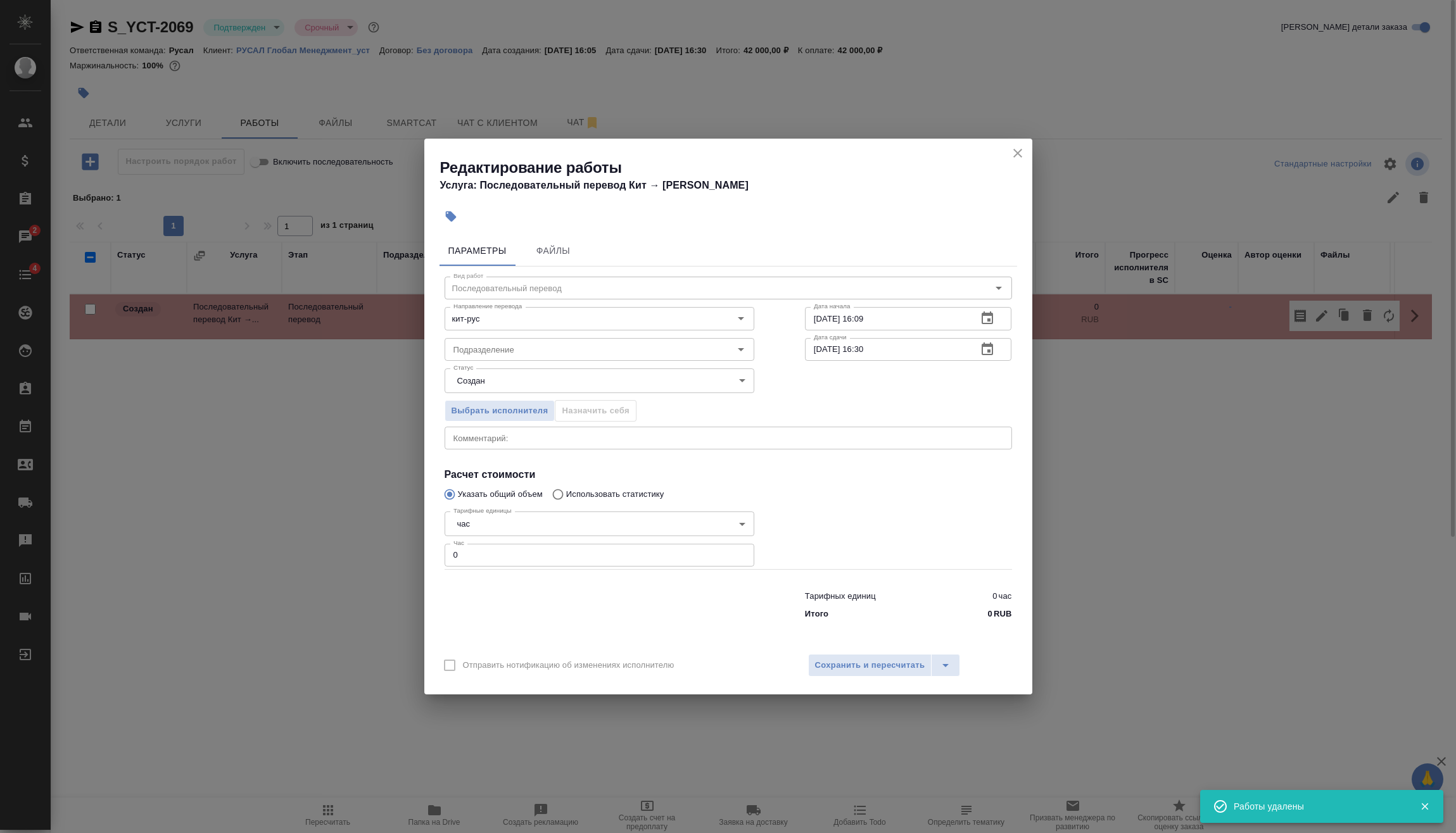
drag, startPoint x: 458, startPoint y: 554, endPoint x: 424, endPoint y: 563, distance: 35.2
click at [442, 563] on div "Вид работ Последовательный перевод Вид работ Направление перевода кит-рус Напра…" at bounding box center [728, 446] width 577 height 359
type input "5"
click at [891, 674] on button "Сохранить и пересчитать" at bounding box center [870, 666] width 124 height 23
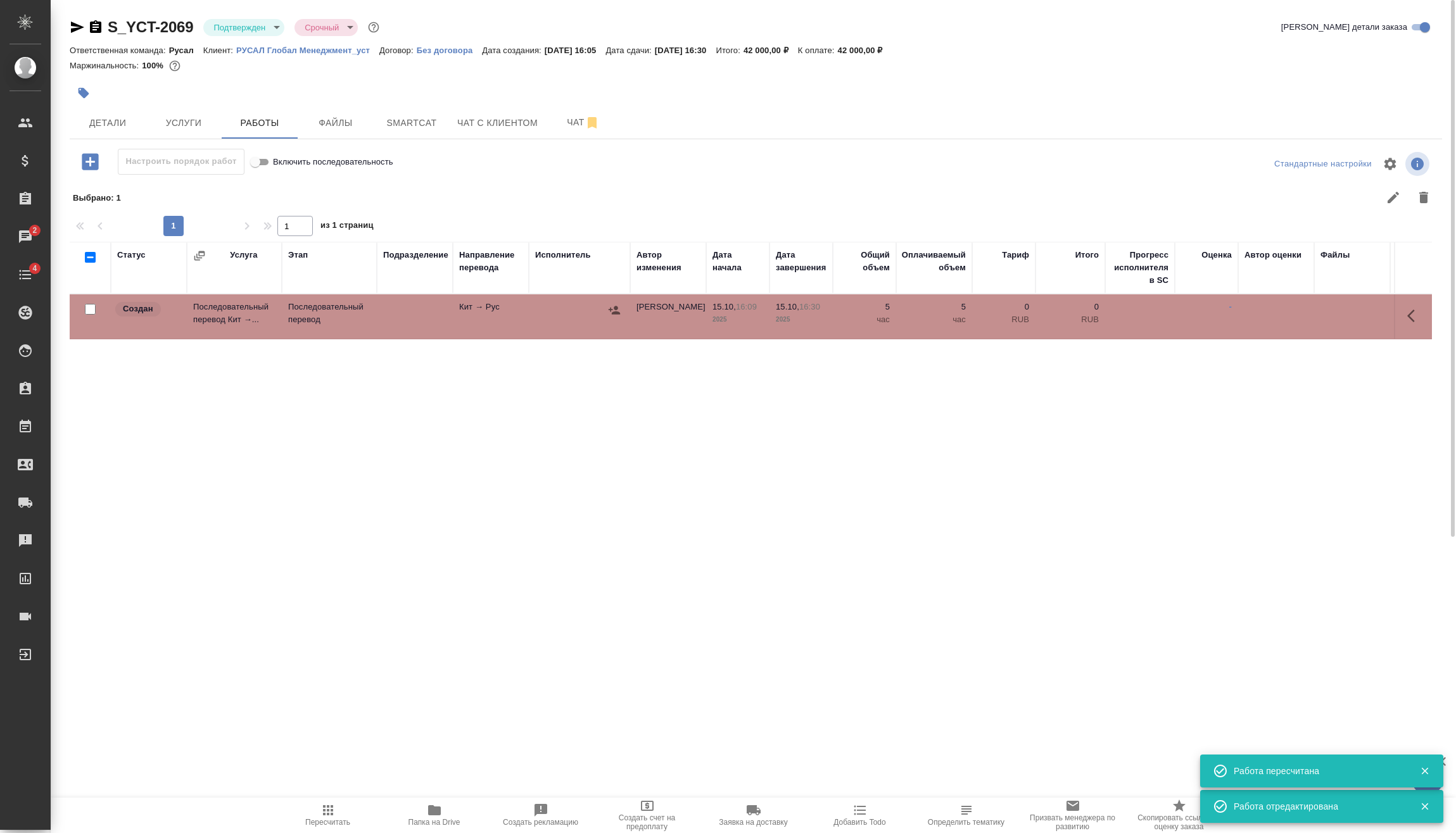
click at [611, 311] on icon "button" at bounding box center [615, 310] width 13 height 13
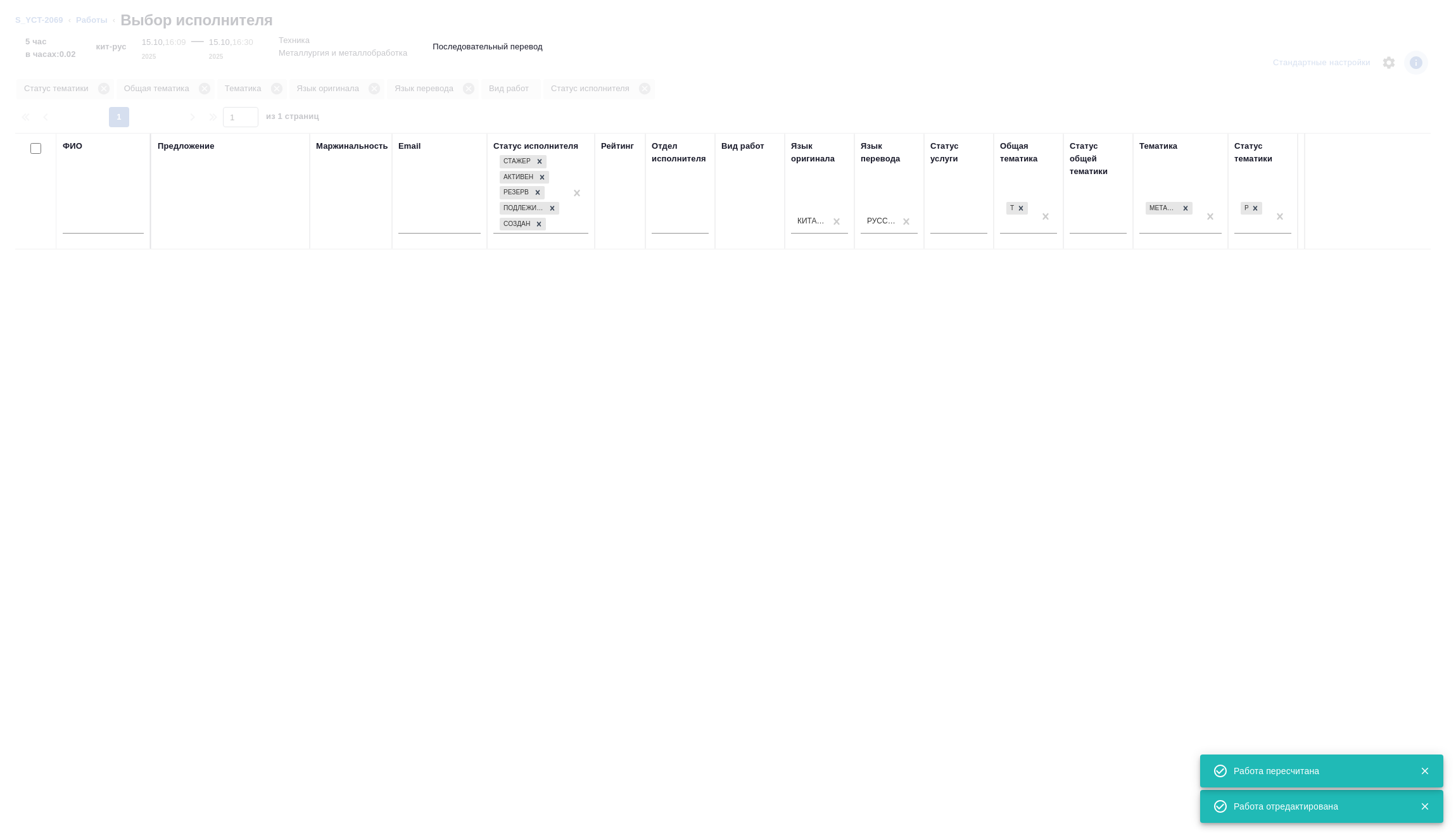
click at [128, 223] on input "text" at bounding box center [103, 226] width 81 height 16
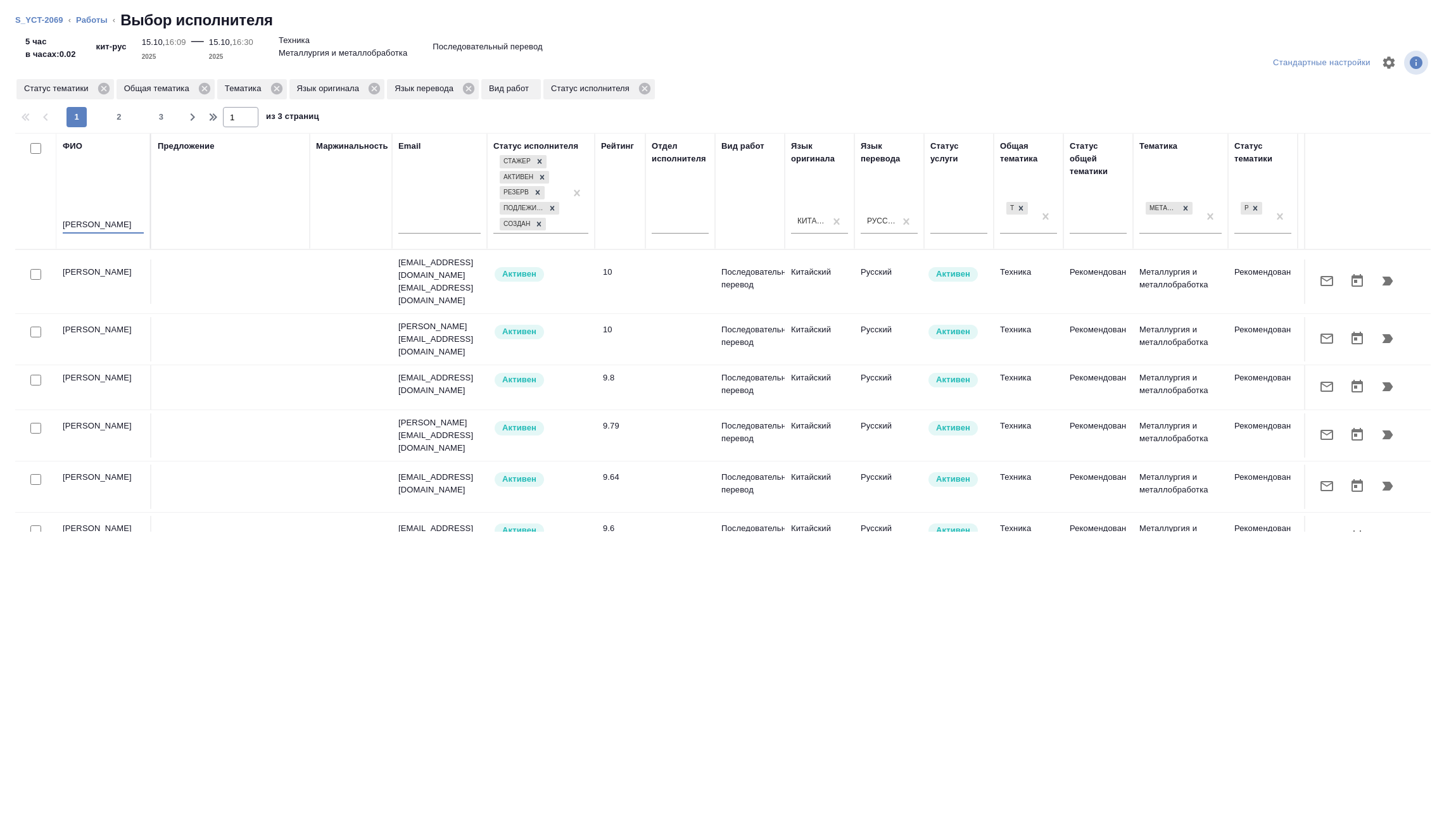
type input "сидоров"
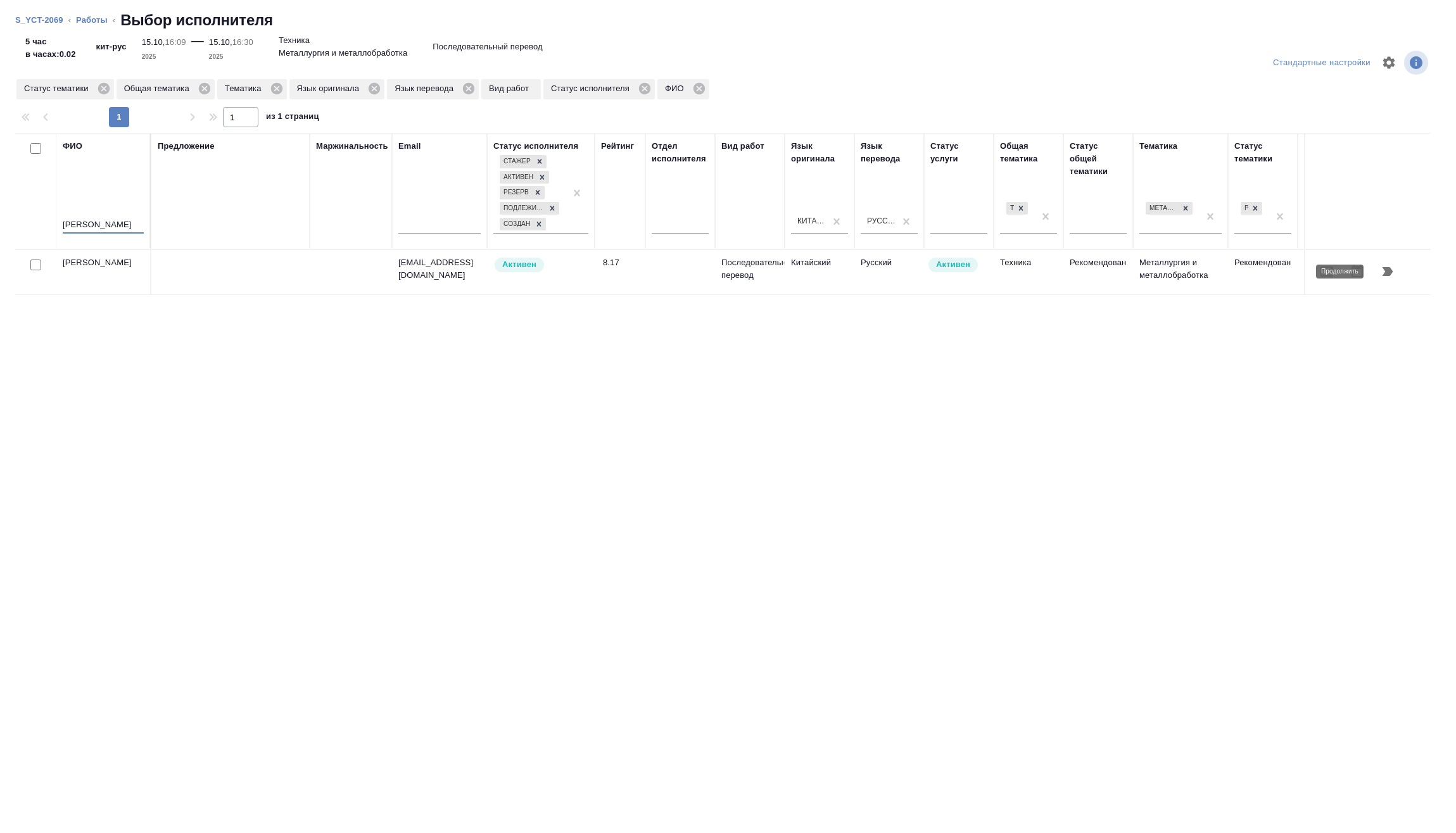
click at [1383, 277] on icon "button" at bounding box center [1387, 272] width 15 height 15
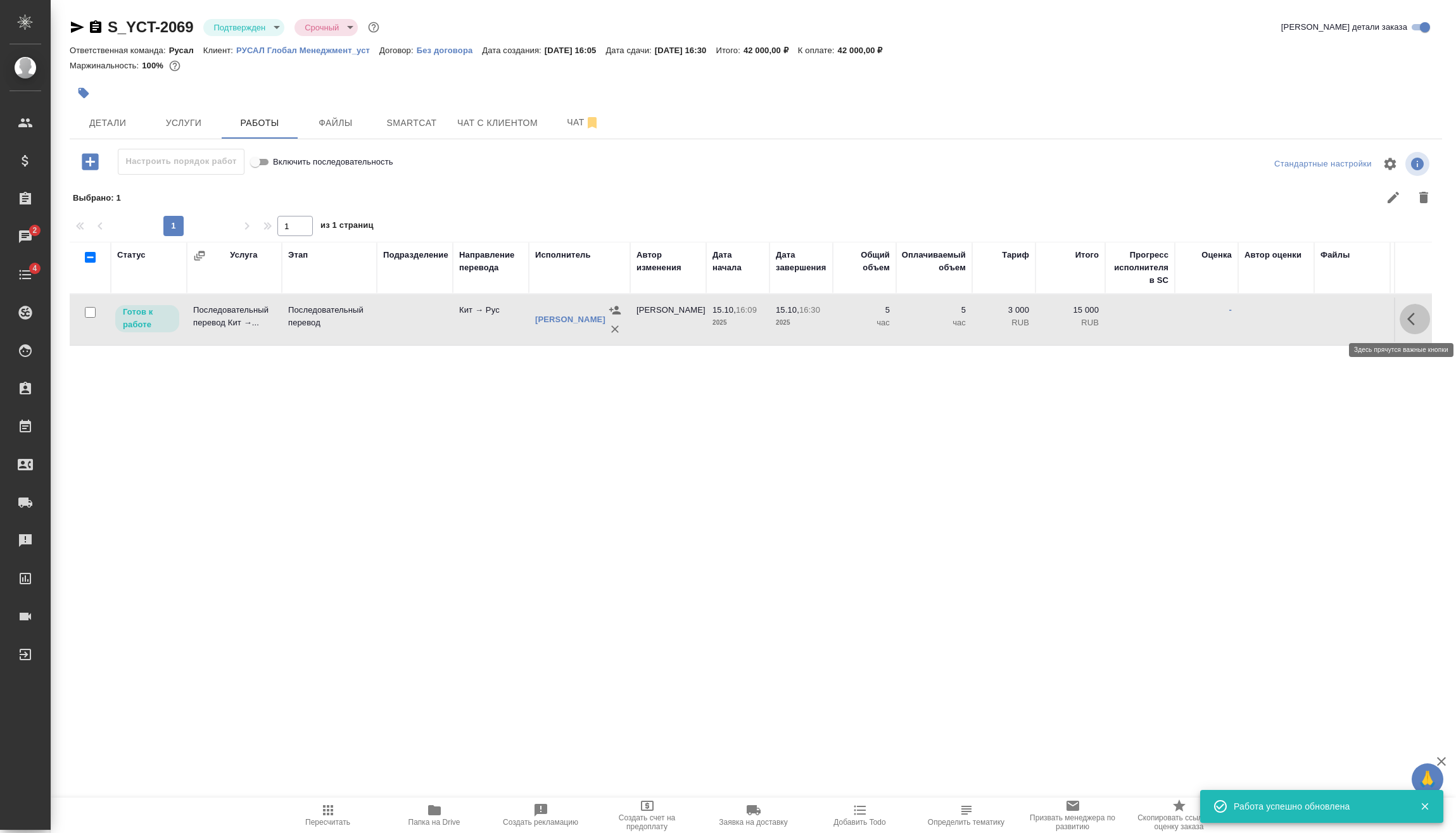
click at [1413, 322] on icon "button" at bounding box center [1414, 319] width 15 height 15
click at [1323, 326] on icon "button" at bounding box center [1321, 319] width 15 height 15
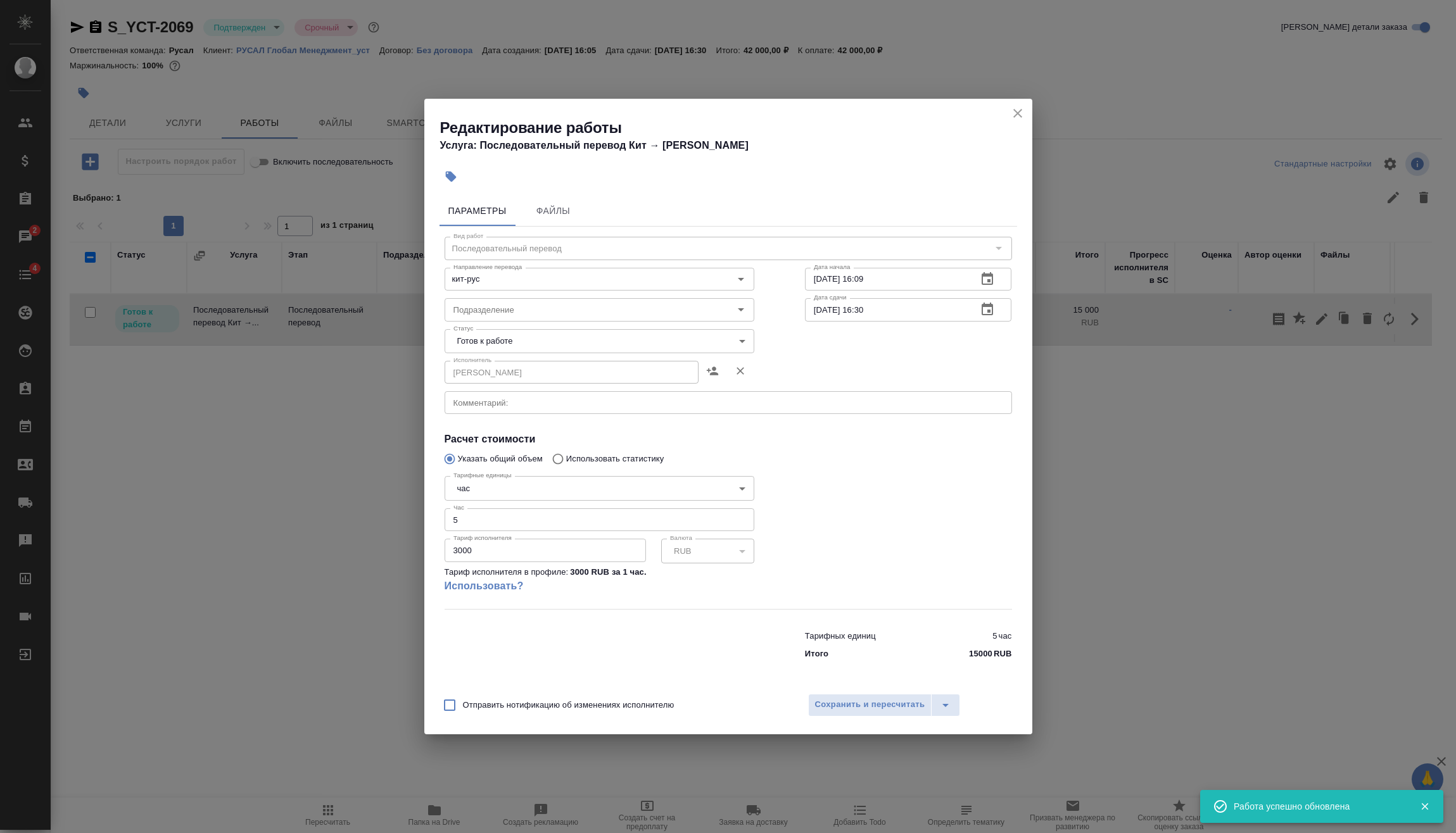
click at [479, 542] on input "3000" at bounding box center [545, 550] width 201 height 23
type input "3500"
click at [495, 556] on input "3500" at bounding box center [545, 550] width 201 height 23
click at [872, 711] on span "Сохранить и пересчитать" at bounding box center [870, 705] width 110 height 15
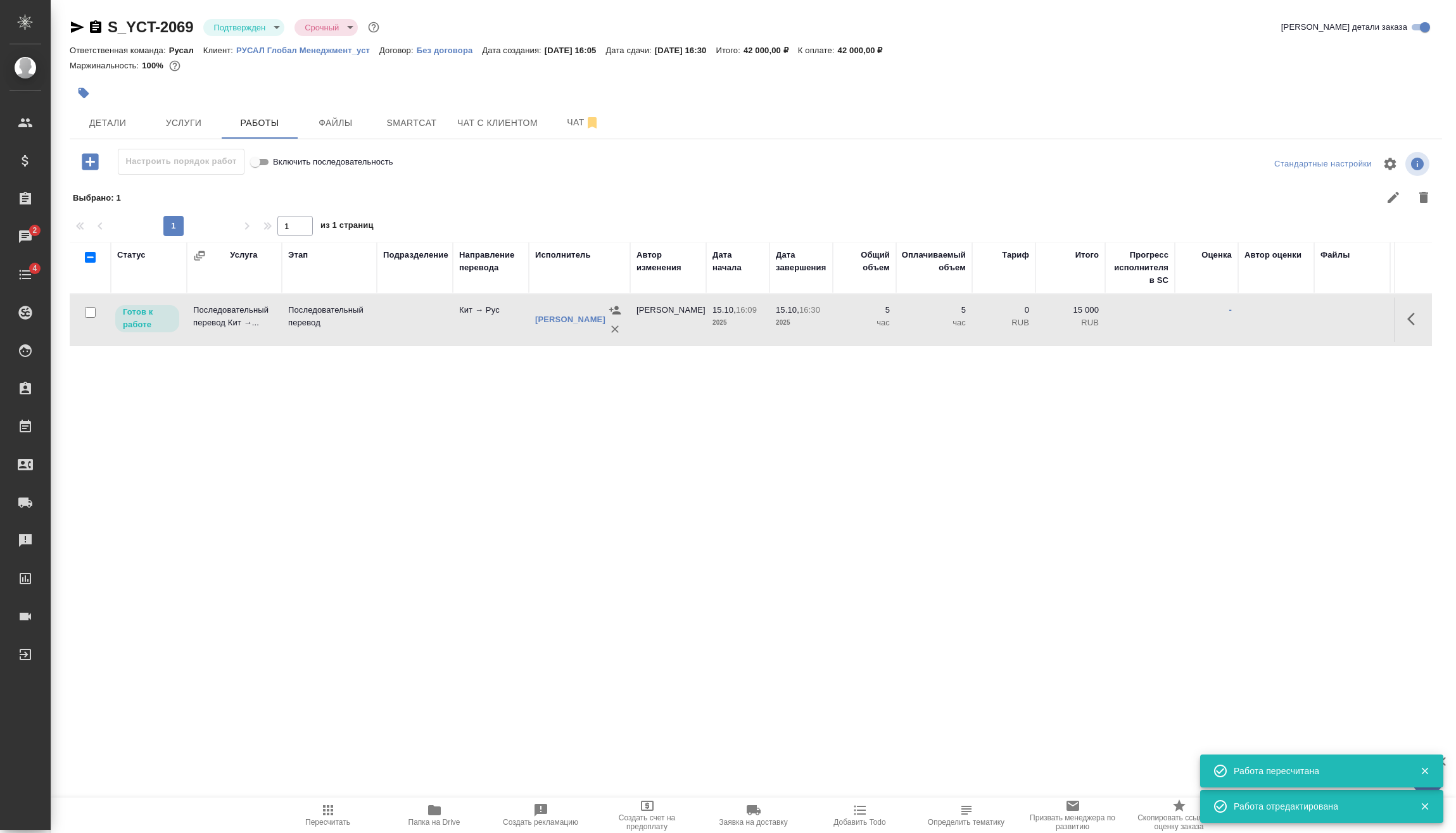
click at [1419, 318] on icon "button" at bounding box center [1414, 319] width 15 height 15
click at [1321, 318] on icon "button" at bounding box center [1321, 319] width 12 height 12
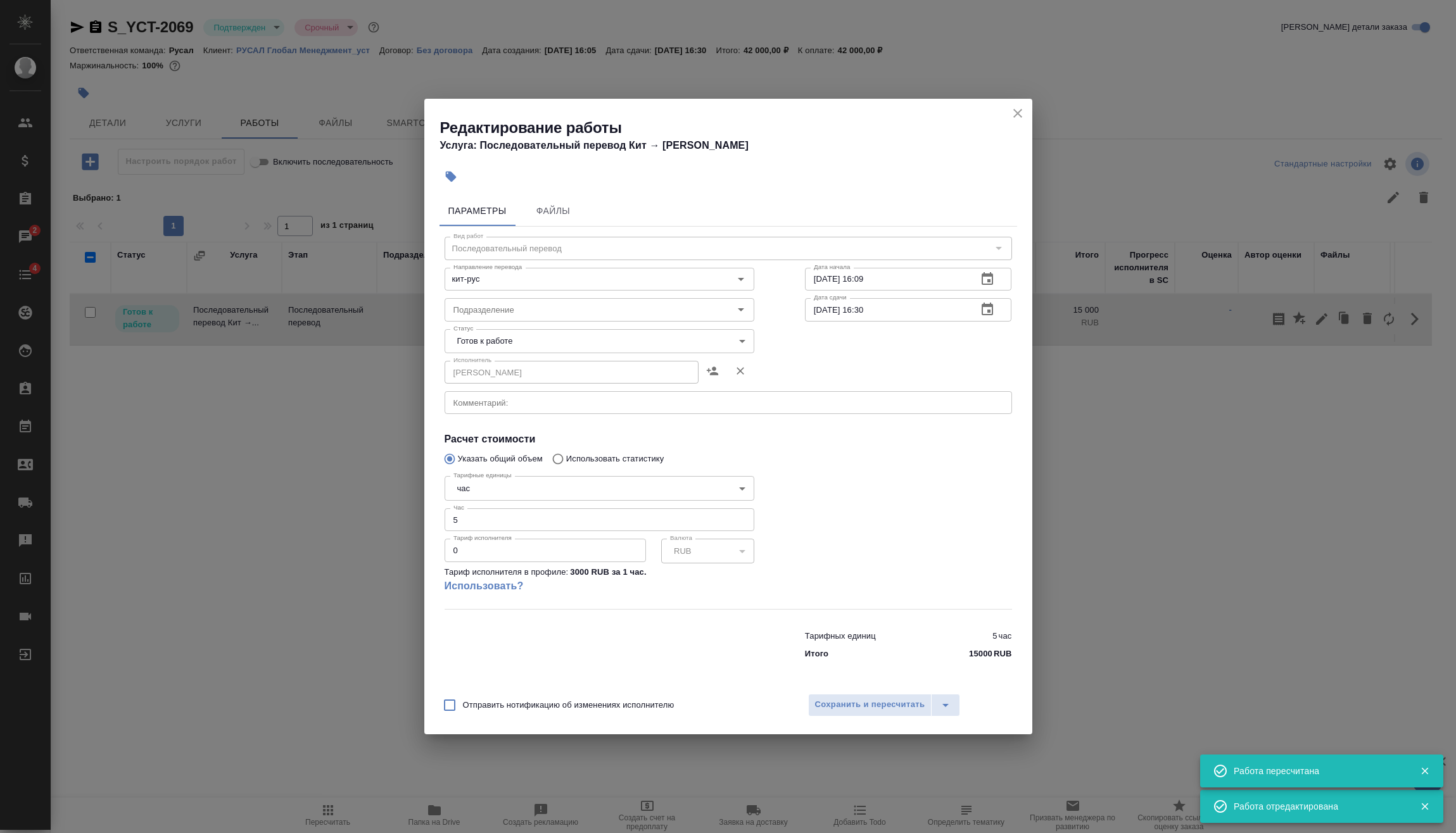
click at [480, 549] on input "0" at bounding box center [545, 550] width 201 height 23
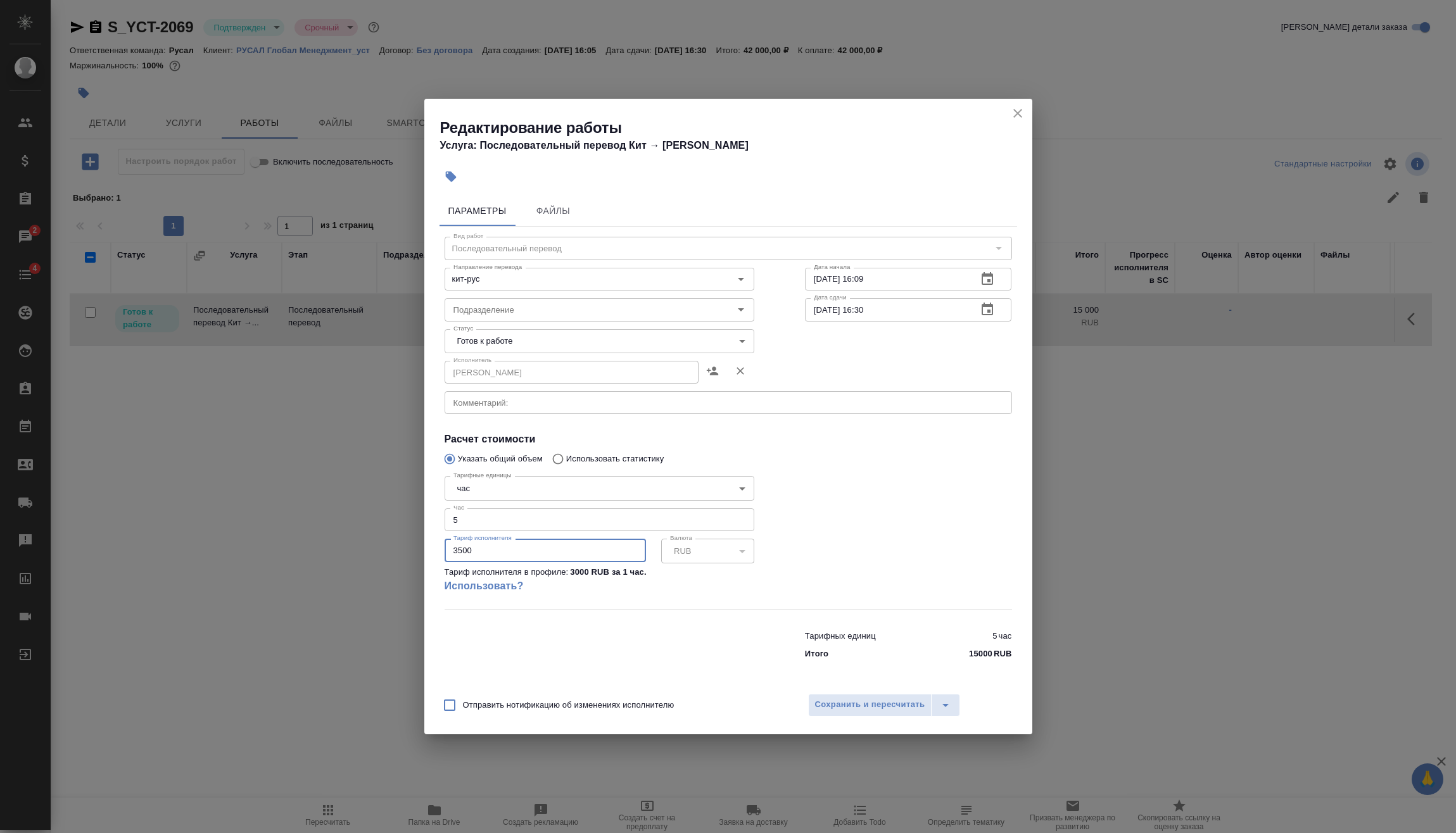
type input "3500"
click at [758, 620] on div at bounding box center [599, 642] width 360 height 51
click at [826, 700] on span "Сохранить и пересчитать" at bounding box center [870, 705] width 110 height 15
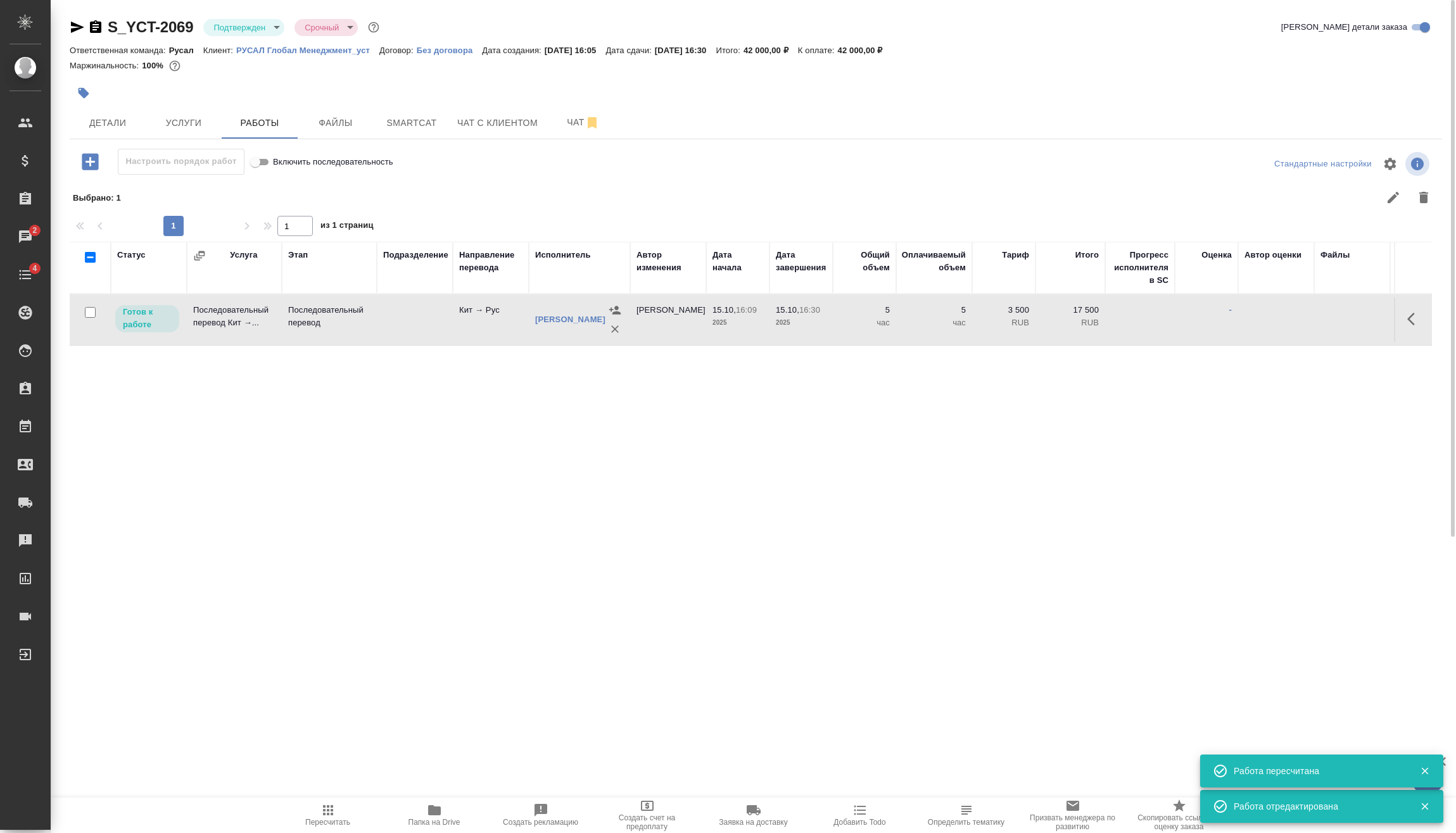
click at [95, 311] on input "checkbox" at bounding box center [90, 312] width 11 height 11
checkbox input "true"
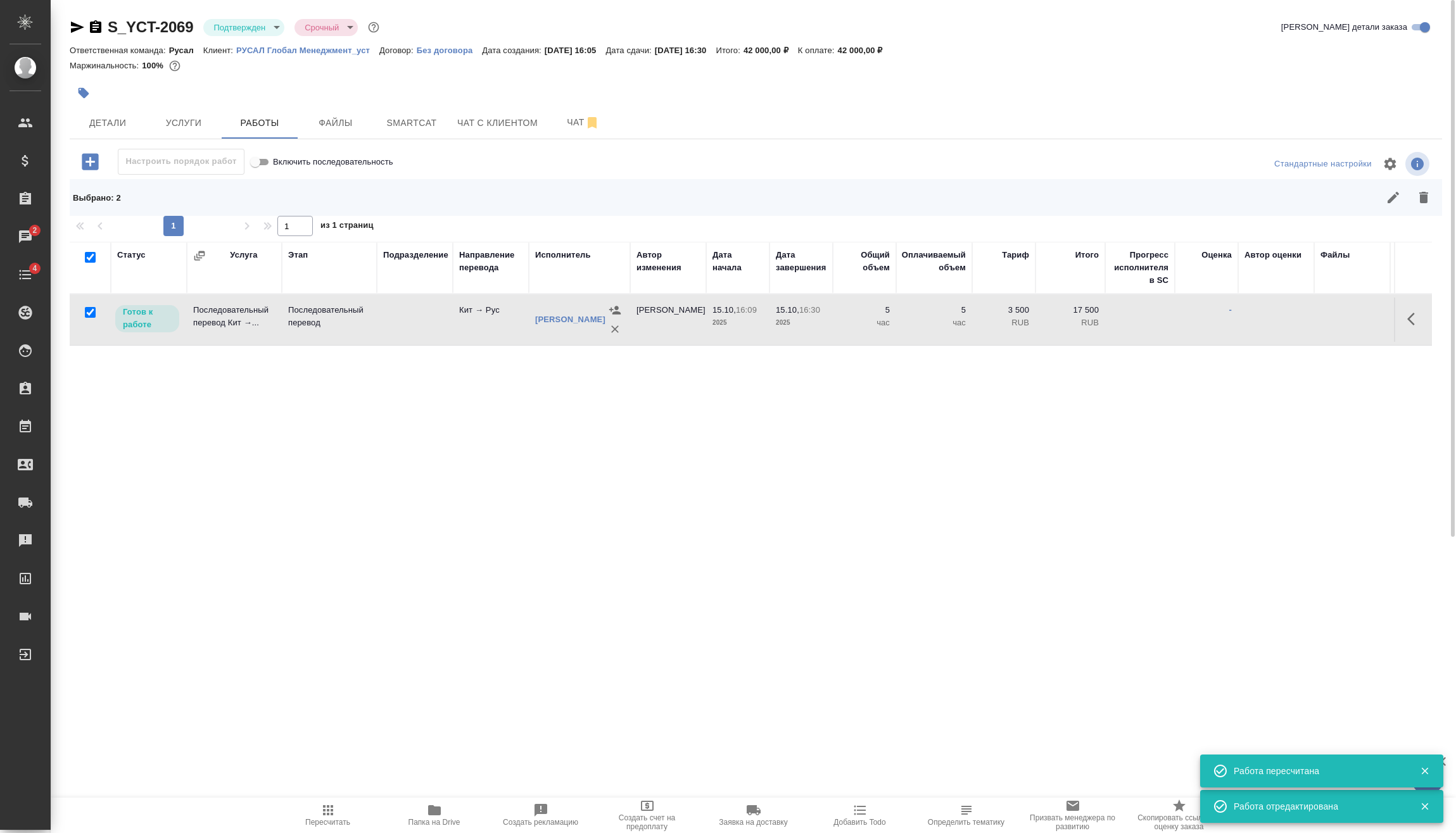
click at [1387, 190] on icon "button" at bounding box center [1393, 197] width 15 height 15
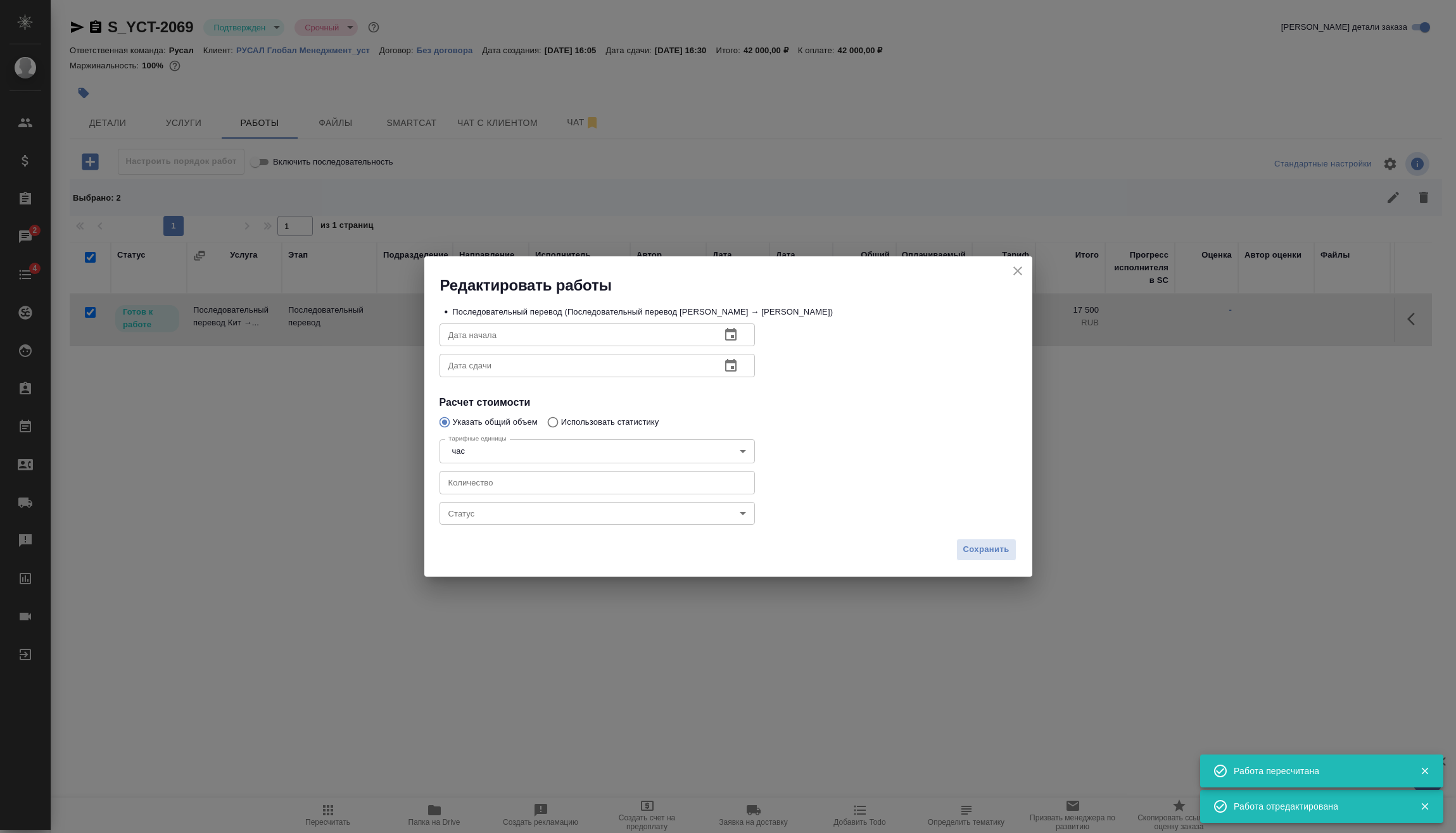
click at [549, 522] on body "🙏 .cls-1 fill:#fff; AWATERA Vasilev Evgeniy Клиенты Спецификации Заказы 2 Чаты …" at bounding box center [728, 416] width 1456 height 833
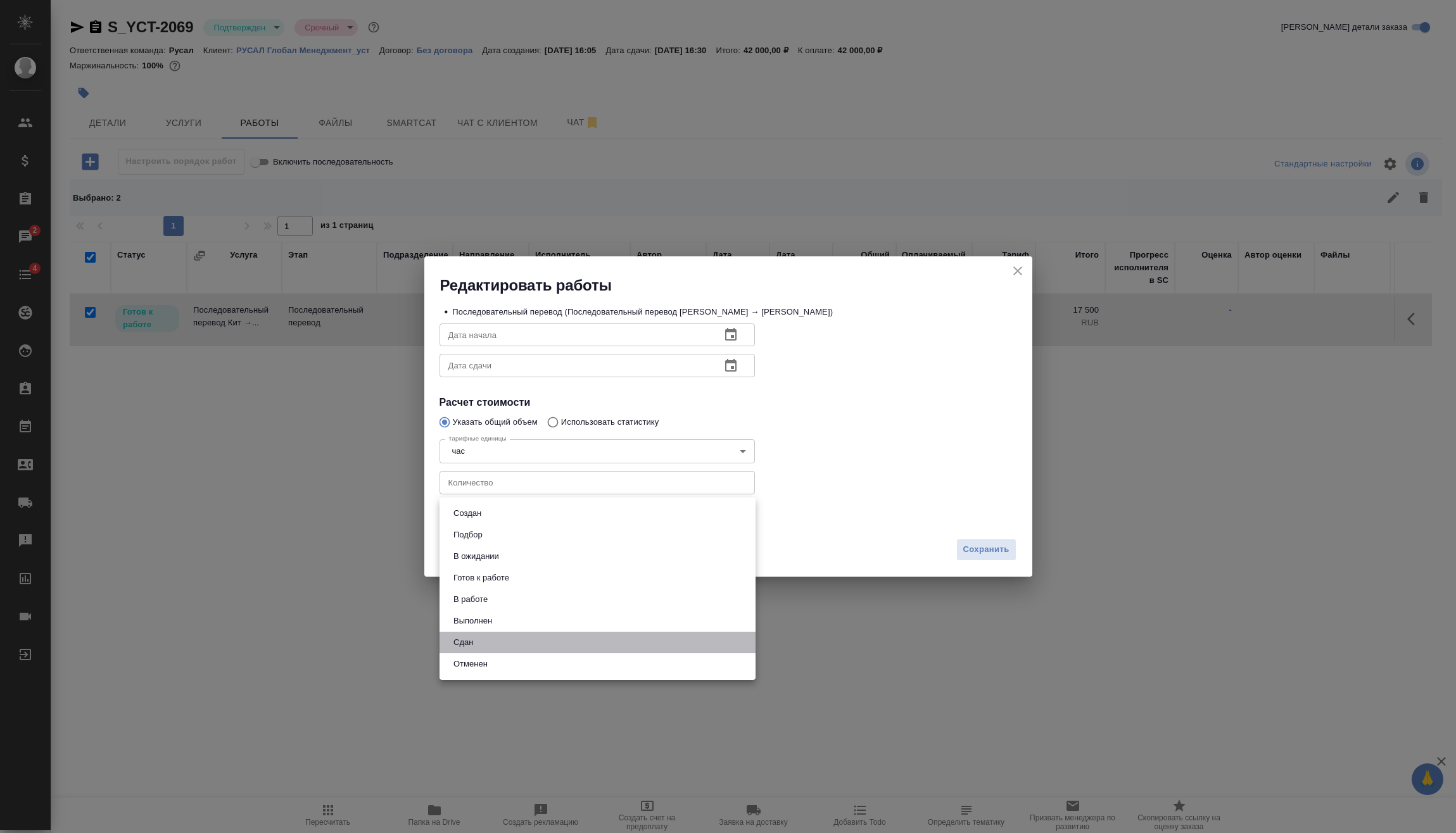
click at [499, 643] on li "Сдан" at bounding box center [597, 643] width 316 height 22
type input "closed"
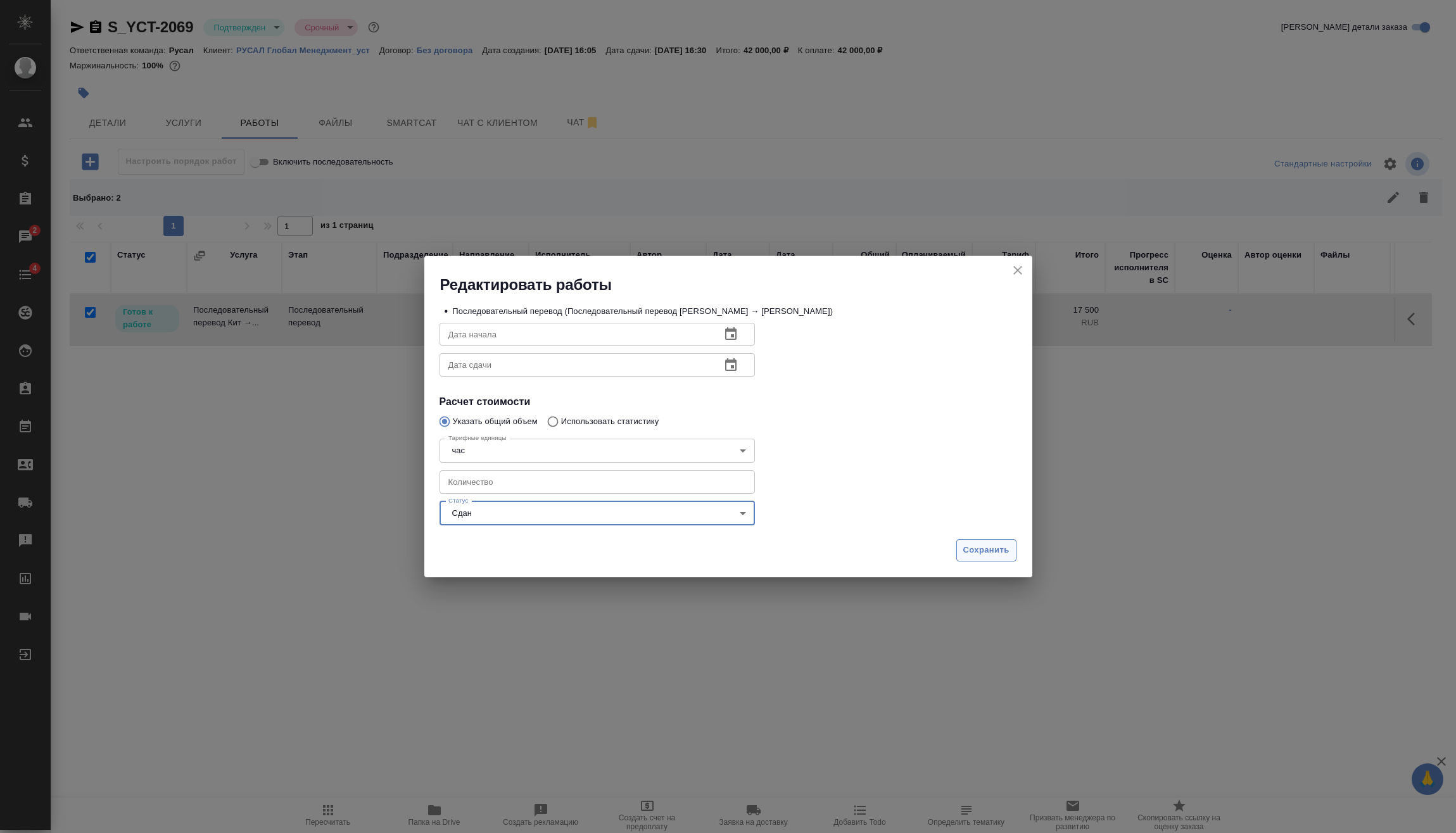
click at [988, 540] on button "Сохранить" at bounding box center [986, 550] width 60 height 22
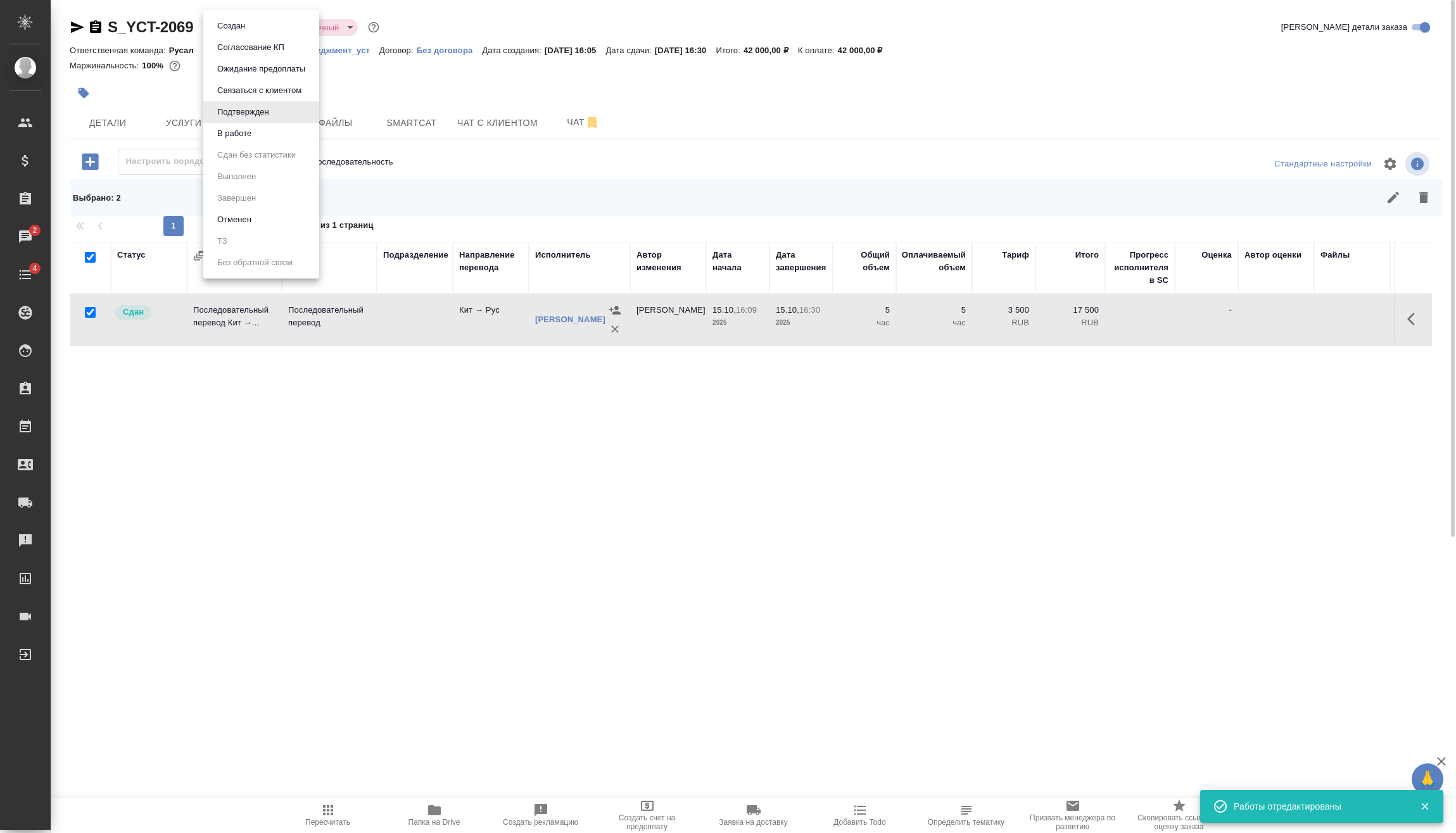
click at [251, 25] on body "🙏 .cls-1 fill:#fff; AWATERA Vasilev Evgeniy Клиенты Спецификации Заказы 2 Чаты …" at bounding box center [728, 416] width 1456 height 833
click at [246, 129] on button "В работе" at bounding box center [234, 134] width 42 height 14
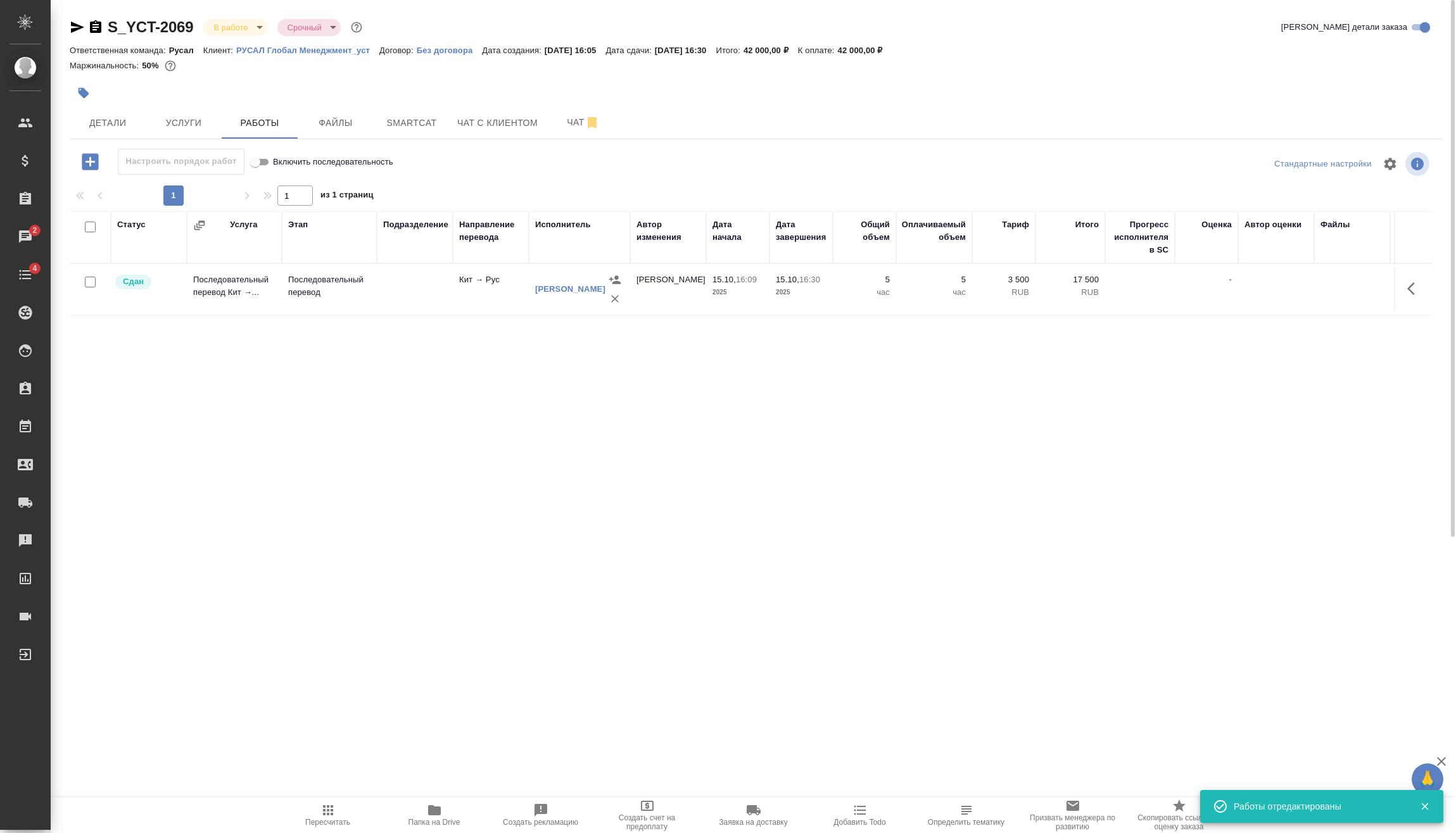
click at [329, 823] on span "Пересчитать" at bounding box center [327, 823] width 45 height 9
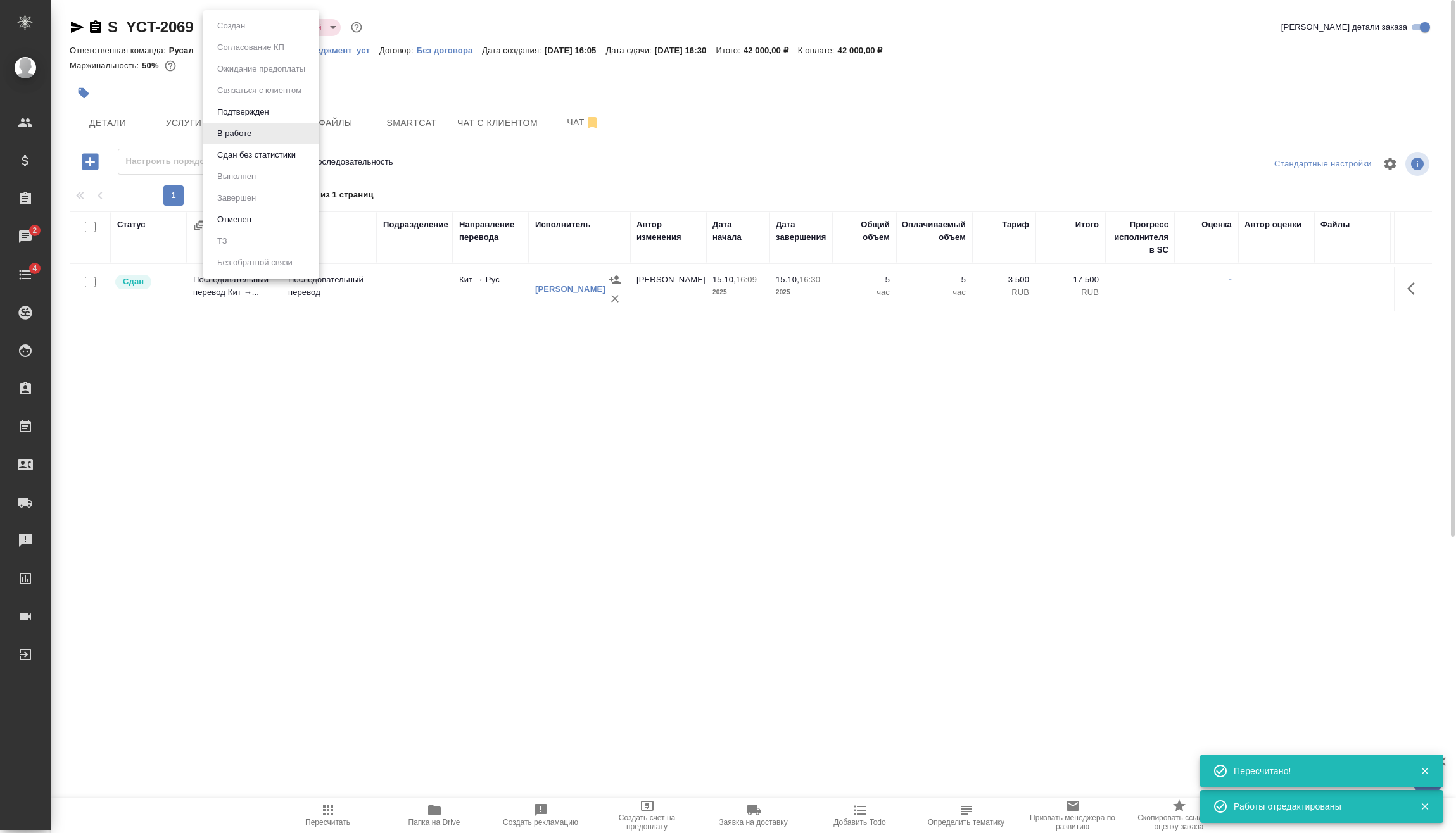
click at [262, 24] on body "🙏 .cls-1 fill:#fff; AWATERA Vasilev Evgeniy Клиенты Спецификации Заказы 2 Чаты …" at bounding box center [728, 416] width 1456 height 833
click at [258, 154] on button "Сдан без статистики" at bounding box center [256, 155] width 86 height 14
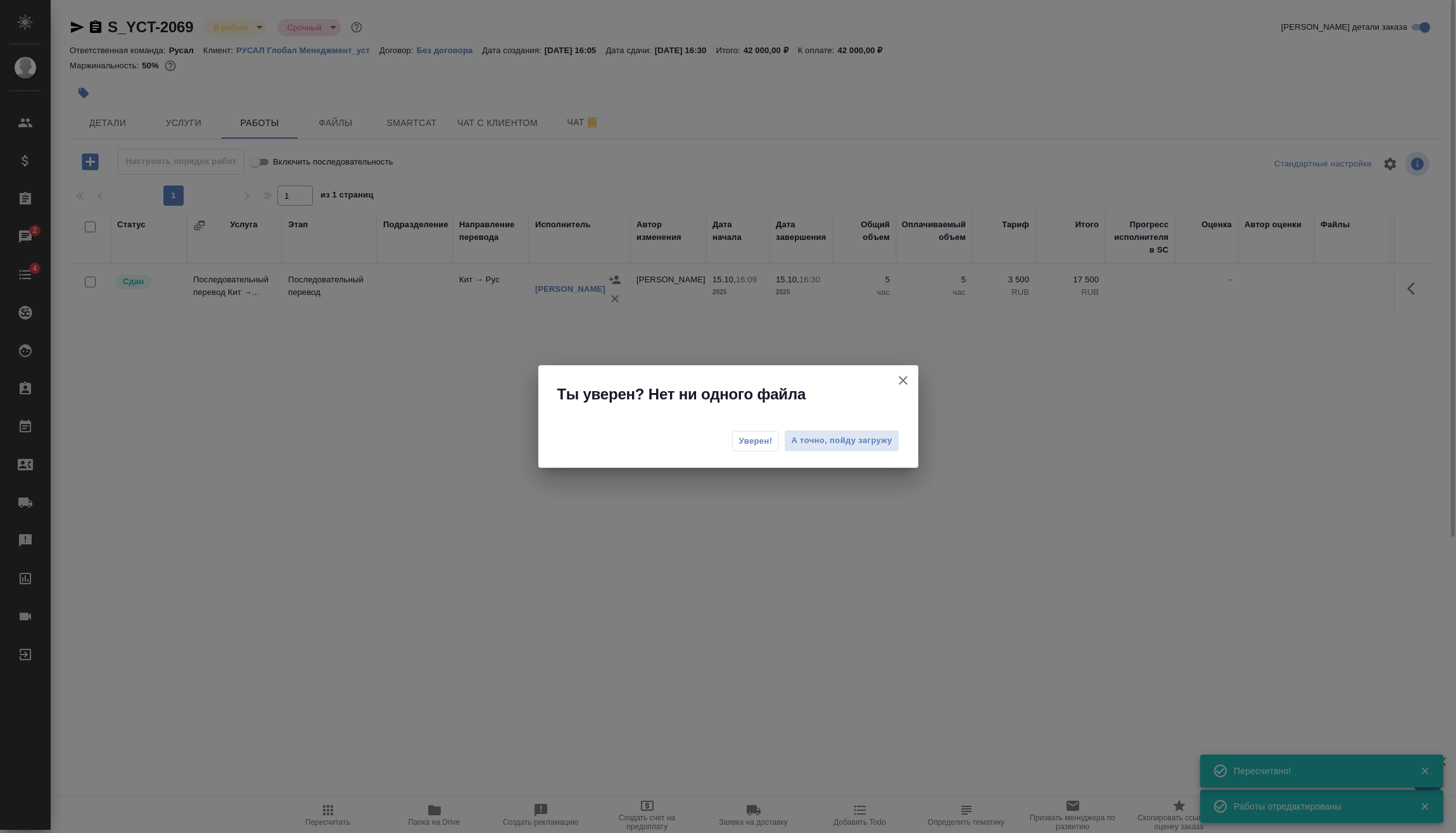
click at [743, 439] on span "Уверен!" at bounding box center [756, 441] width 33 height 13
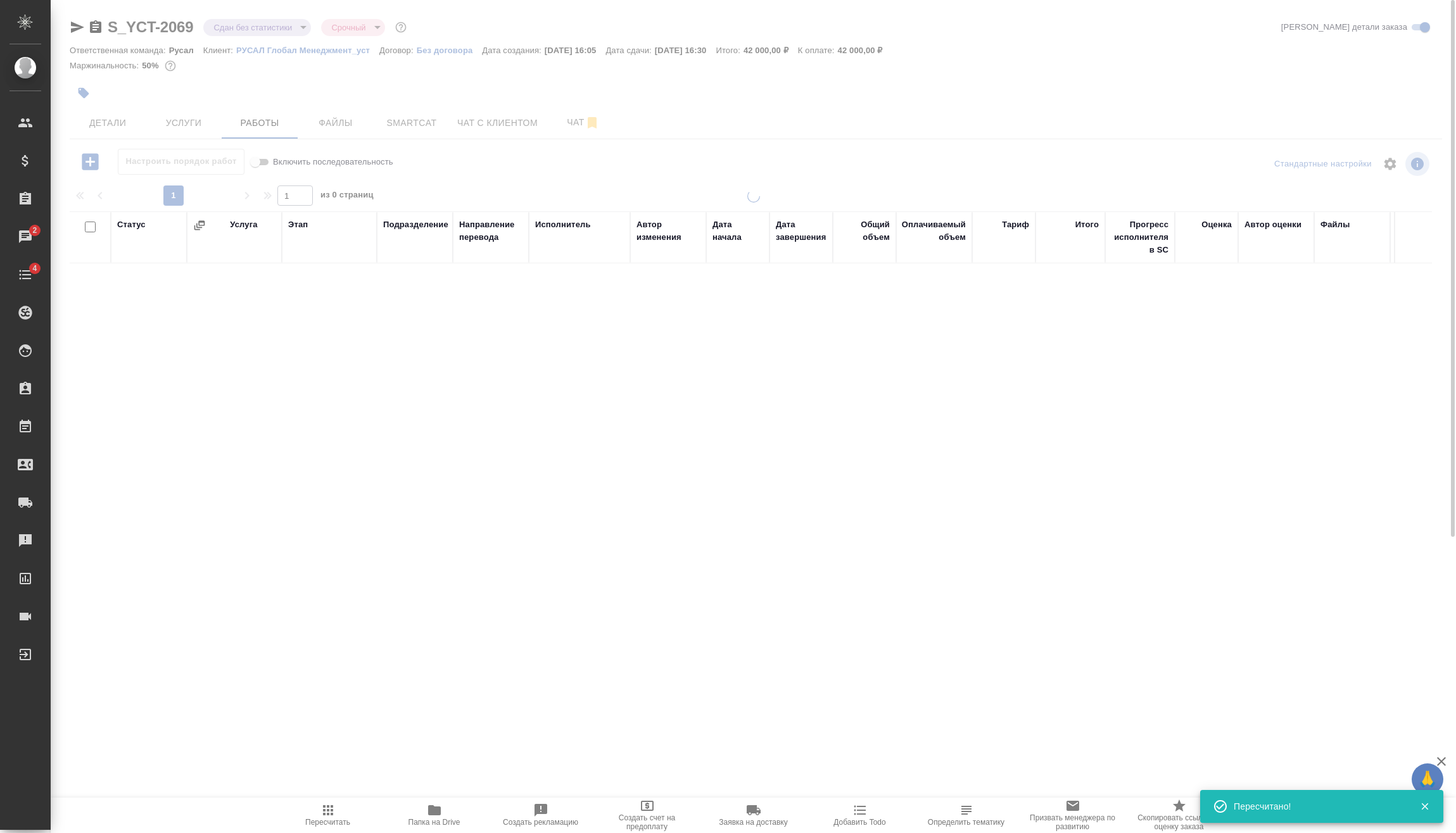
click at [233, 31] on body "🙏 .cls-1 fill:#fff; AWATERA Vasilev Evgeniy Клиенты Спецификации Заказы 2 Чаты …" at bounding box center [728, 416] width 1456 height 833
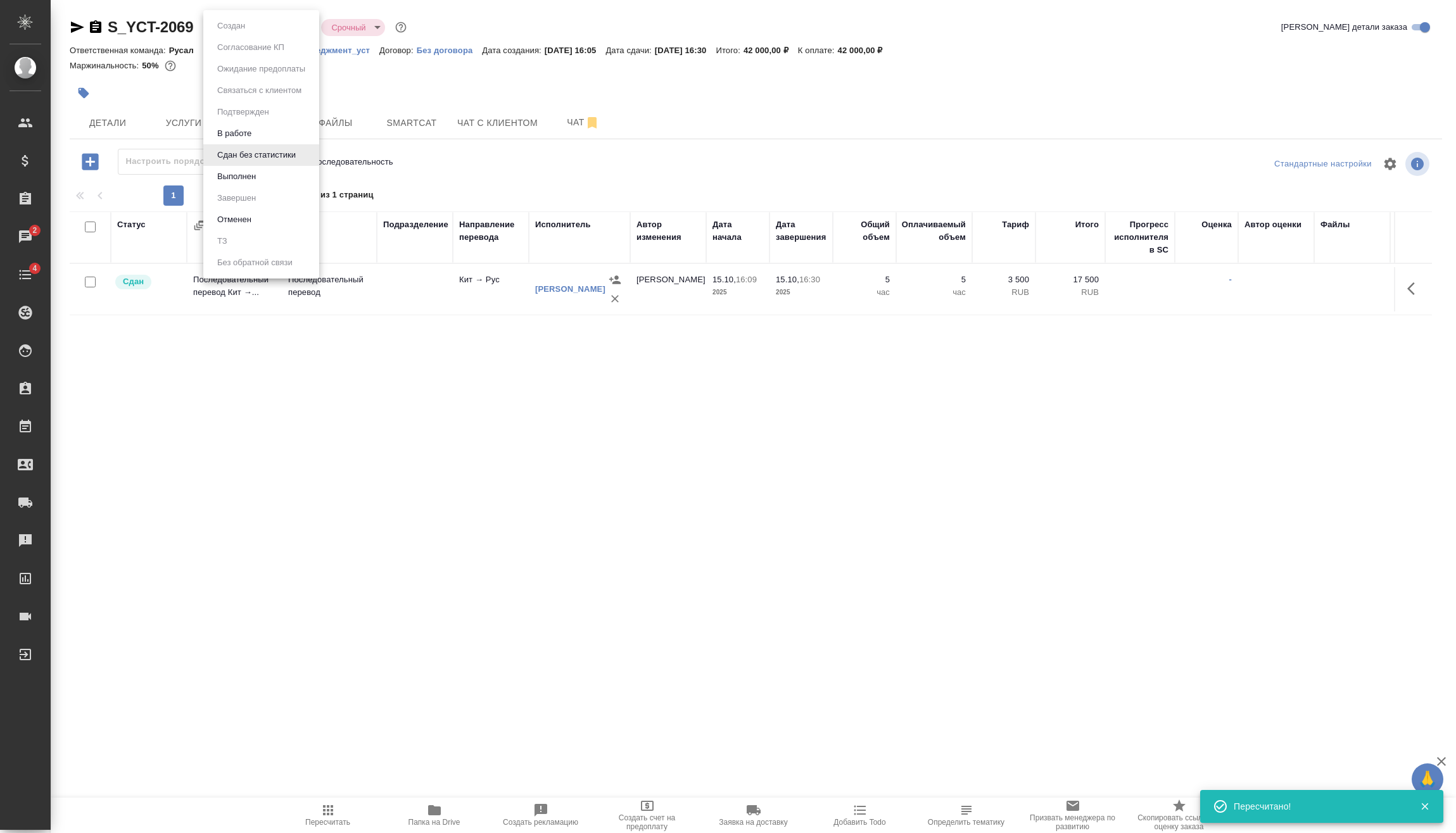
click at [265, 175] on li "Выполнен" at bounding box center [261, 177] width 116 height 22
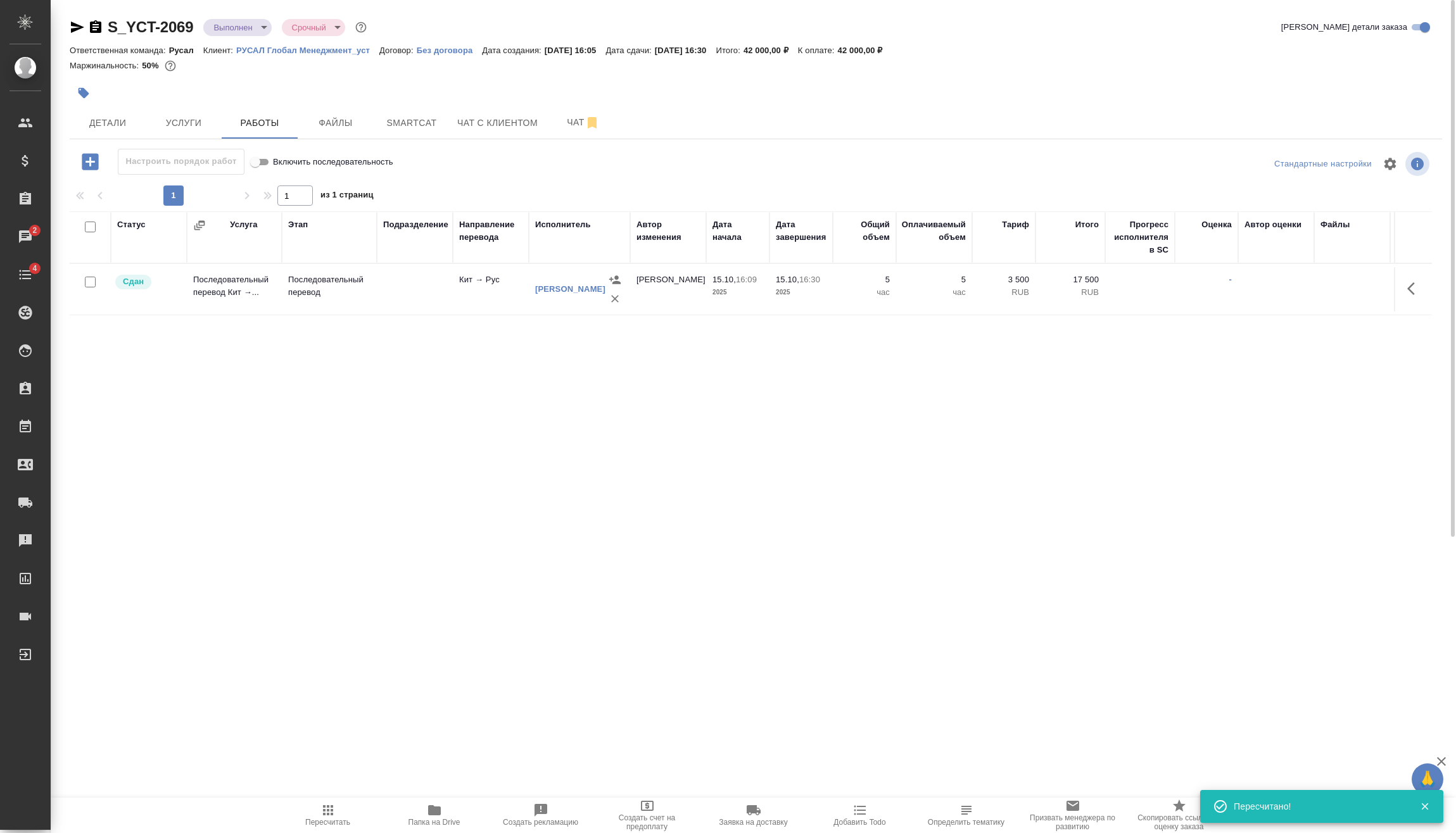
click at [234, 26] on body "🙏 .cls-1 fill:#fff; AWATERA Vasilev Evgeniy Клиенты Спецификации Заказы 2 Чаты …" at bounding box center [728, 416] width 1456 height 833
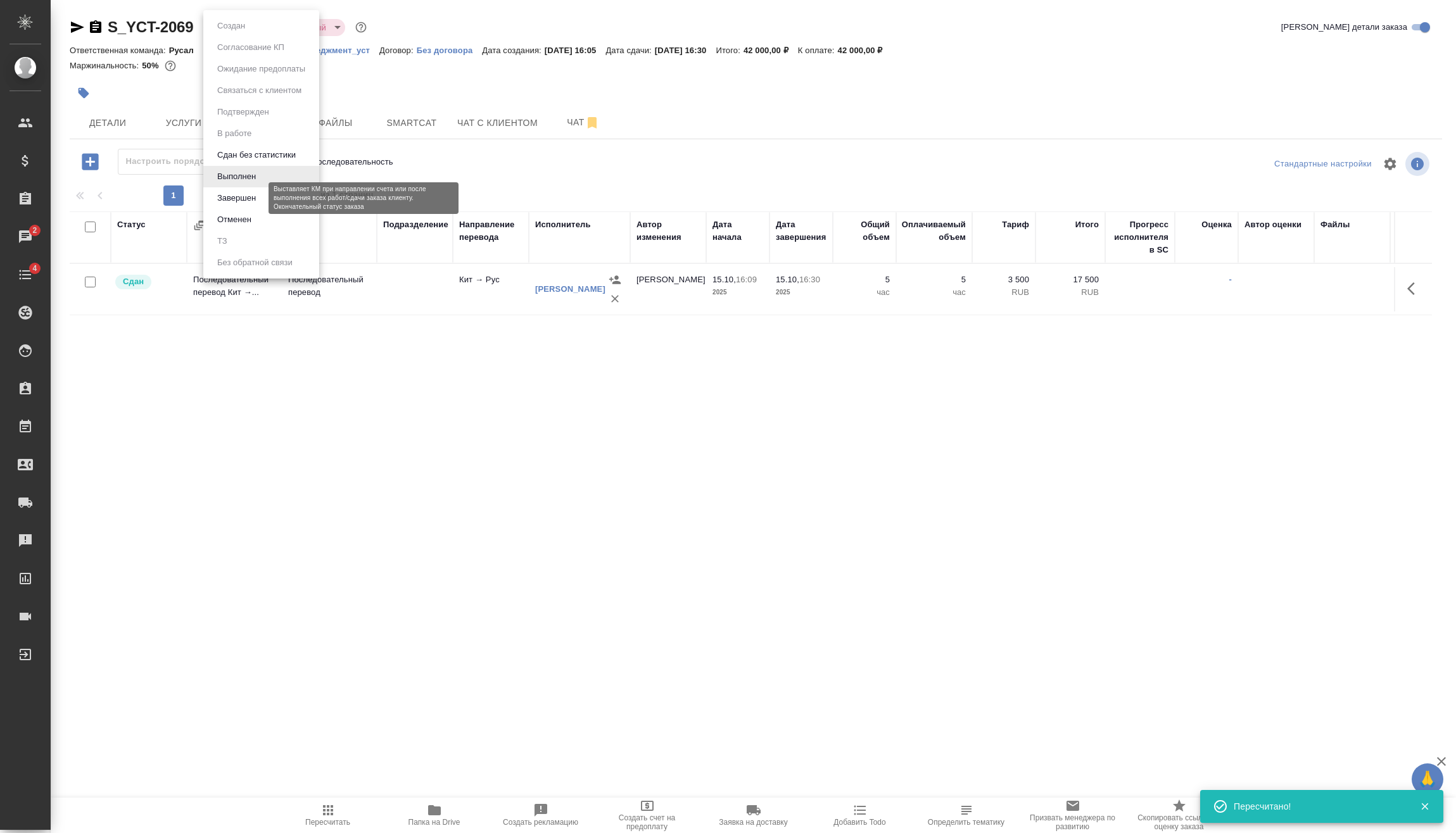
click at [236, 194] on button "Завершен" at bounding box center [236, 198] width 46 height 14
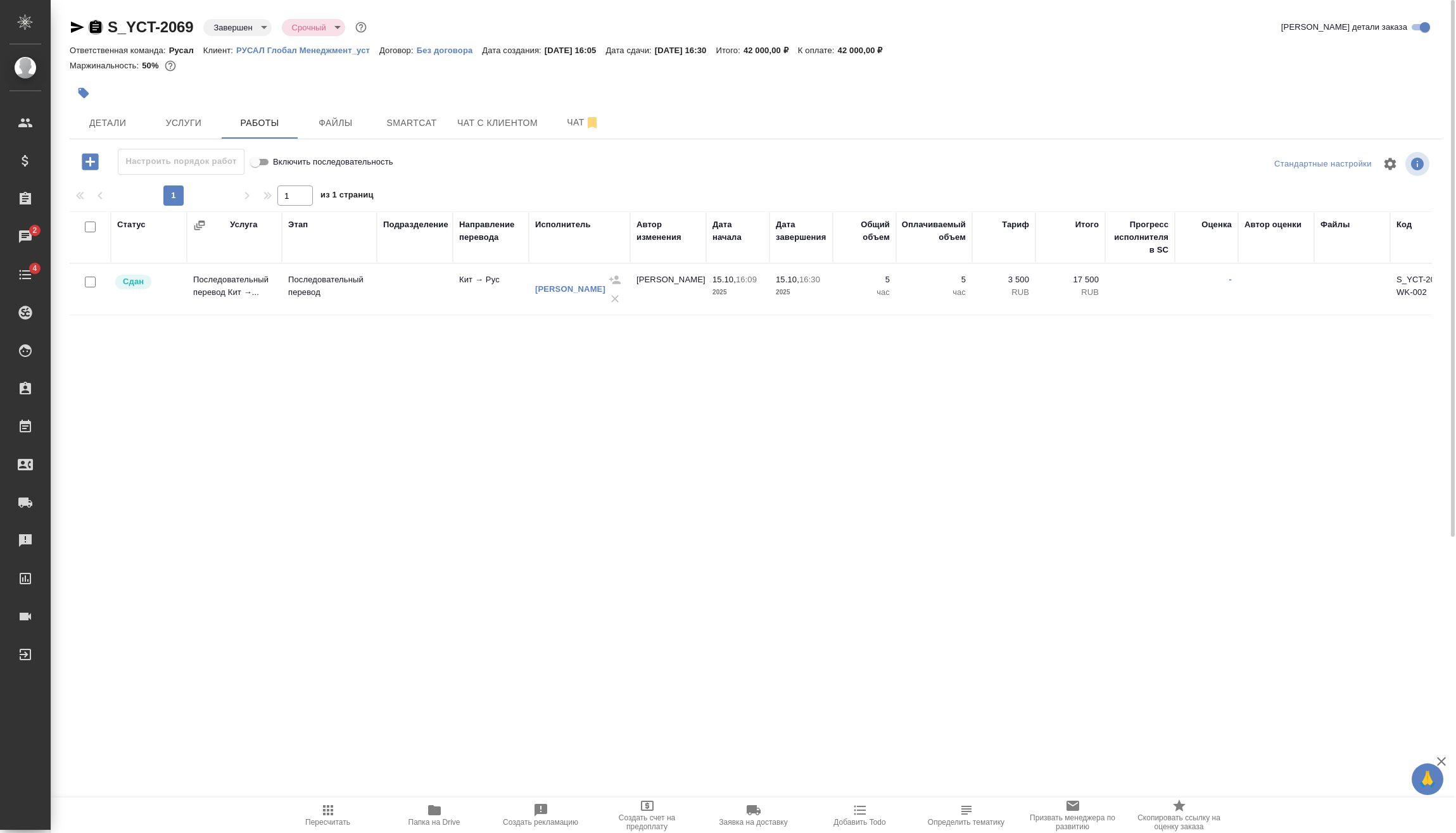
click at [95, 29] on icon "button" at bounding box center [95, 28] width 15 height 15
click at [95, 29] on icon "button" at bounding box center [95, 28] width 15 height 15
